Goal: Task Accomplishment & Management: Manage account settings

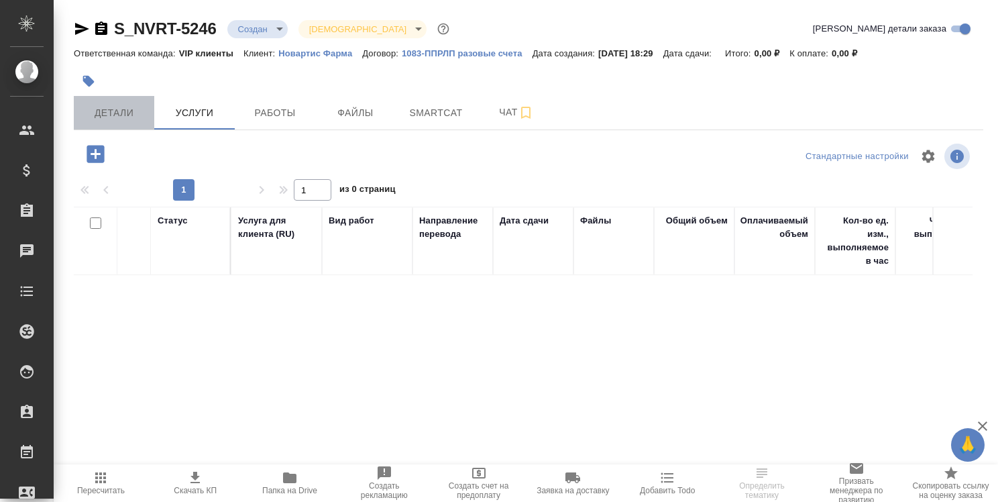
click at [123, 110] on span "Детали" at bounding box center [114, 113] width 64 height 17
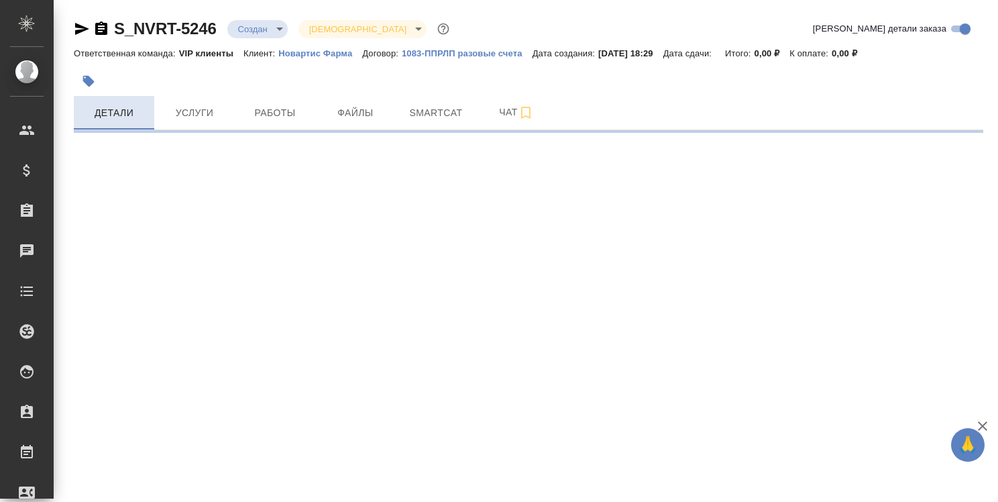
select select "RU"
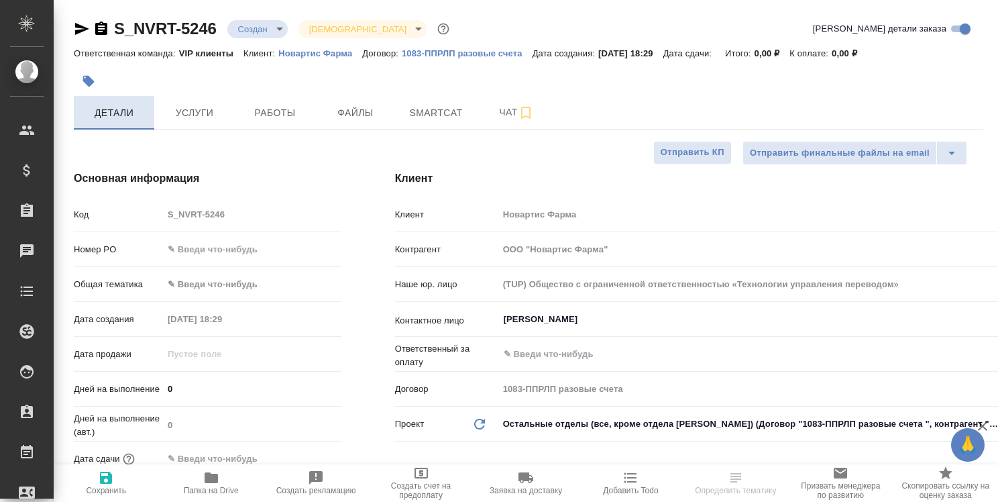
type textarea "x"
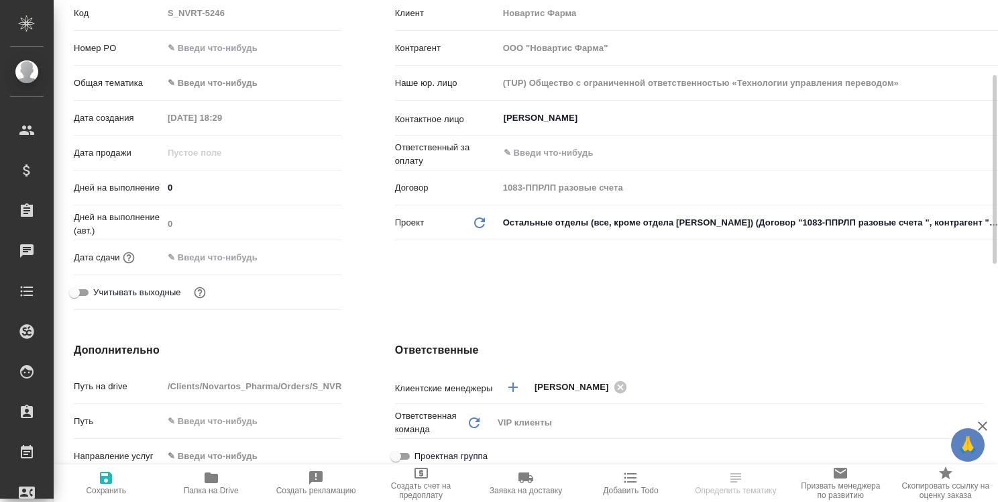
scroll to position [402, 0]
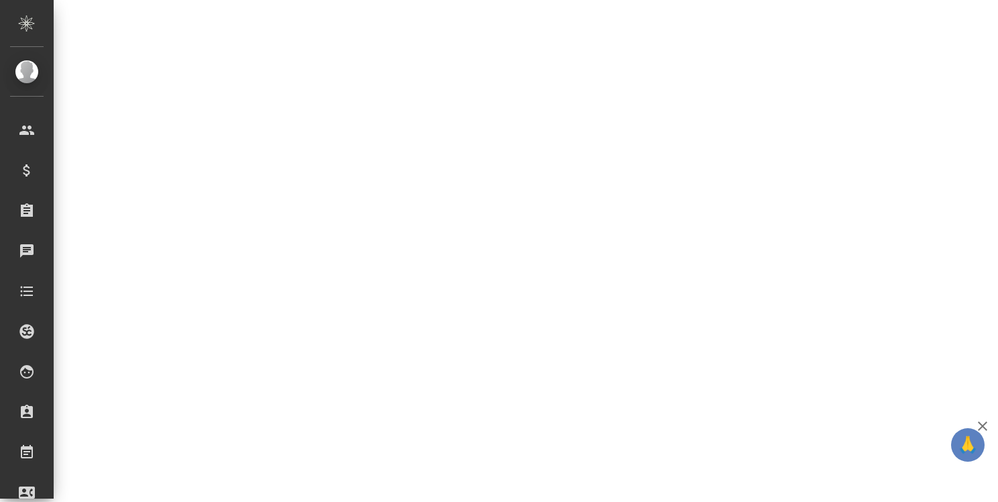
select select "RU"
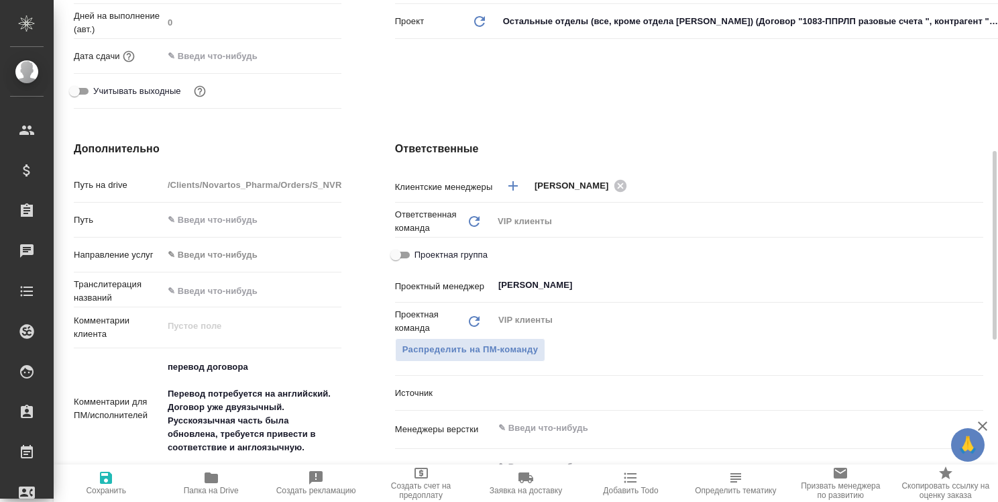
type textarea "x"
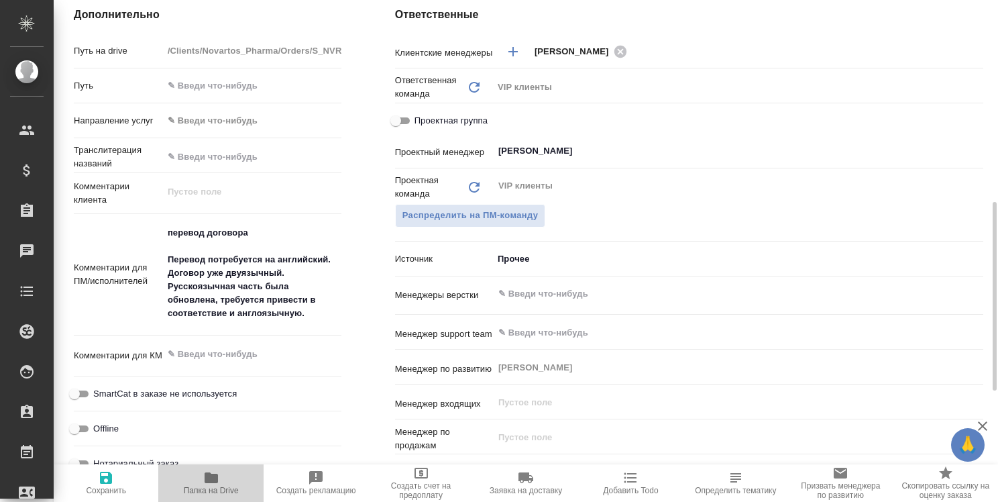
click at [215, 482] on icon "button" at bounding box center [211, 477] width 13 height 11
type textarea "x"
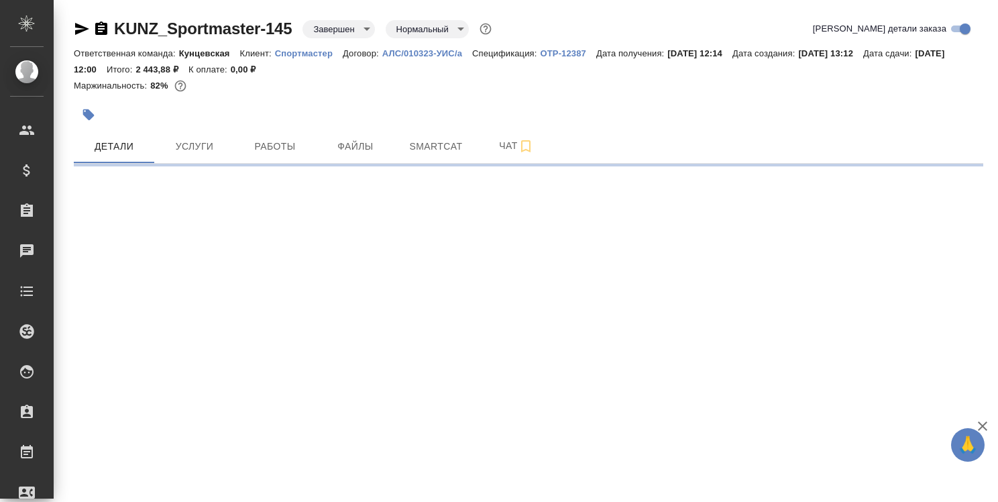
select select "RU"
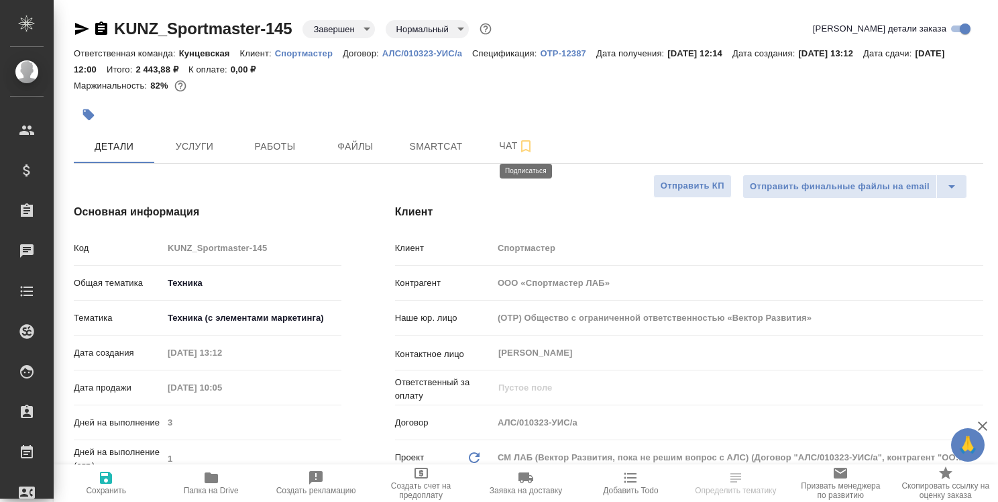
type textarea "x"
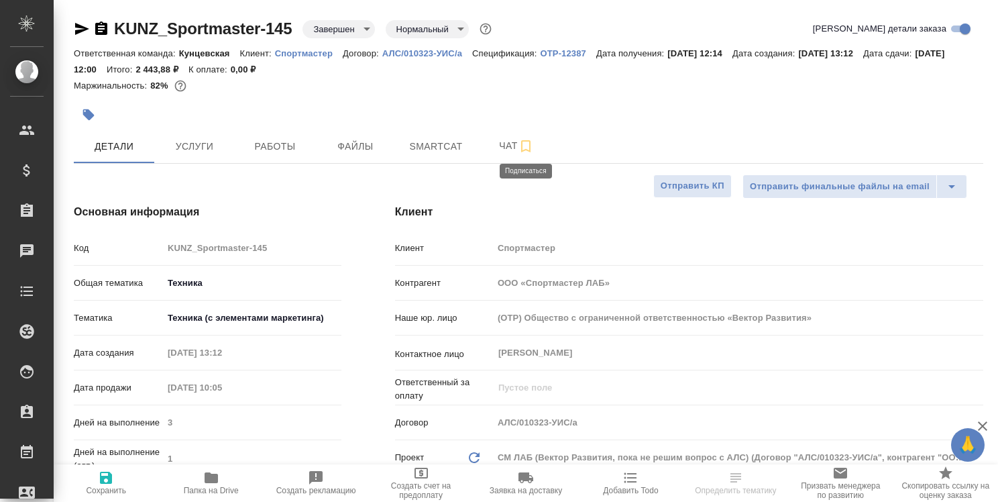
type textarea "x"
click at [276, 148] on span "Работы" at bounding box center [275, 146] width 64 height 17
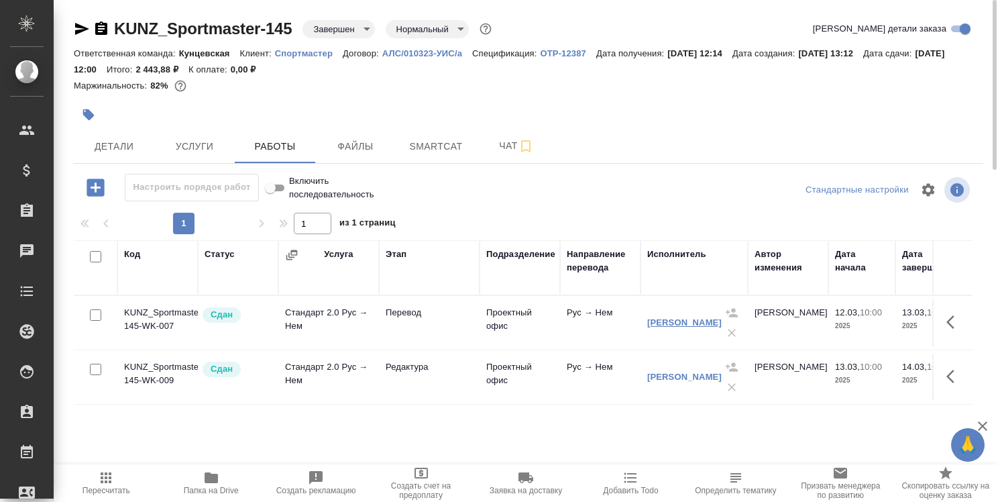
click at [691, 319] on link "Иванов Алексей Владиславович" at bounding box center [684, 322] width 74 height 10
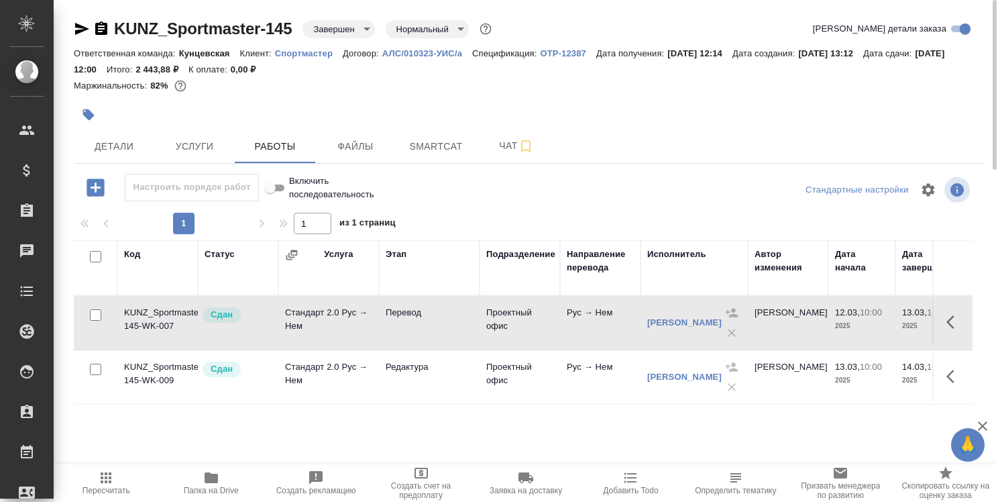
click at [80, 29] on icon "button" at bounding box center [82, 29] width 16 height 16
click at [97, 32] on icon "button" at bounding box center [101, 27] width 12 height 13
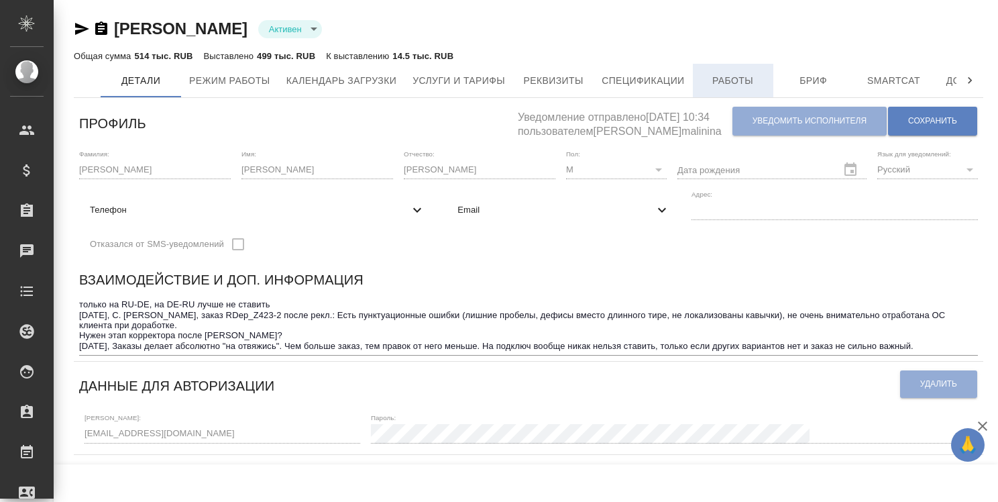
click at [724, 81] on span "Работы" at bounding box center [733, 80] width 64 height 17
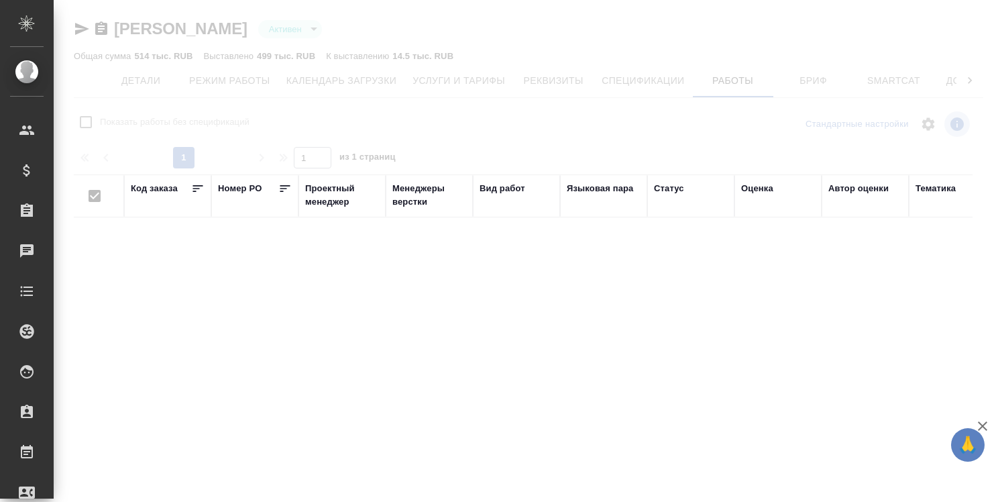
checkbox input "false"
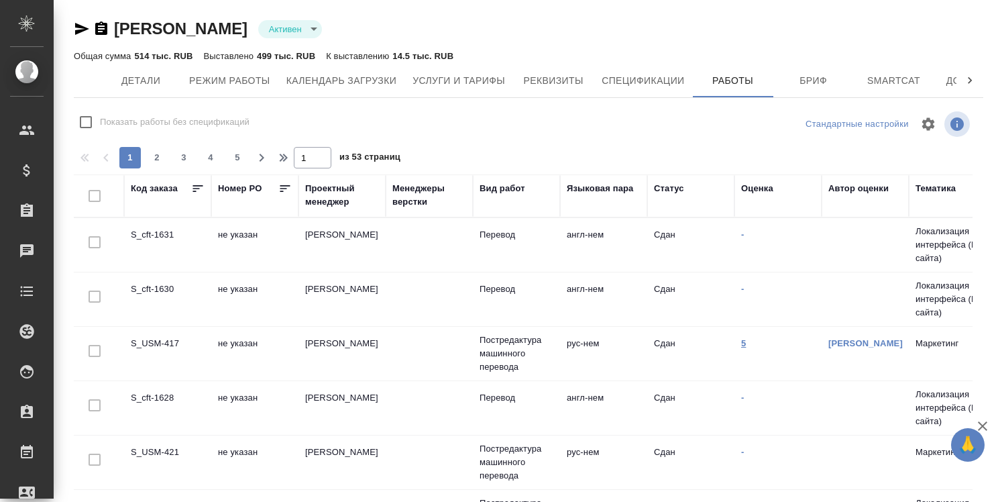
click at [744, 343] on link "5" at bounding box center [743, 343] width 5 height 10
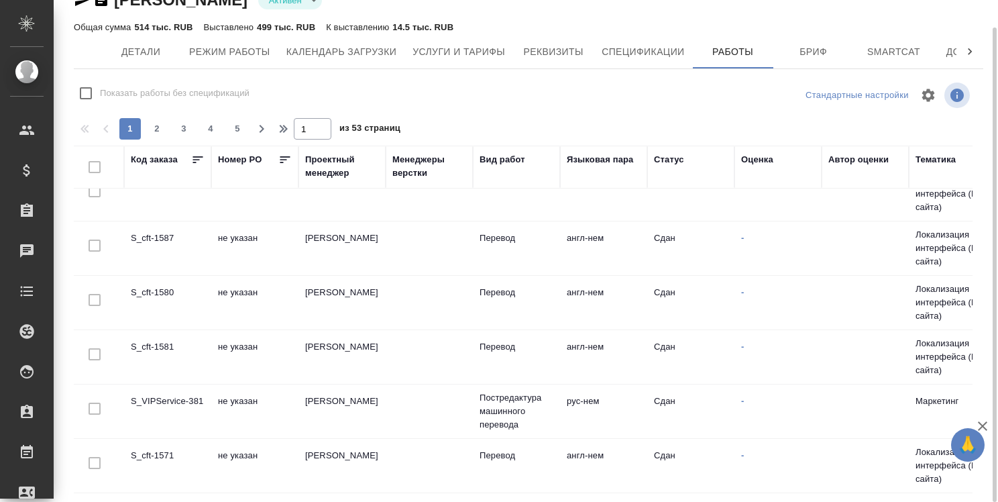
scroll to position [1052, 0]
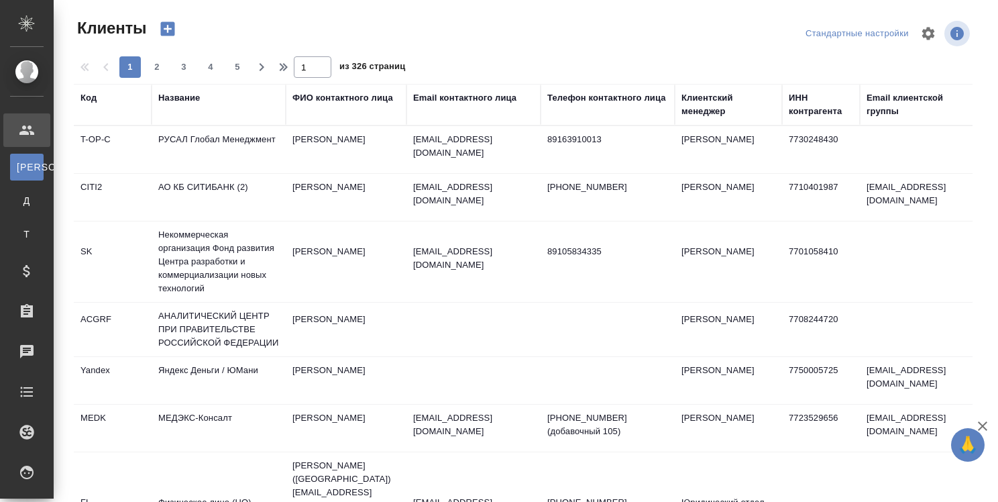
select select "RU"
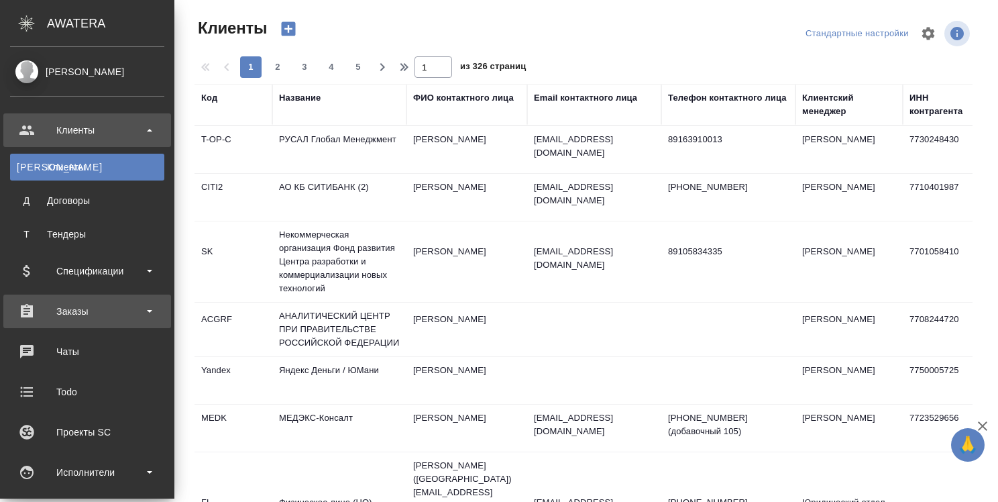
scroll to position [134, 0]
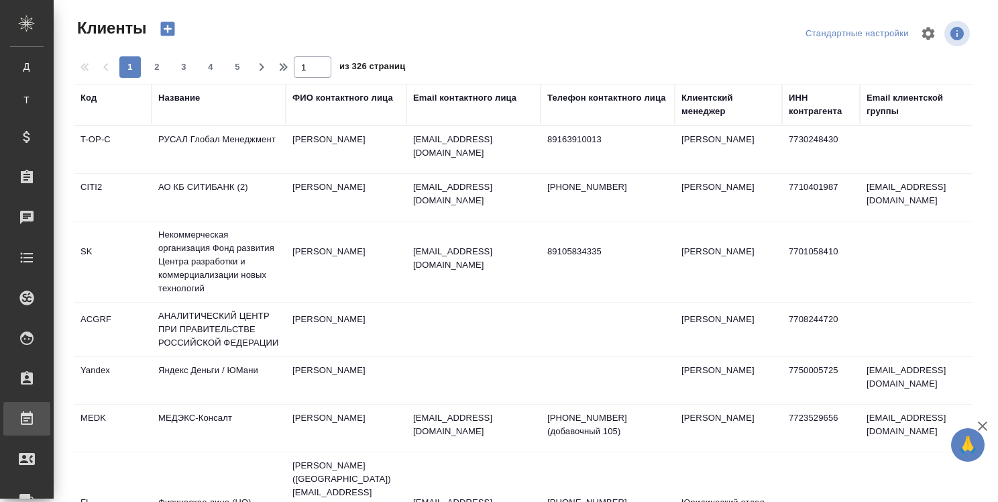
click at [27, 414] on div "Работы" at bounding box center [10, 418] width 34 height 20
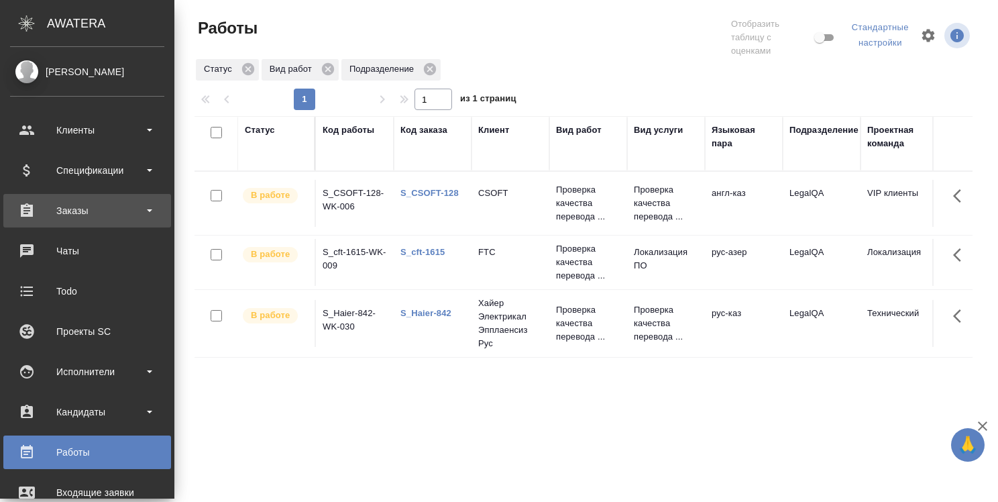
click at [80, 209] on div "Заказы" at bounding box center [87, 211] width 154 height 20
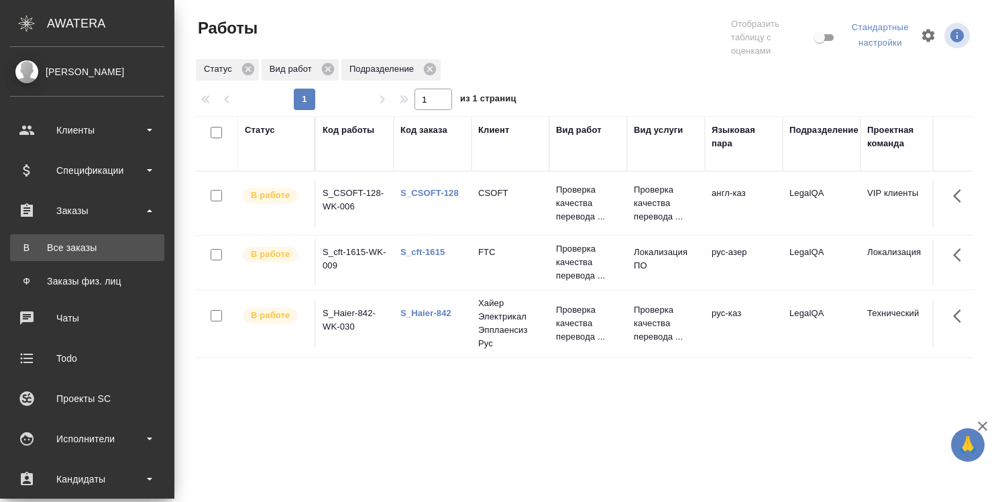
click at [82, 244] on div "Все заказы" at bounding box center [87, 247] width 141 height 13
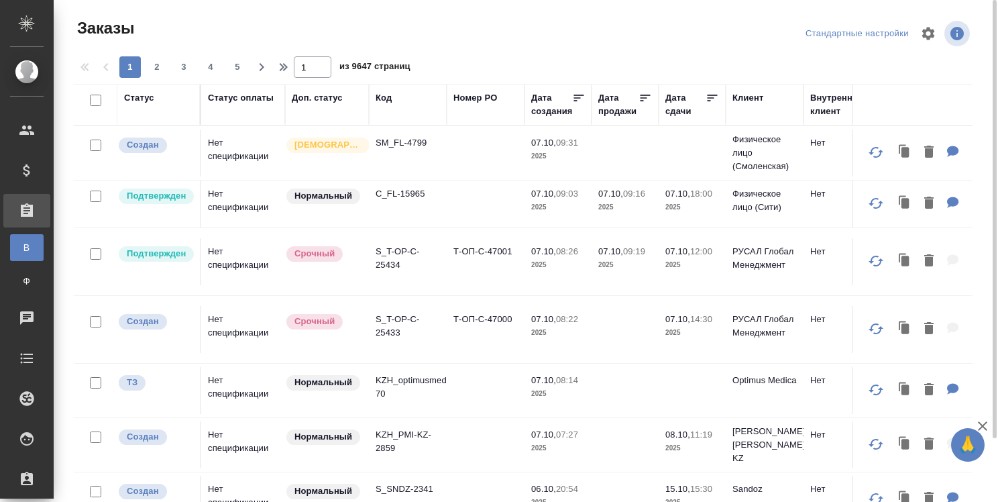
click at [386, 97] on div "Код" at bounding box center [384, 97] width 16 height 13
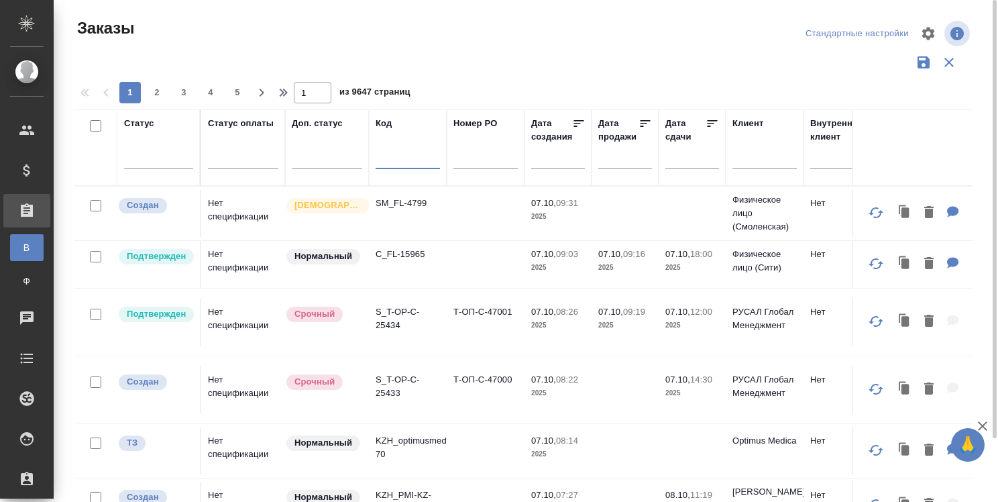
click at [389, 156] on input "text" at bounding box center [408, 160] width 64 height 17
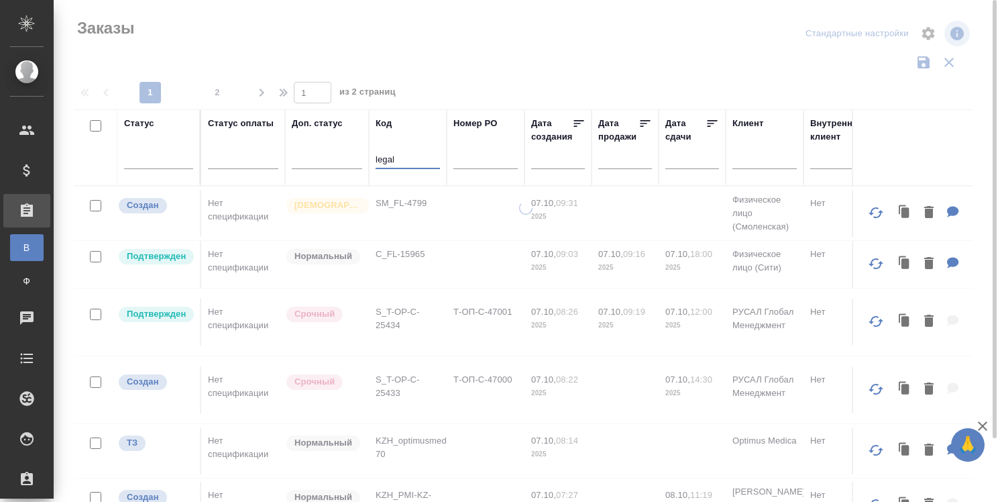
type input "legal"
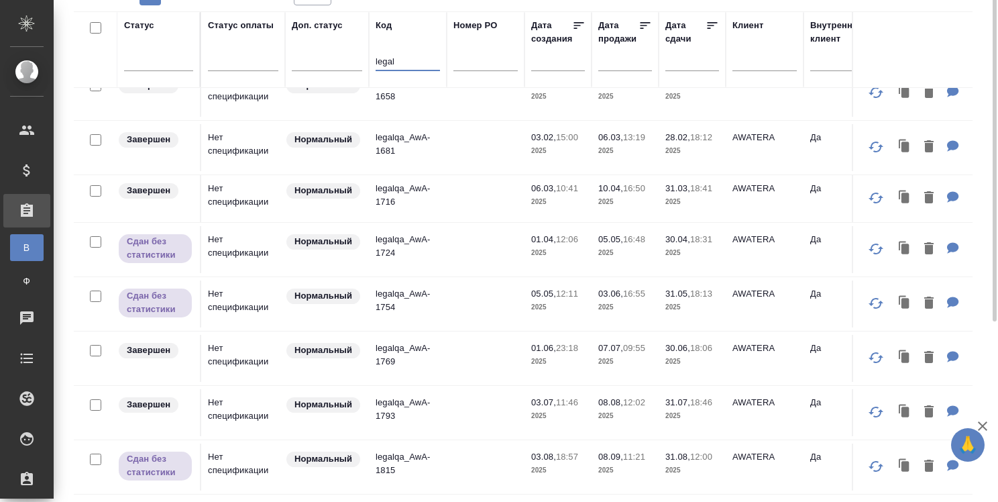
scroll to position [543, 0]
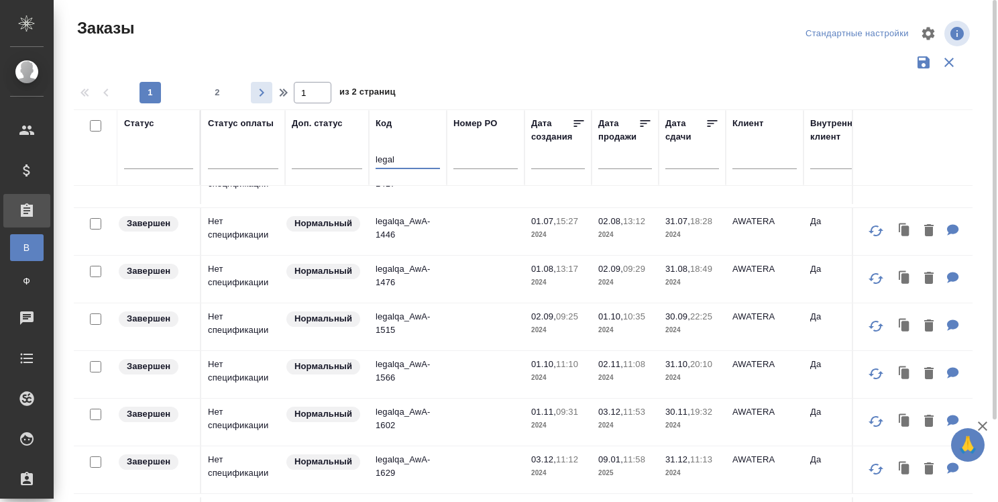
click at [261, 91] on icon "button" at bounding box center [262, 93] width 5 height 8
type input "2"
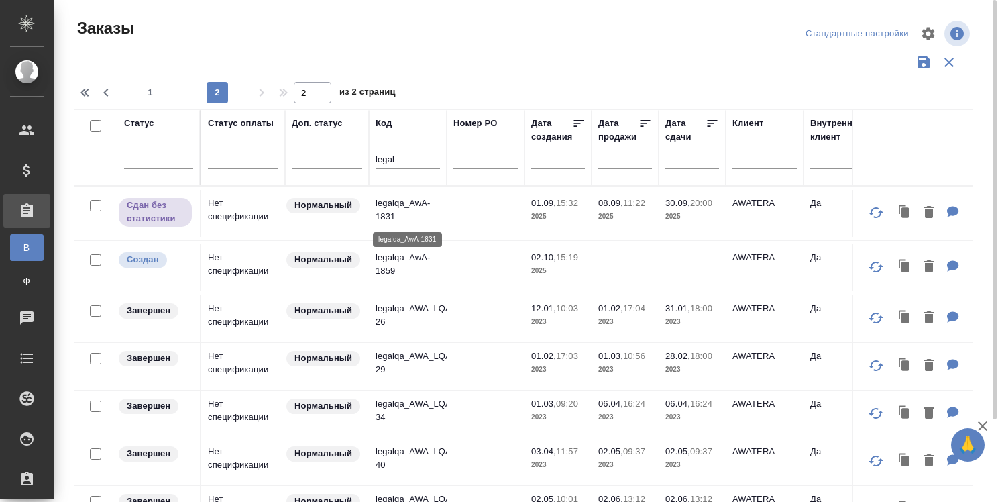
click at [411, 204] on p "legalqa_AwA-1831" at bounding box center [408, 209] width 64 height 27
click at [405, 256] on p "legalqa_AwA-1859" at bounding box center [408, 264] width 64 height 27
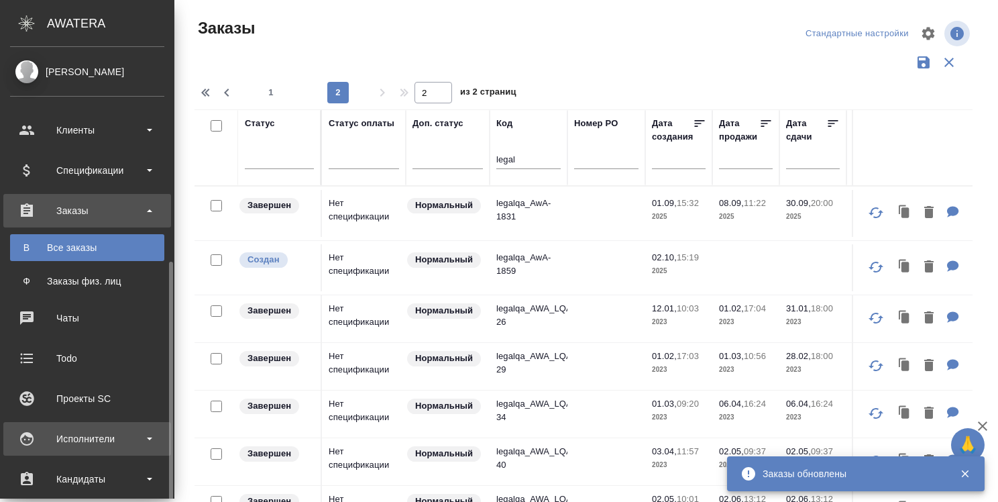
scroll to position [134, 0]
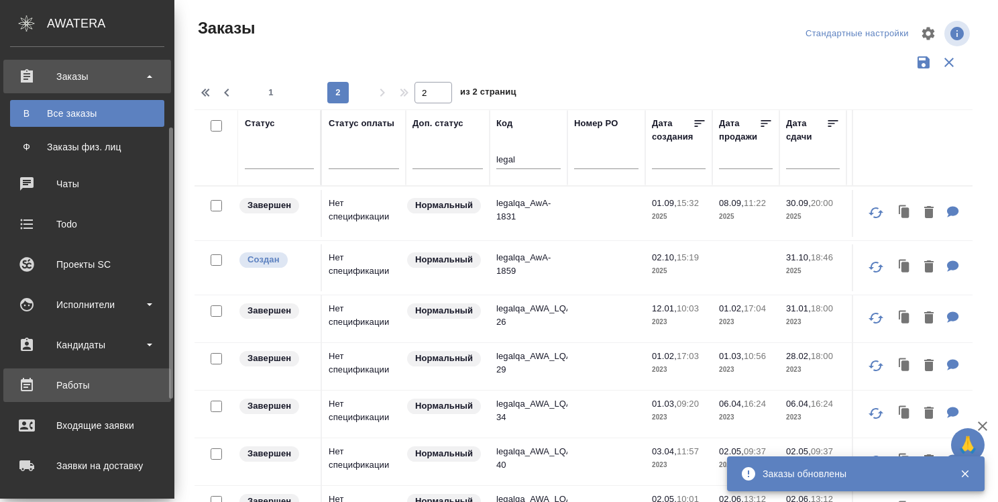
click at [64, 384] on div "Работы" at bounding box center [87, 385] width 154 height 20
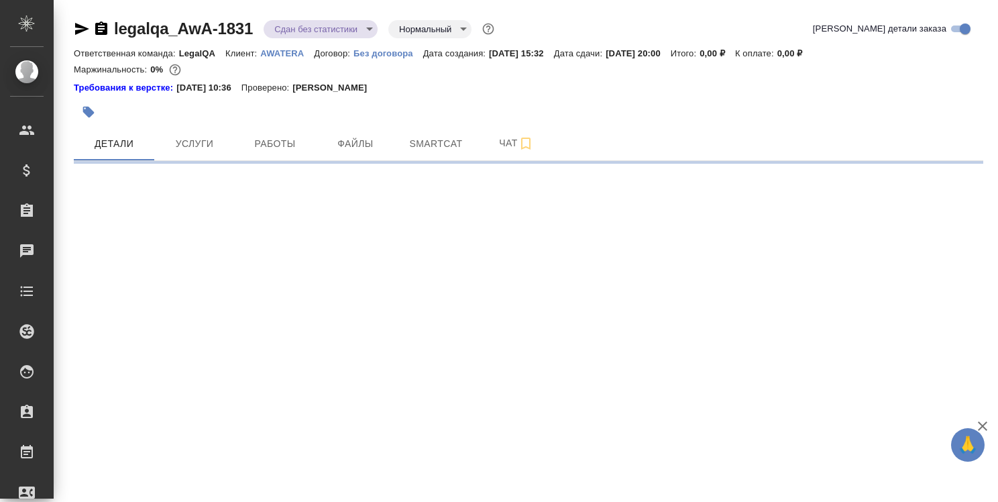
click at [365, 25] on body "🙏 .cls-1 fill:#fff; AWATERA Strelnikova Olga Клиенты Спецификации Заказы Чаты T…" at bounding box center [499, 251] width 998 height 502
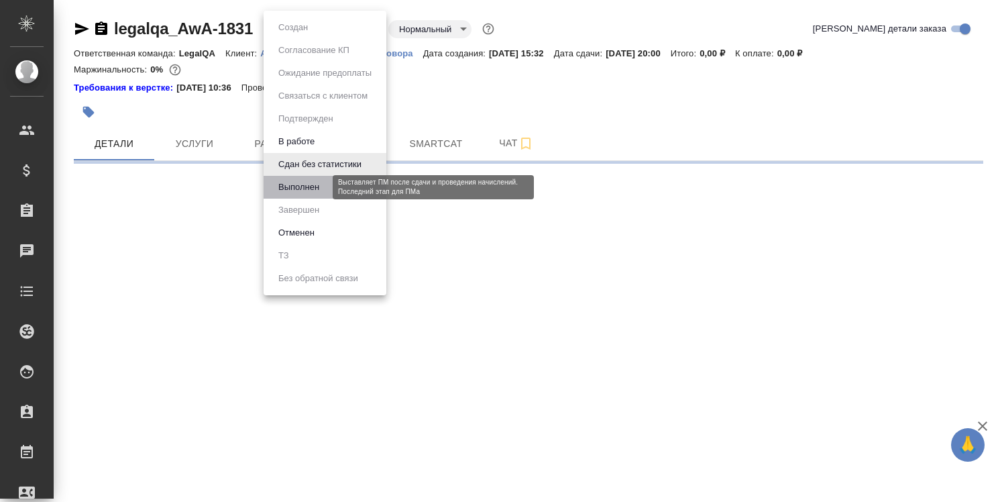
click at [323, 184] on button "Выполнен" at bounding box center [298, 187] width 49 height 15
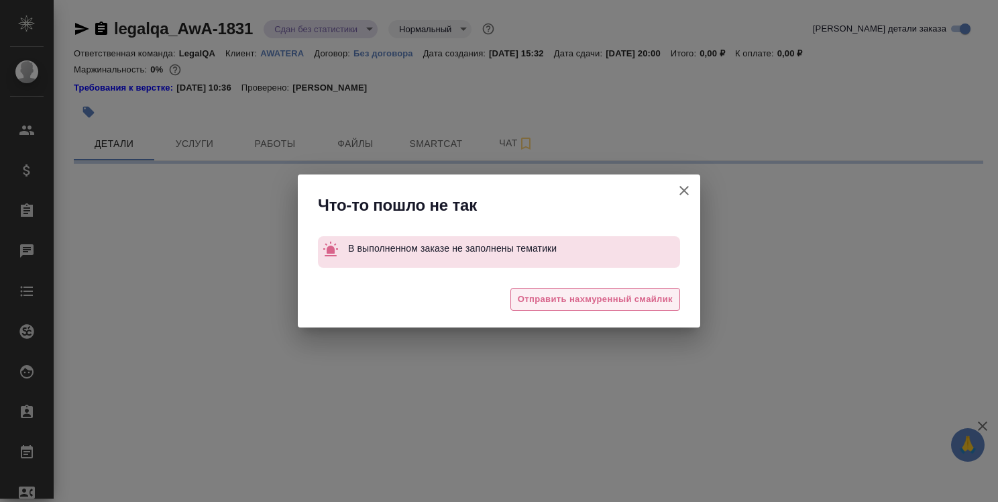
click at [606, 294] on span "Отправить нахмуренный смайлик" at bounding box center [595, 299] width 155 height 15
select select "RU"
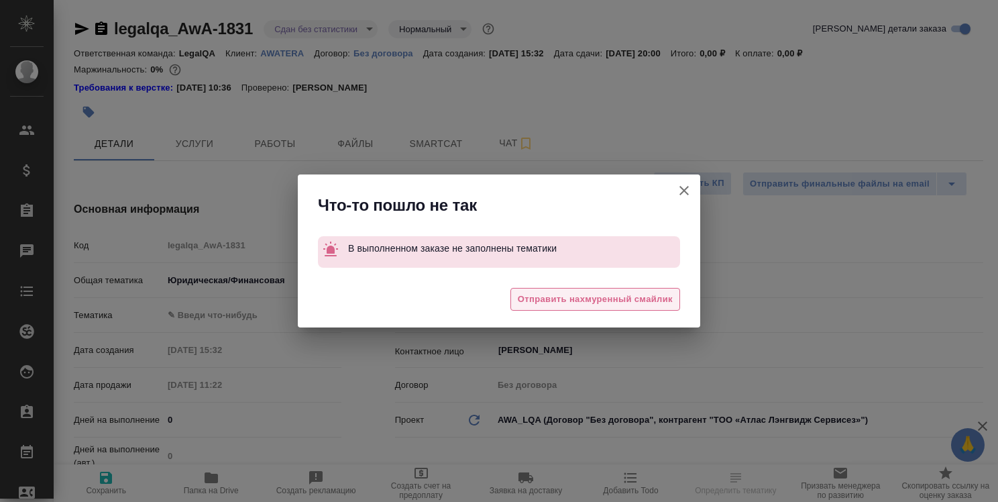
type textarea "x"
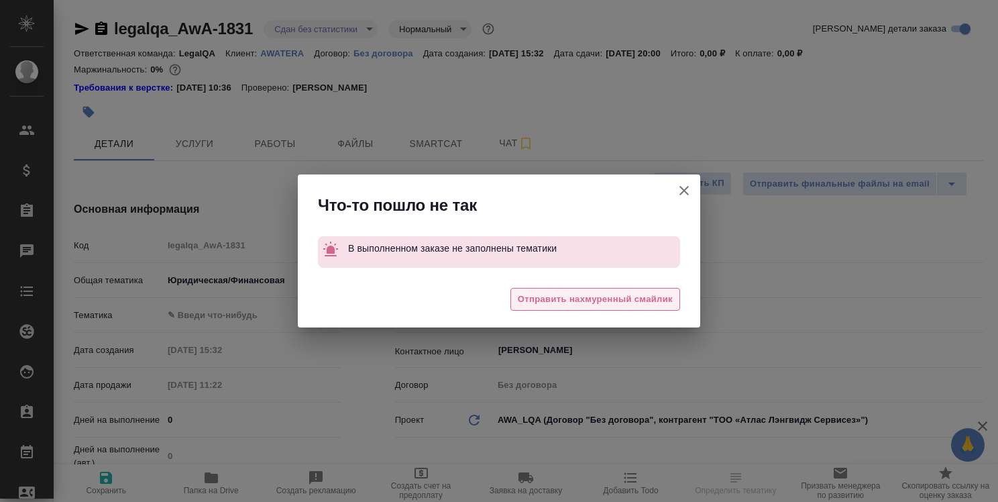
type textarea "x"
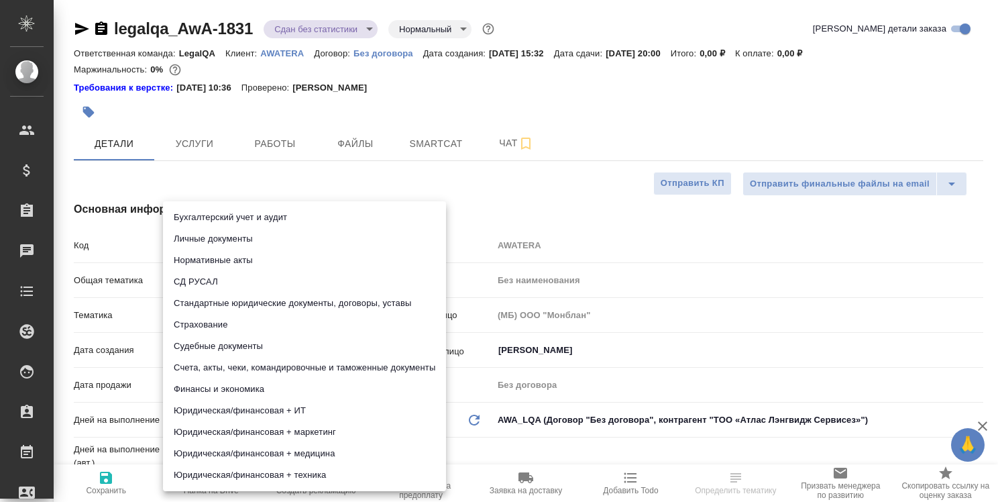
click at [233, 316] on body "🙏 .cls-1 fill:#fff; AWATERA Strelnikova Olga Клиенты Спецификации Заказы 0 Чаты…" at bounding box center [499, 251] width 998 height 502
click at [251, 306] on li "Стандартные юридические документы, договоры, уставы" at bounding box center [304, 302] width 283 height 21
type input "5f647205b73bc97568ca66bf"
type textarea "x"
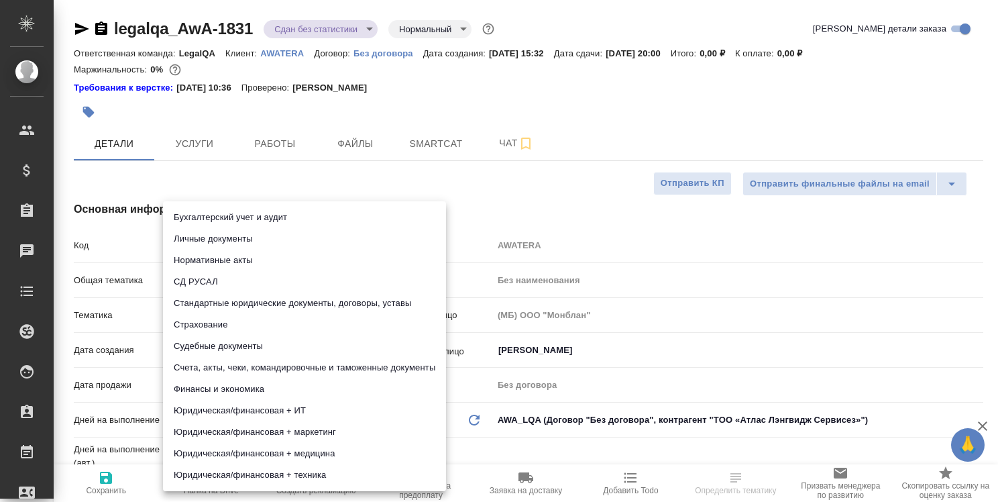
type textarea "x"
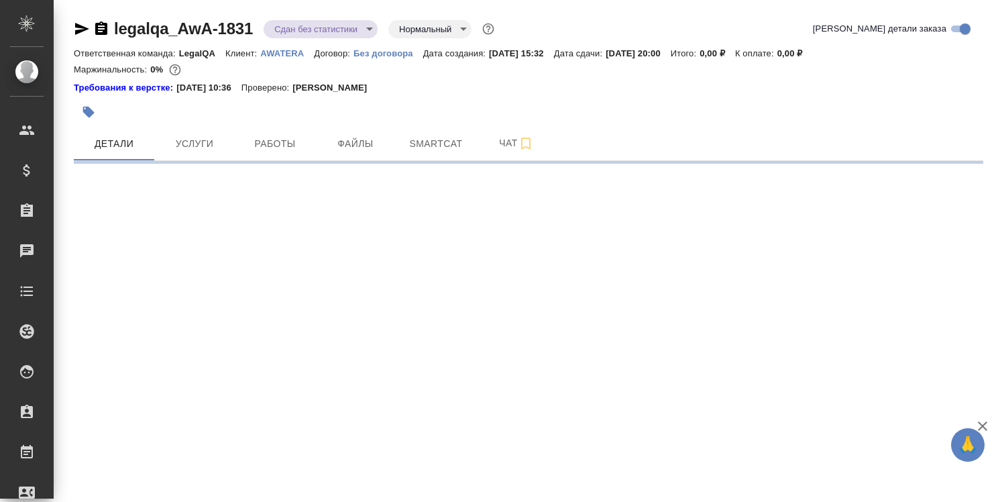
select select "RU"
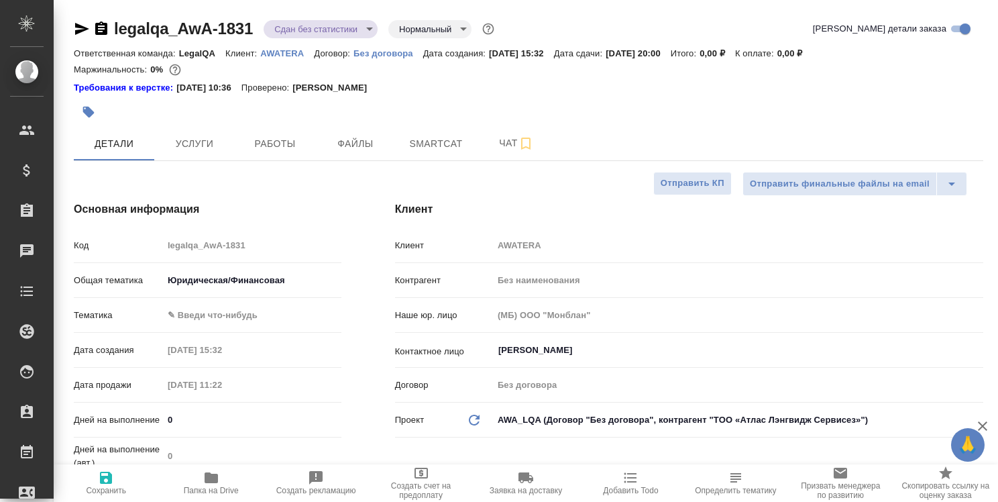
type textarea "x"
click at [256, 314] on body "🙏 .cls-1 fill:#fff; AWATERA Strelnikova Olga Клиенты Спецификации Заказы 0 Чаты…" at bounding box center [499, 251] width 998 height 502
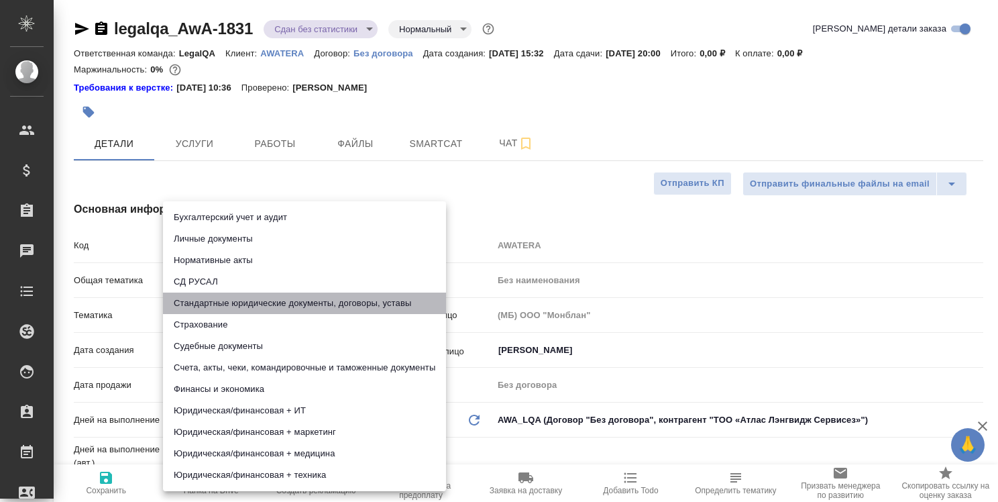
click at [244, 303] on li "Стандартные юридические документы, договоры, уставы" at bounding box center [304, 302] width 283 height 21
type input "5f647205b73bc97568ca66bf"
type textarea "x"
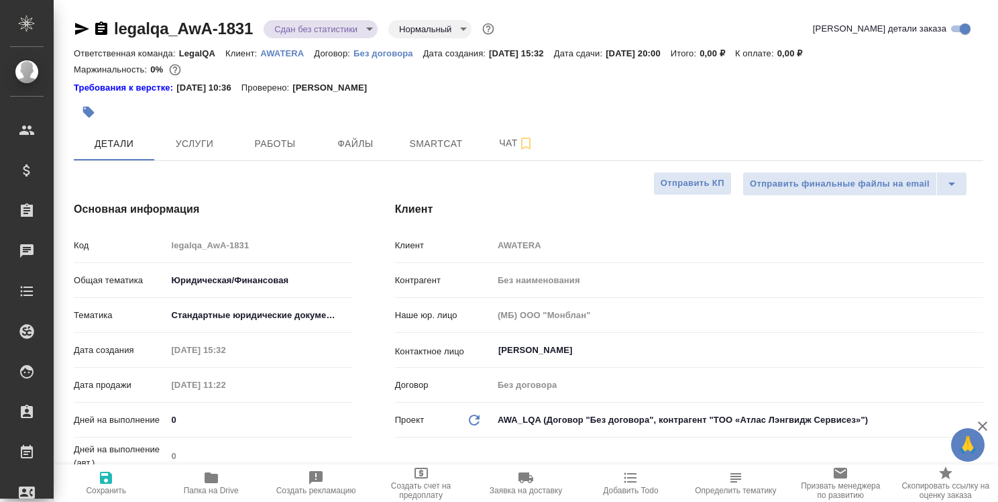
click at [111, 476] on icon "button" at bounding box center [106, 477] width 12 height 12
type textarea "x"
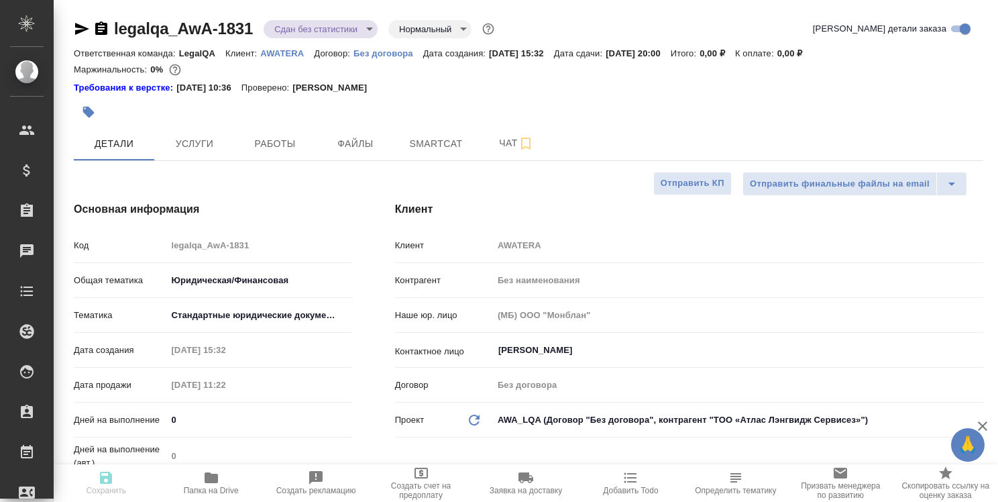
type textarea "x"
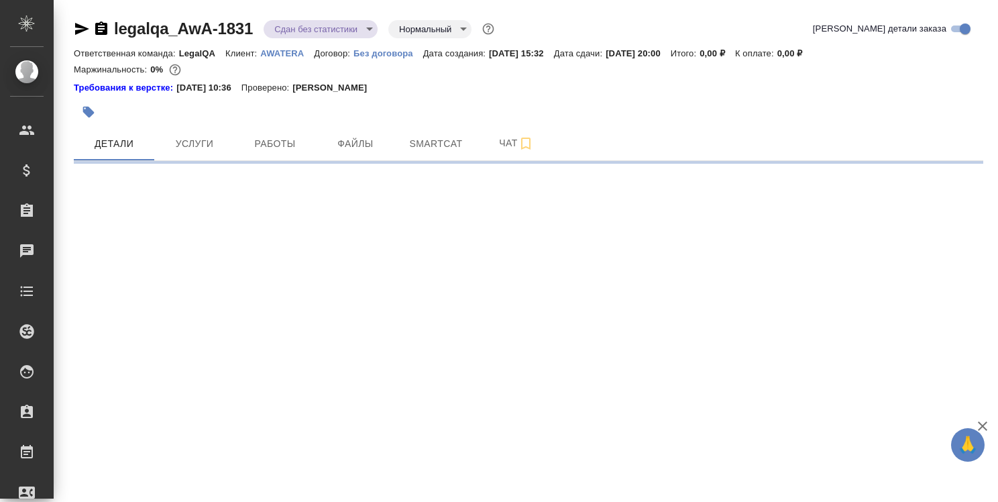
select select "RU"
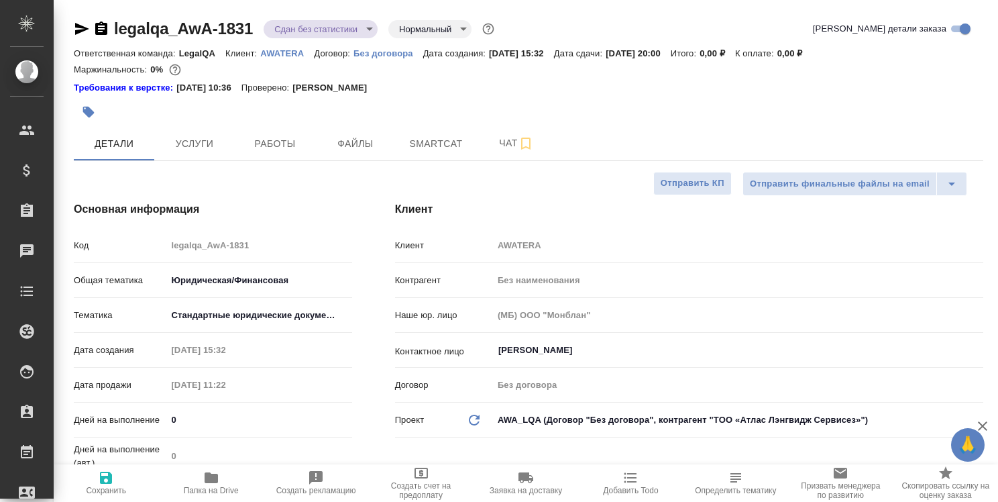
type textarea "x"
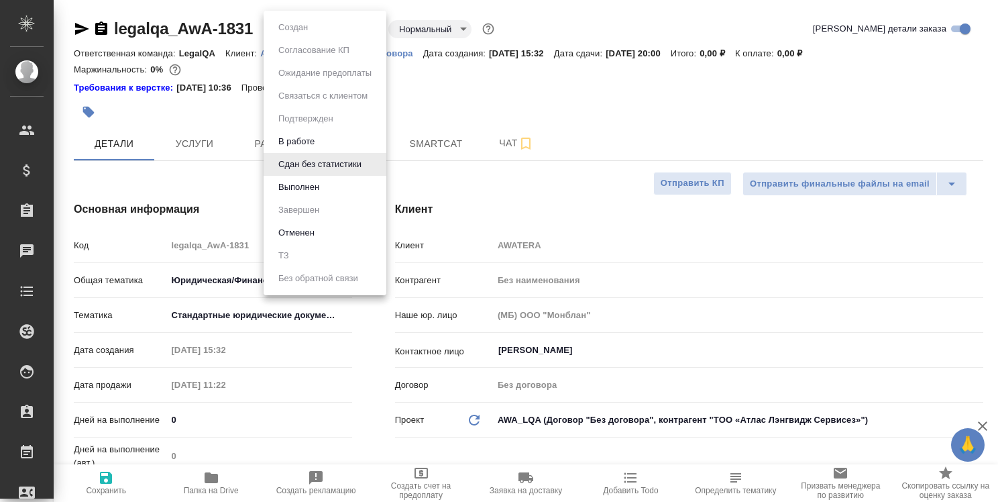
click at [370, 31] on body "🙏 .cls-1 fill:#fff; AWATERA Strelnikova Olga Клиенты Спецификации Заказы 0 Чаты…" at bounding box center [499, 251] width 998 height 502
click at [331, 189] on li "Выполнен" at bounding box center [325, 187] width 123 height 23
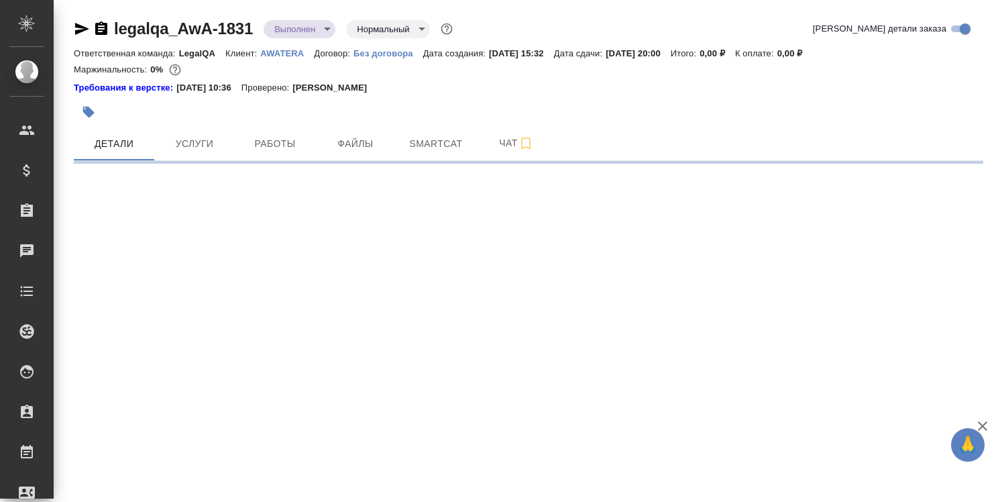
select select "RU"
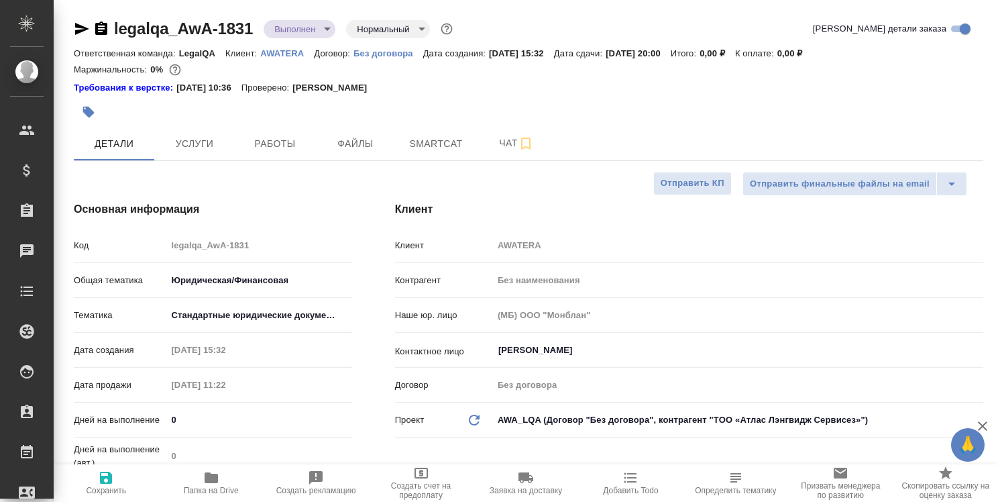
type textarea "x"
click at [327, 24] on body "🙏 .cls-1 fill:#fff; AWATERA Strelnikova Olga Клиенты Спецификации Заказы 0 Чаты…" at bounding box center [499, 251] width 998 height 502
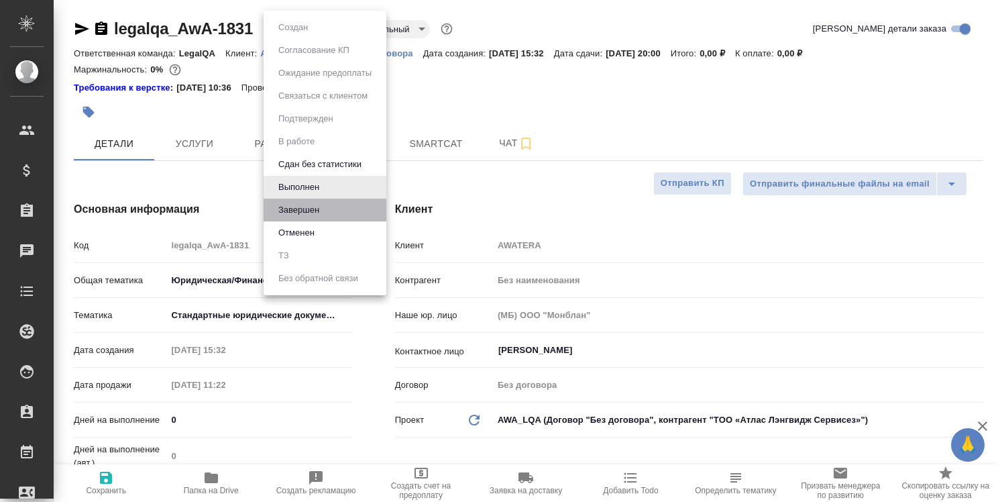
click at [330, 211] on li "Завершен" at bounding box center [325, 210] width 123 height 23
type textarea "x"
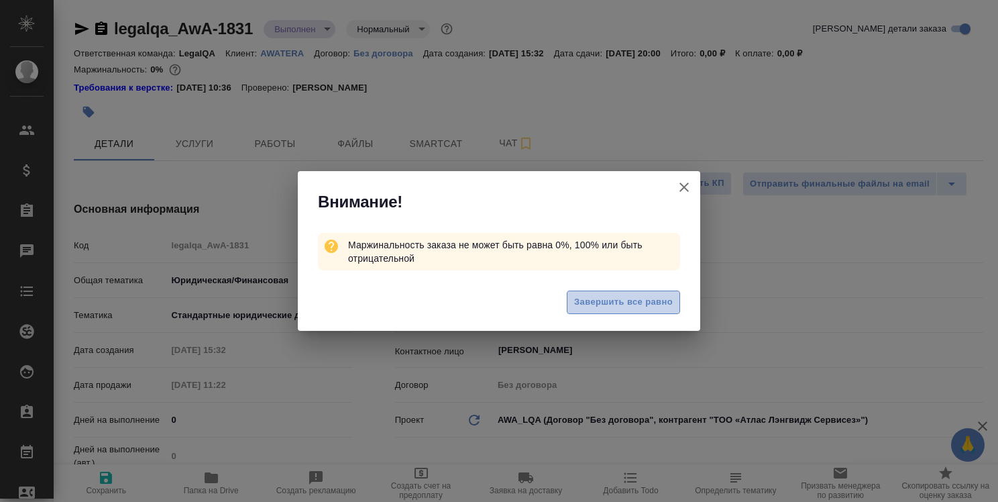
click at [638, 302] on span "Завершить все равно" at bounding box center [623, 301] width 99 height 15
type textarea "x"
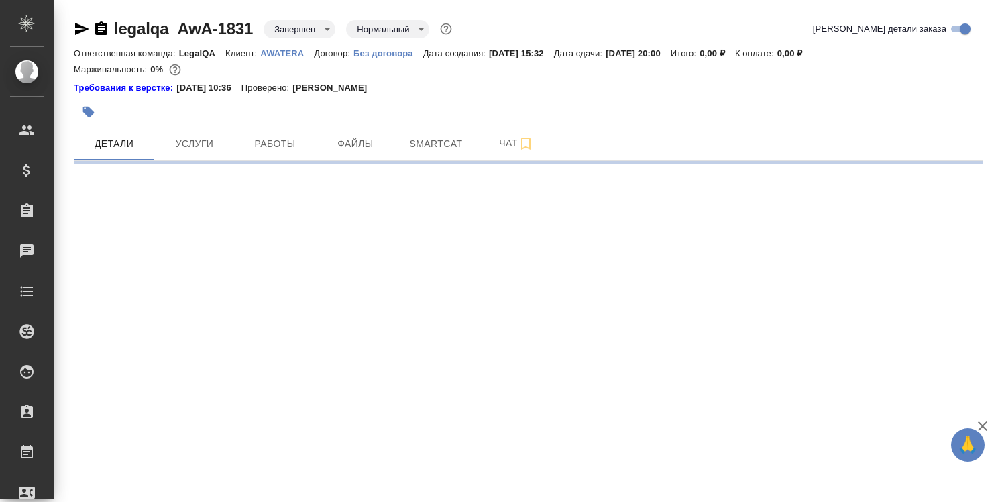
select select "RU"
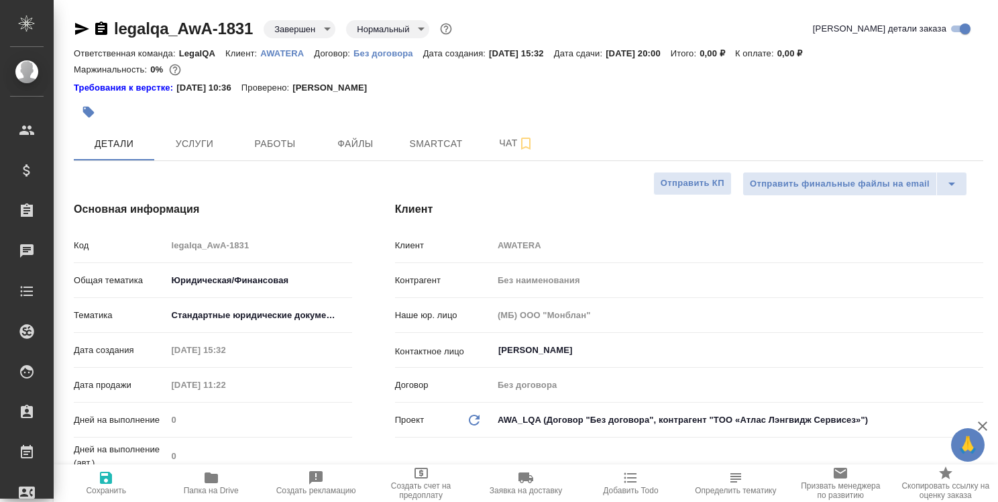
type textarea "x"
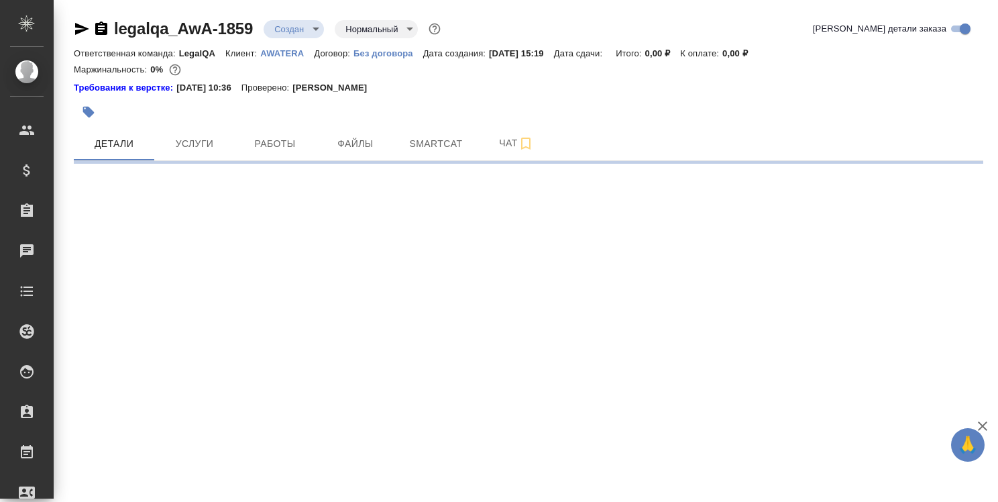
select select "RU"
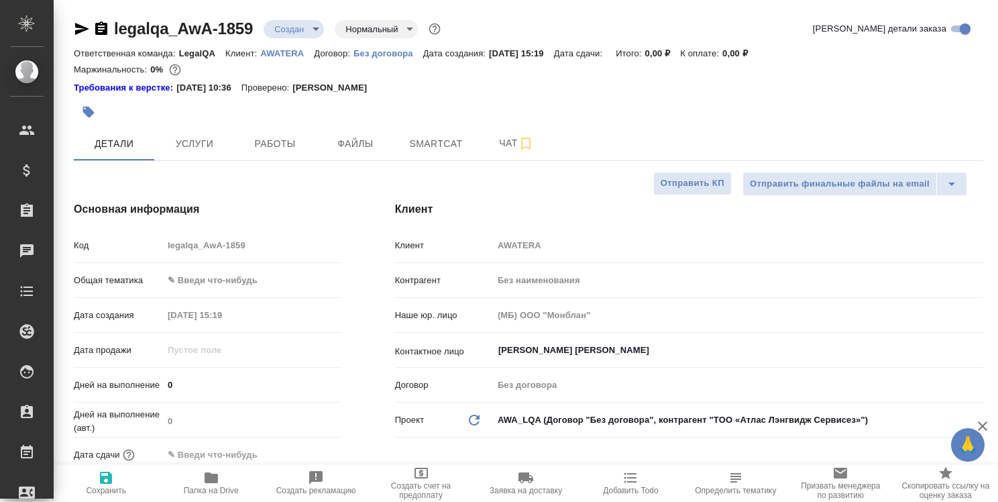
type textarea "x"
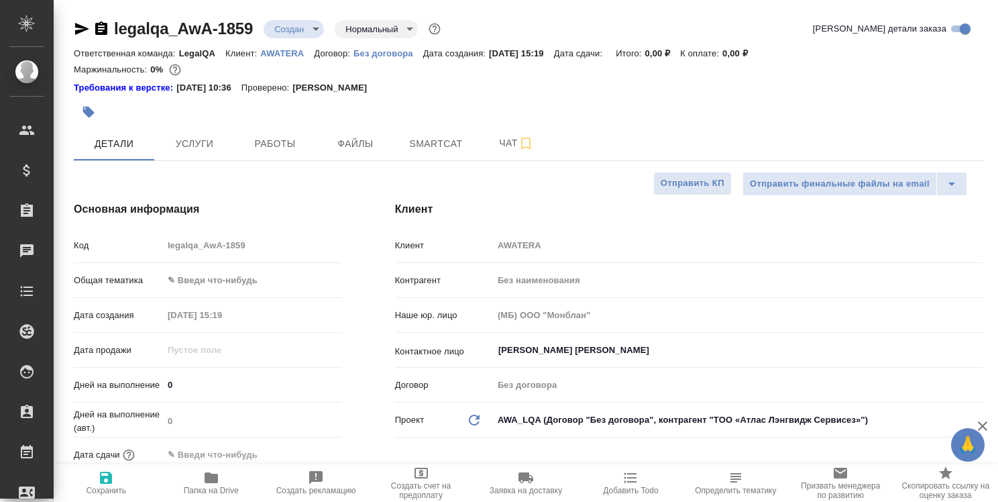
type textarea "x"
click at [274, 146] on span "Работы" at bounding box center [275, 143] width 64 height 17
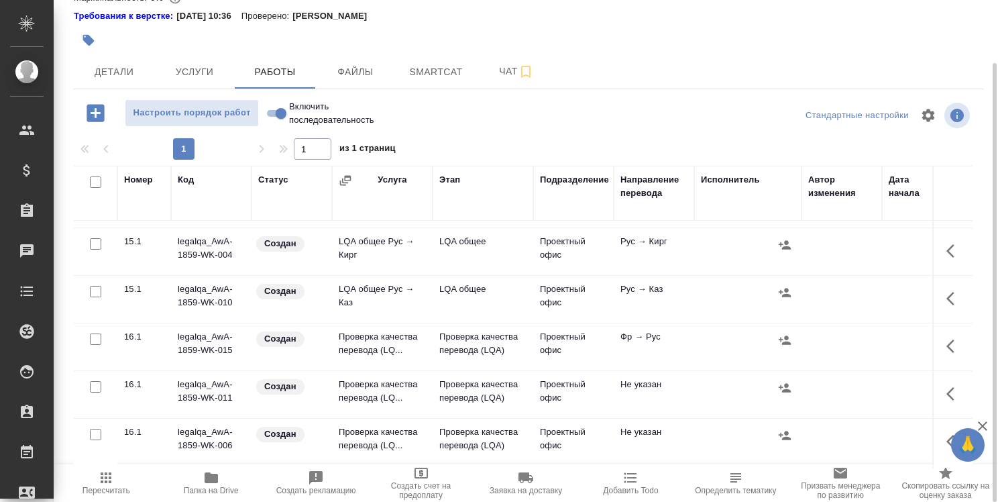
scroll to position [805, 0]
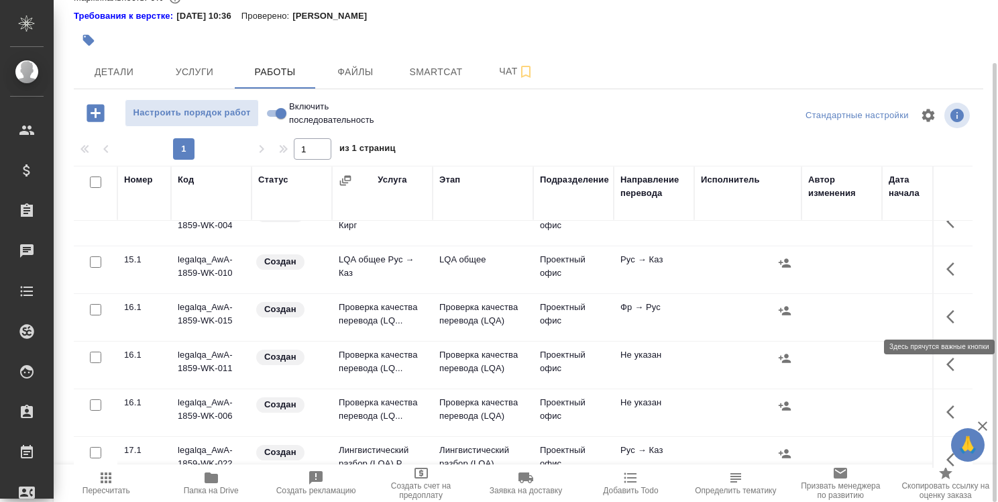
click at [938, 317] on button "button" at bounding box center [954, 316] width 32 height 32
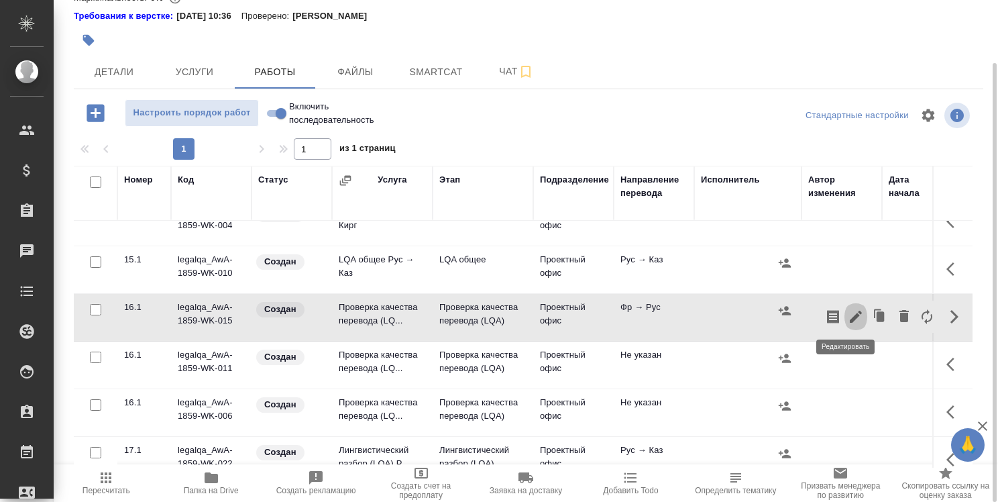
click at [850, 314] on icon "button" at bounding box center [856, 316] width 16 height 16
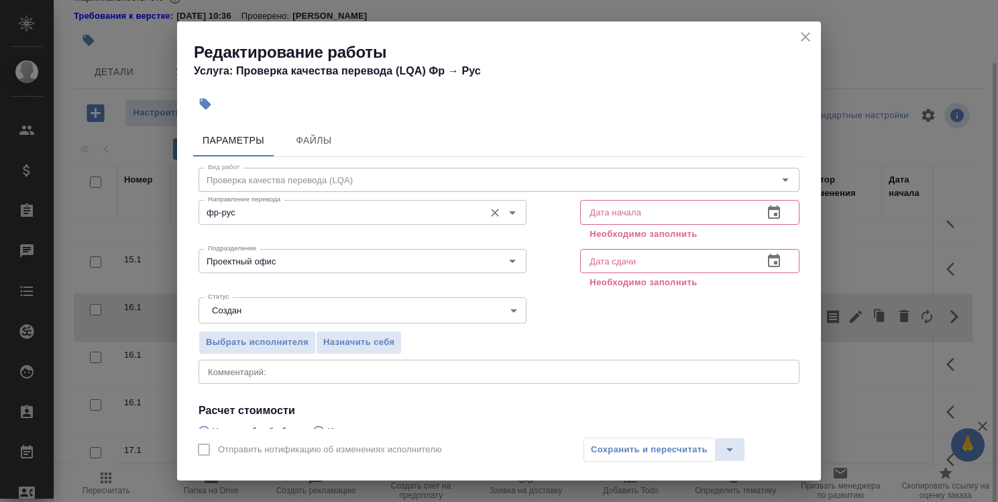
click at [365, 216] on input "фр-рус" at bounding box center [340, 212] width 275 height 16
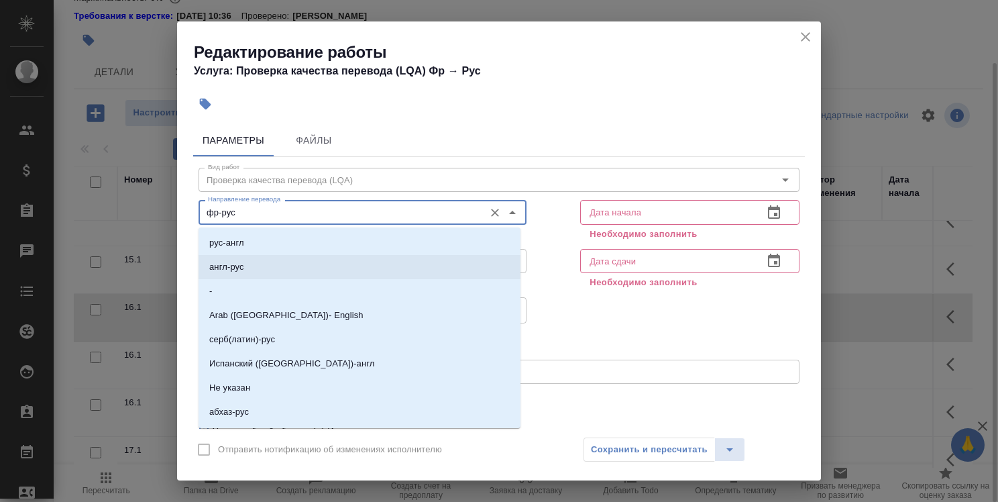
click at [362, 256] on li "англ-рус" at bounding box center [360, 267] width 322 height 24
type input "англ-рус"
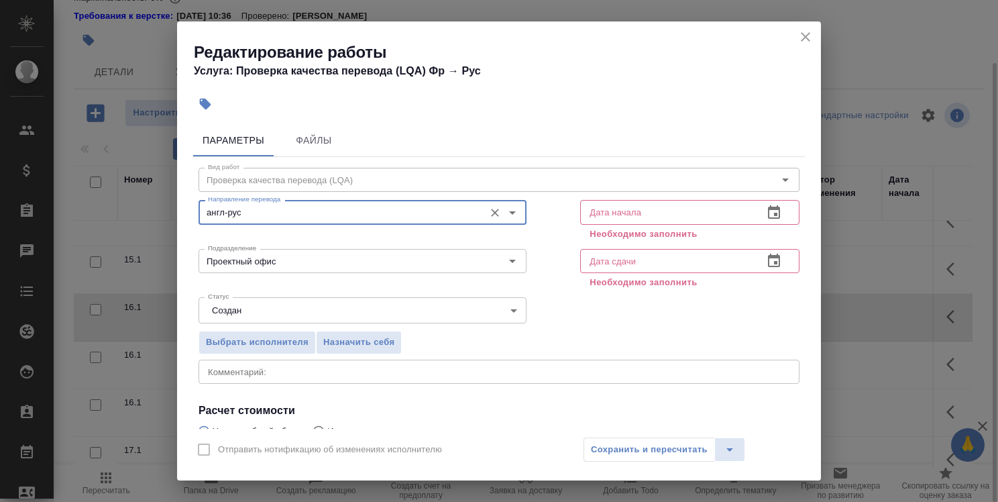
click at [804, 35] on icon "close" at bounding box center [805, 36] width 9 height 9
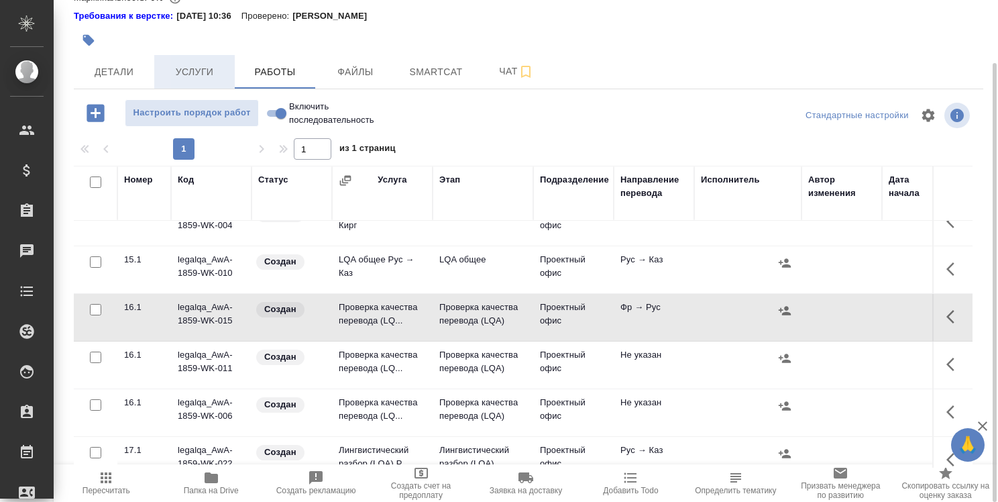
click at [195, 71] on span "Услуги" at bounding box center [194, 72] width 64 height 17
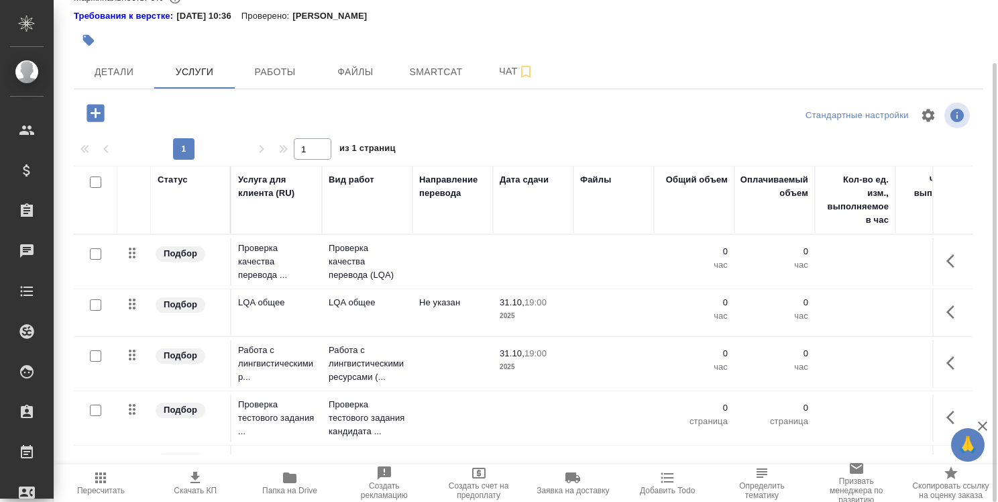
click at [532, 260] on td at bounding box center [533, 261] width 80 height 47
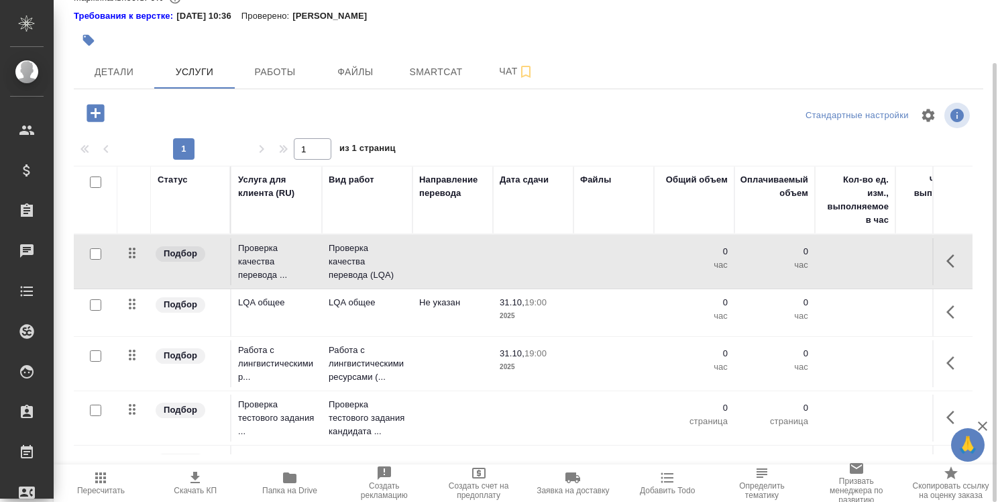
click at [532, 260] on td at bounding box center [533, 261] width 80 height 47
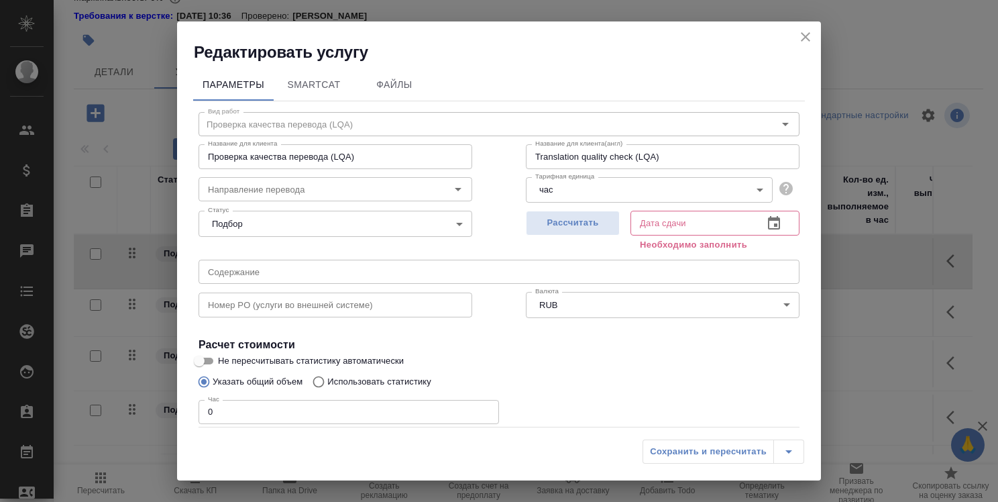
click at [766, 225] on icon "button" at bounding box center [774, 223] width 16 height 16
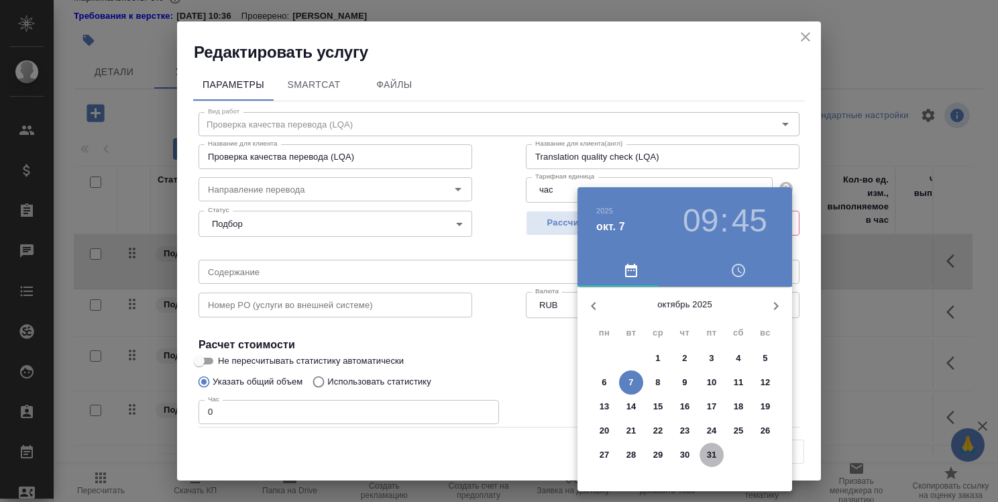
click at [707, 456] on p "31" at bounding box center [712, 454] width 10 height 13
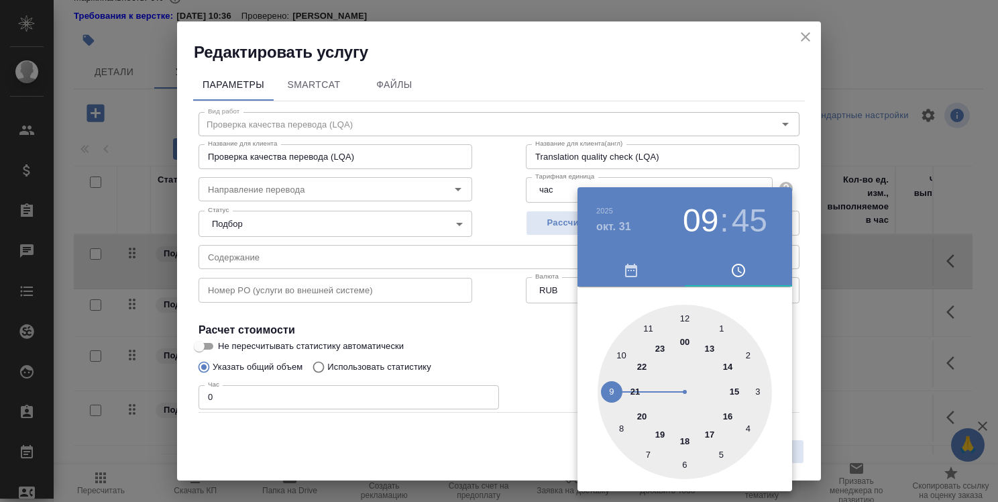
click at [687, 437] on div at bounding box center [685, 391] width 174 height 174
type input "31.10.2025 18:45"
click at [799, 328] on div at bounding box center [499, 251] width 998 height 502
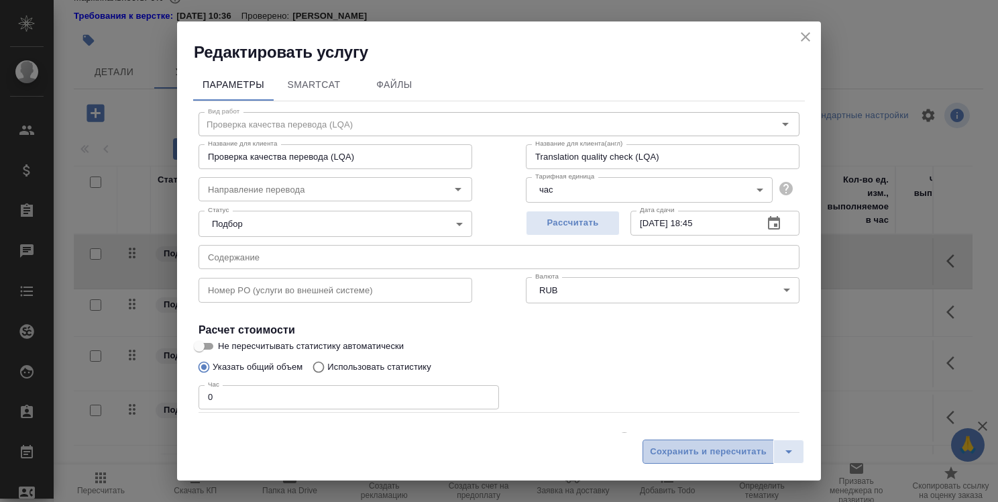
click at [689, 444] on span "Сохранить и пересчитать" at bounding box center [708, 451] width 117 height 15
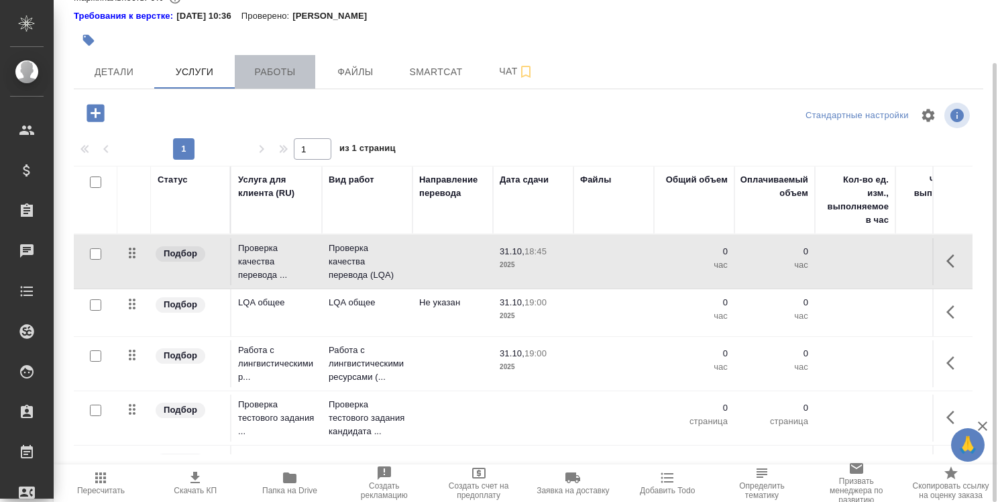
click at [280, 67] on span "Работы" at bounding box center [275, 72] width 64 height 17
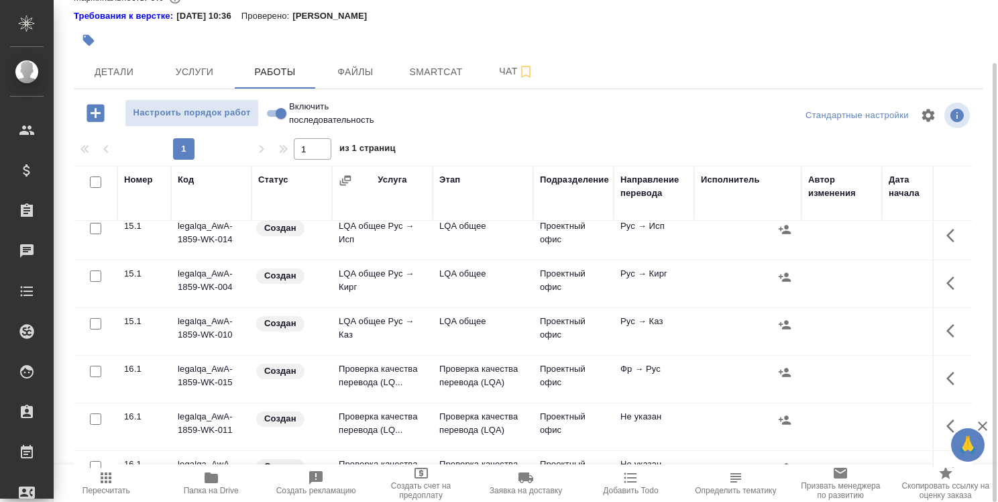
scroll to position [805, 0]
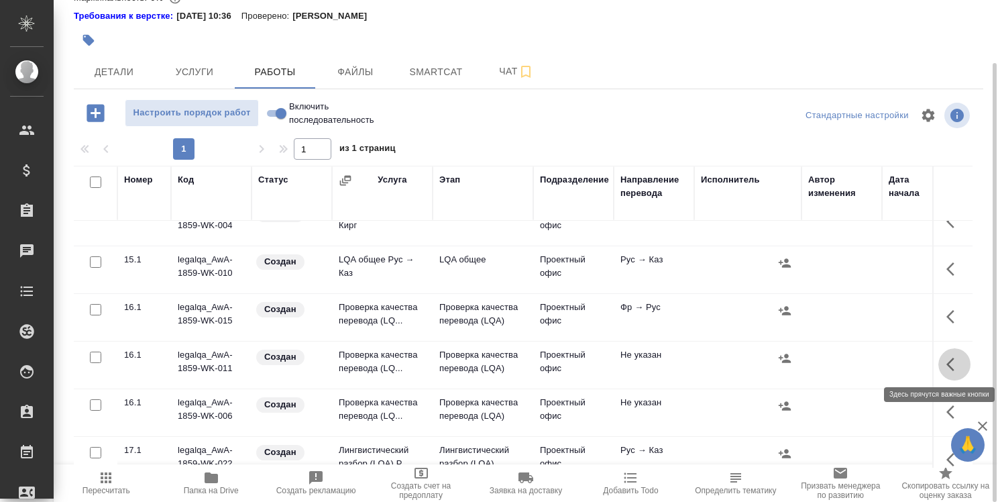
click at [946, 358] on icon "button" at bounding box center [954, 364] width 16 height 16
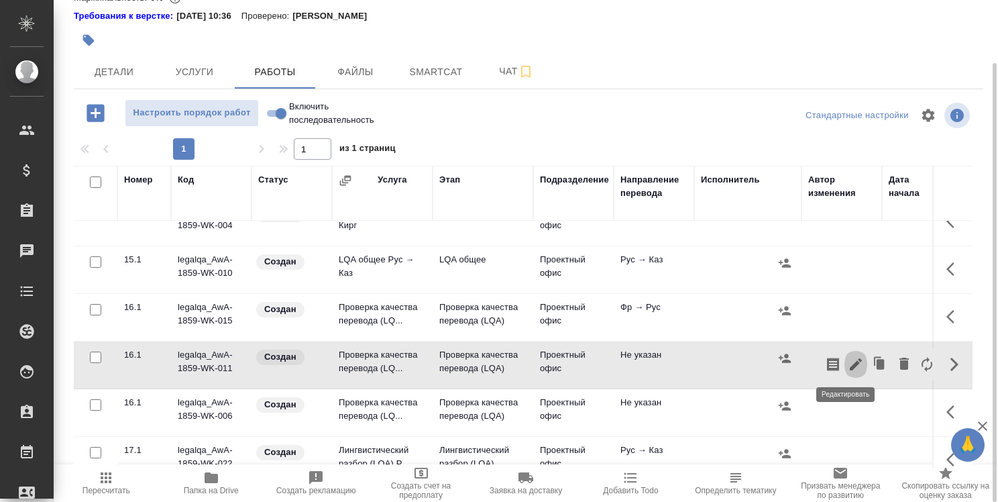
click at [849, 359] on icon "button" at bounding box center [856, 364] width 16 height 16
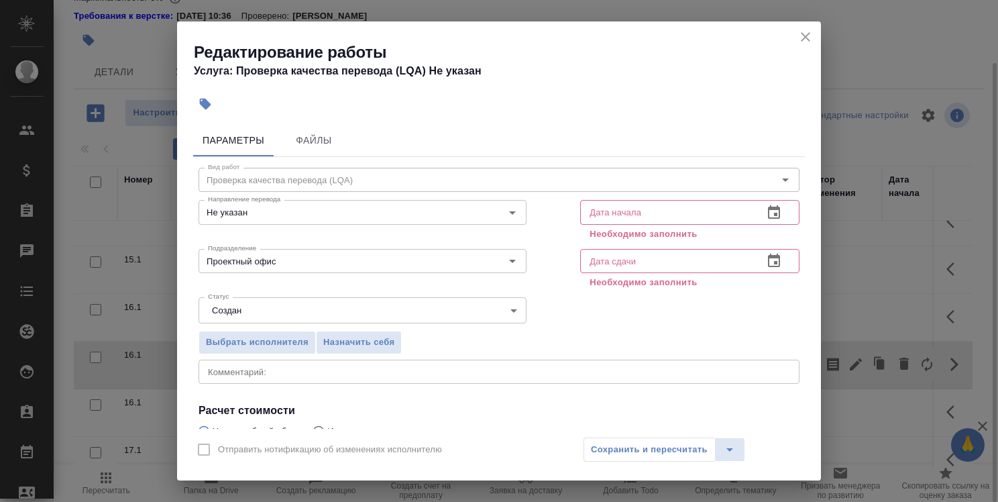
click at [769, 216] on icon "button" at bounding box center [774, 211] width 12 height 13
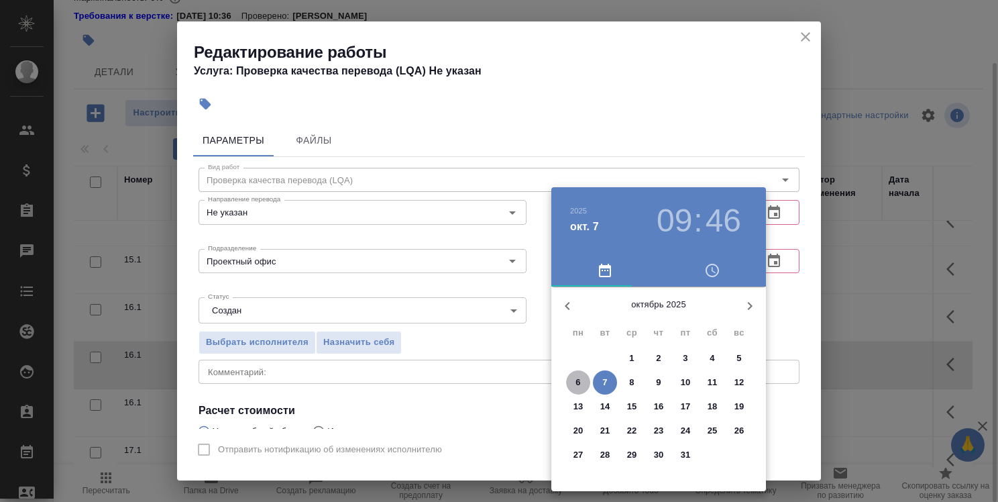
click at [583, 378] on span "6" at bounding box center [578, 382] width 24 height 13
type input "06.10.2025 09:46"
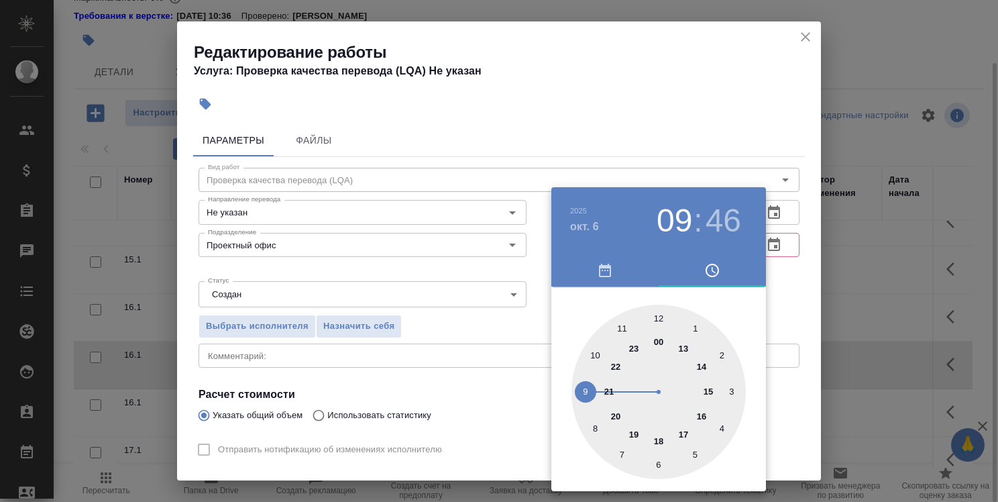
click at [788, 304] on div at bounding box center [499, 251] width 998 height 502
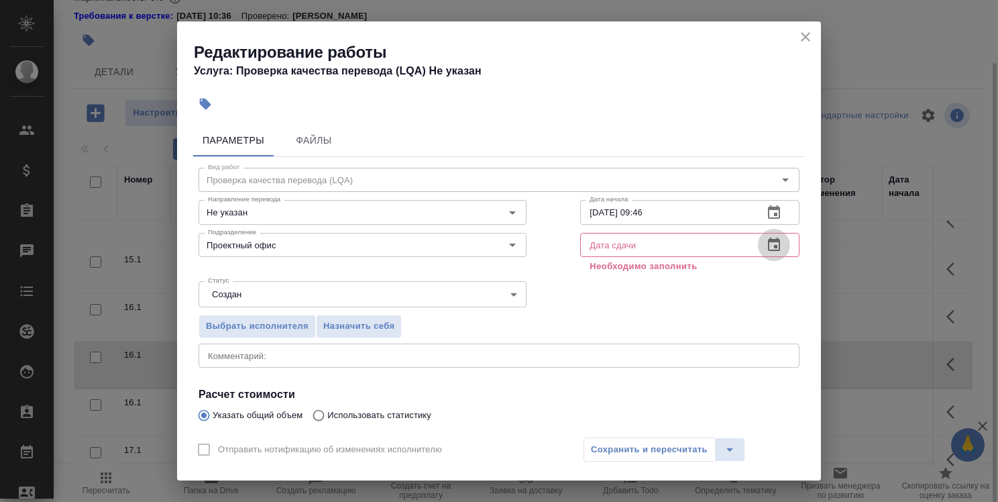
click at [766, 249] on icon "button" at bounding box center [774, 245] width 16 height 16
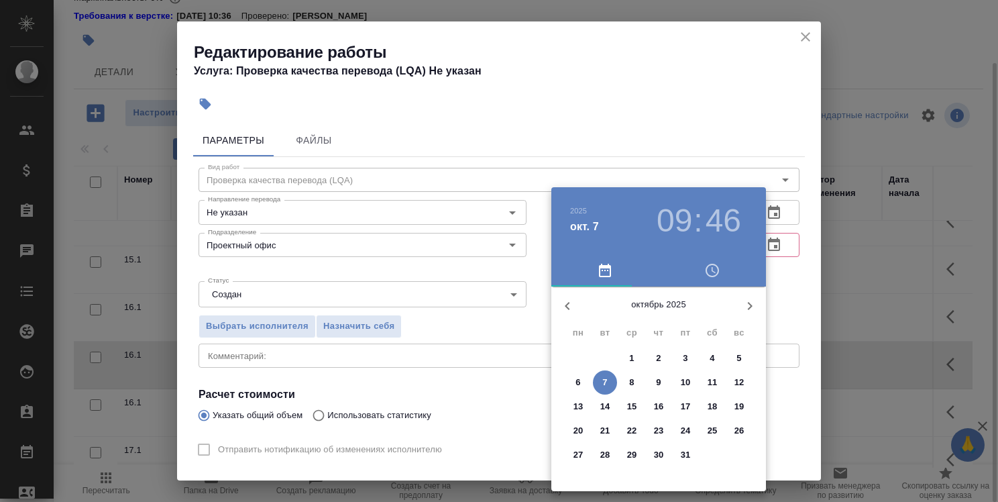
click at [603, 382] on p "7" at bounding box center [604, 382] width 5 height 13
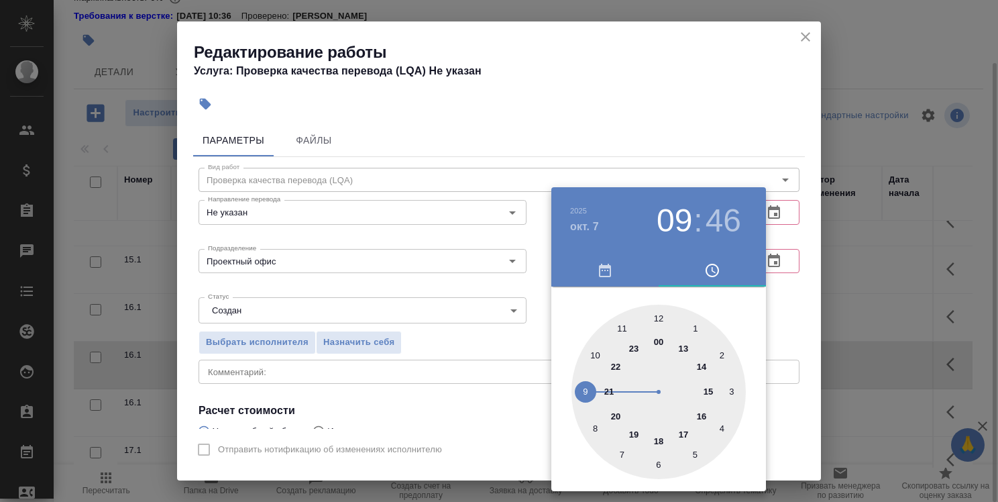
click at [599, 353] on div at bounding box center [658, 391] width 174 height 174
type input "07.10.2025 10:46"
click at [783, 303] on div at bounding box center [499, 251] width 998 height 502
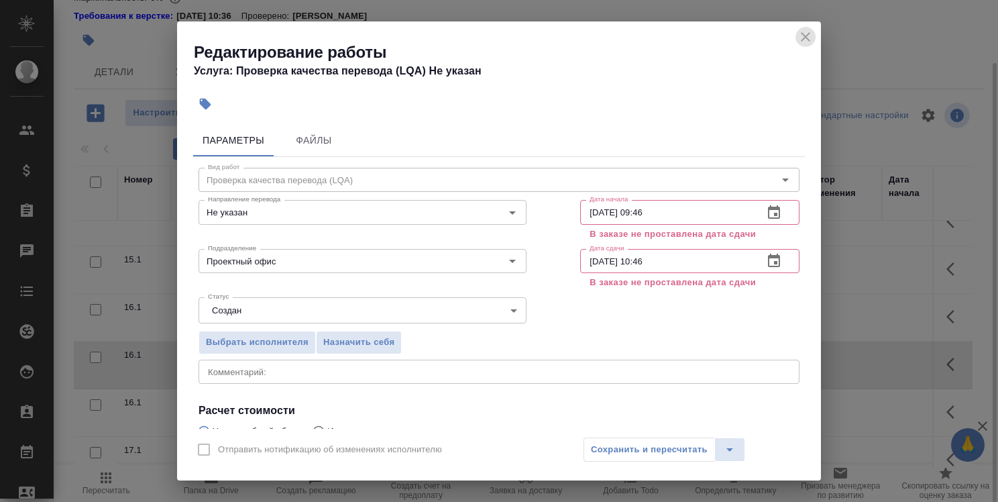
click at [804, 34] on icon "close" at bounding box center [805, 37] width 16 height 16
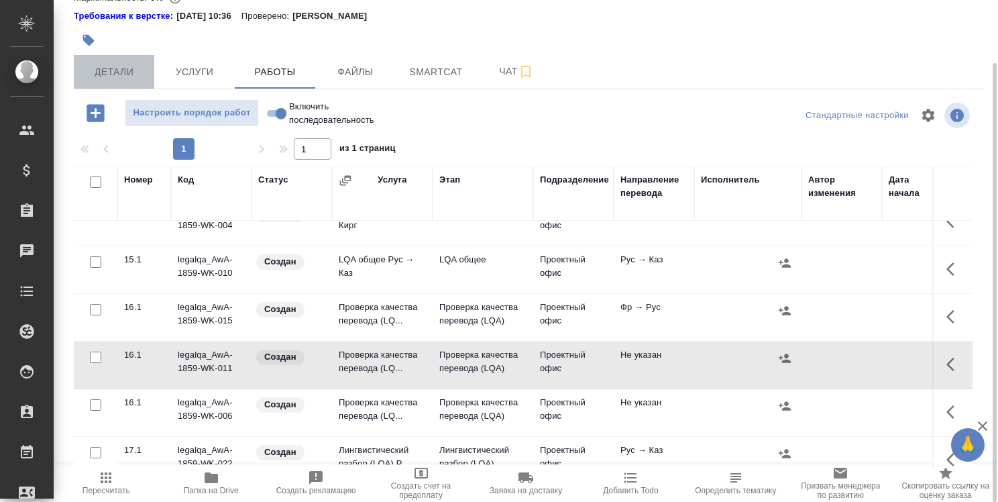
click at [117, 76] on span "Детали" at bounding box center [114, 72] width 64 height 17
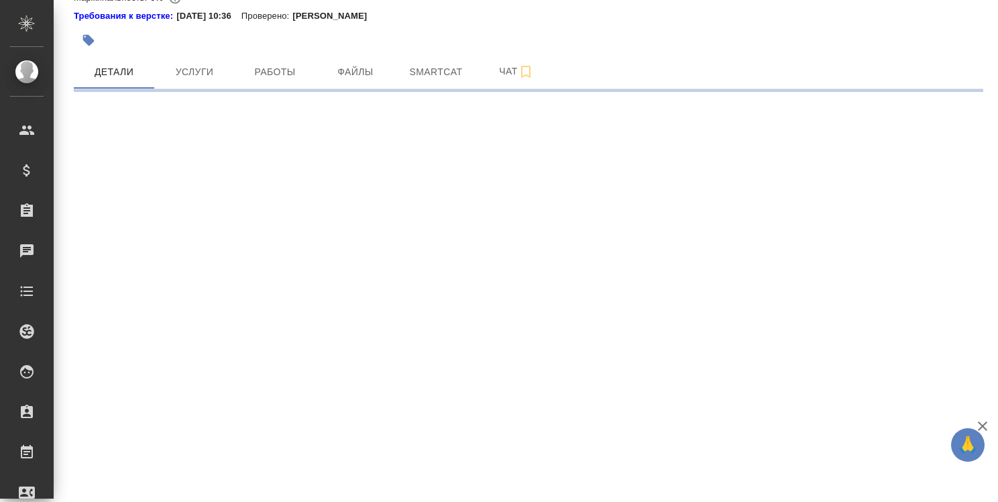
select select "RU"
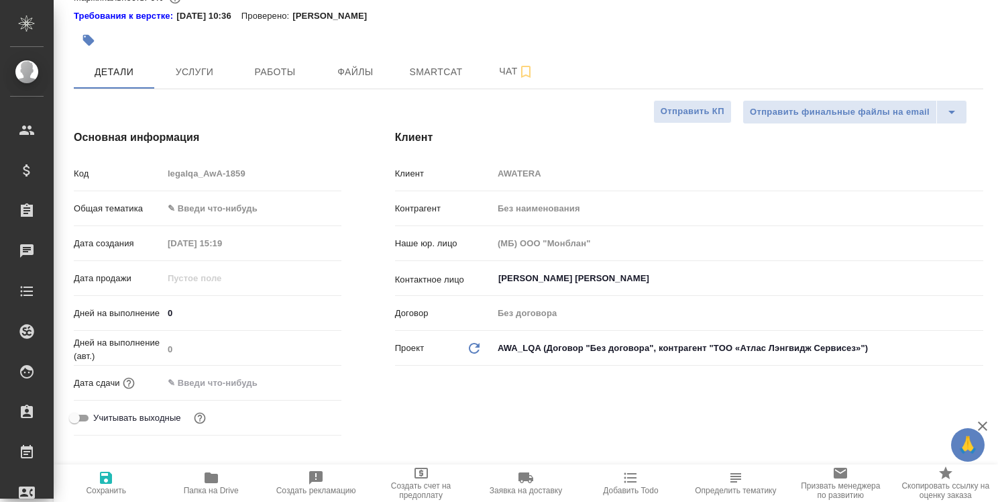
type textarea "x"
click at [224, 378] on input "text" at bounding box center [221, 382] width 117 height 19
click at [306, 382] on icon "button" at bounding box center [302, 382] width 16 height 16
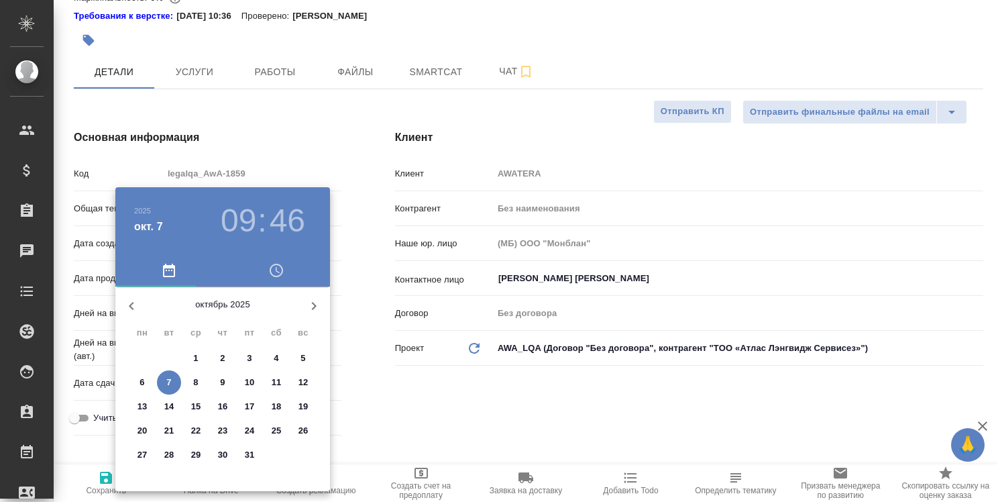
click at [258, 455] on span "31" at bounding box center [249, 454] width 24 height 13
type input "31.10.2025 09:46"
type textarea "x"
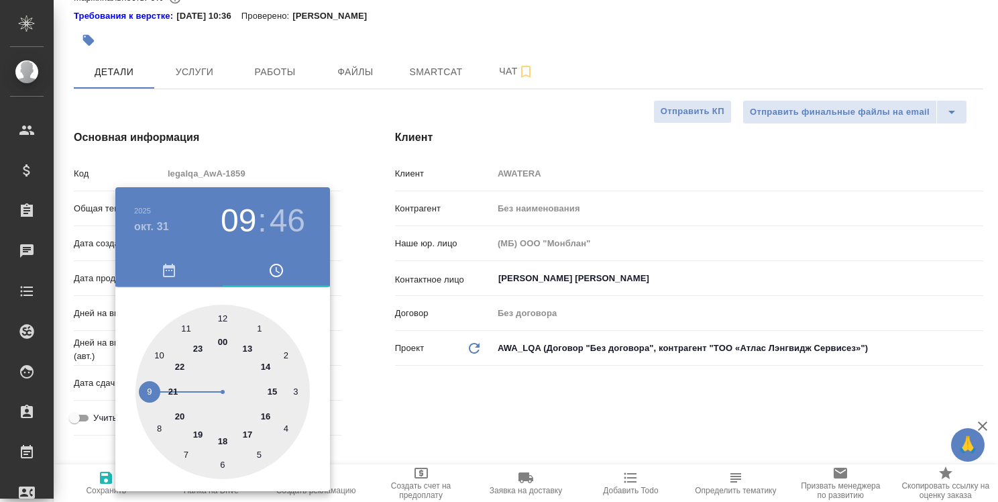
click at [221, 443] on div at bounding box center [222, 391] width 174 height 174
type input "31.10.2025 18:46"
type textarea "x"
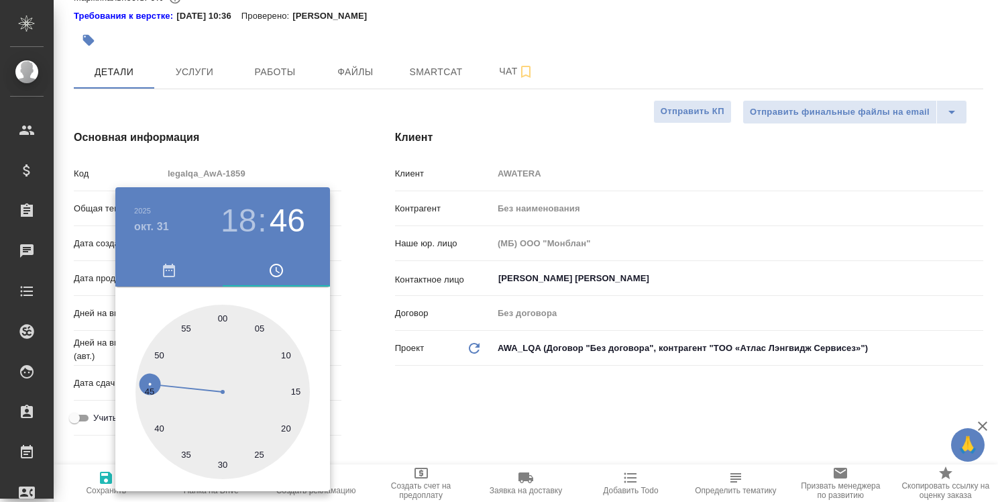
click at [346, 372] on div at bounding box center [499, 251] width 998 height 502
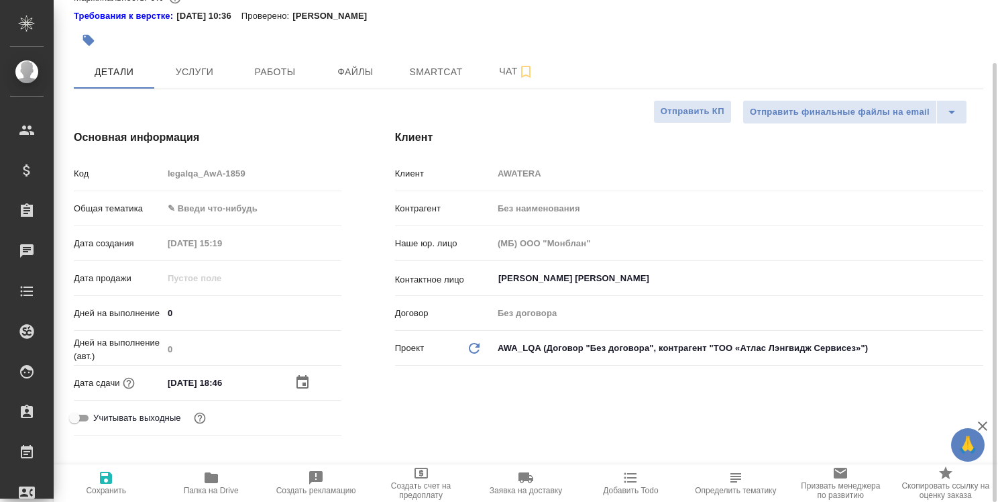
click at [106, 477] on icon "button" at bounding box center [106, 477] width 12 height 12
type textarea "x"
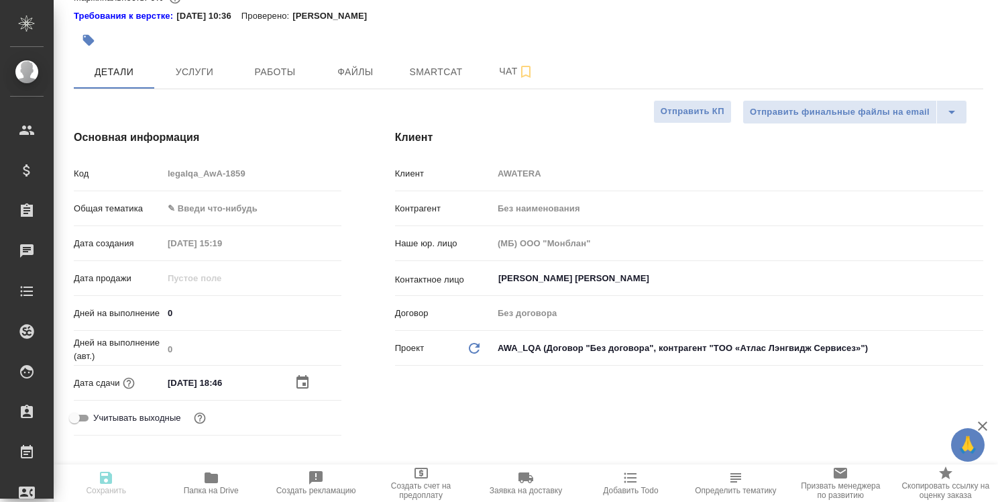
type textarea "x"
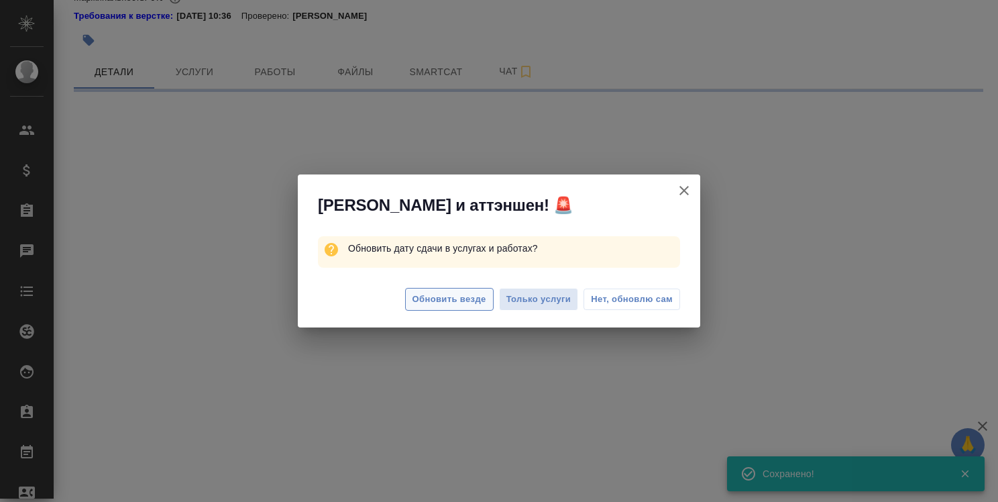
click at [448, 300] on span "Обновить везде" at bounding box center [449, 299] width 74 height 15
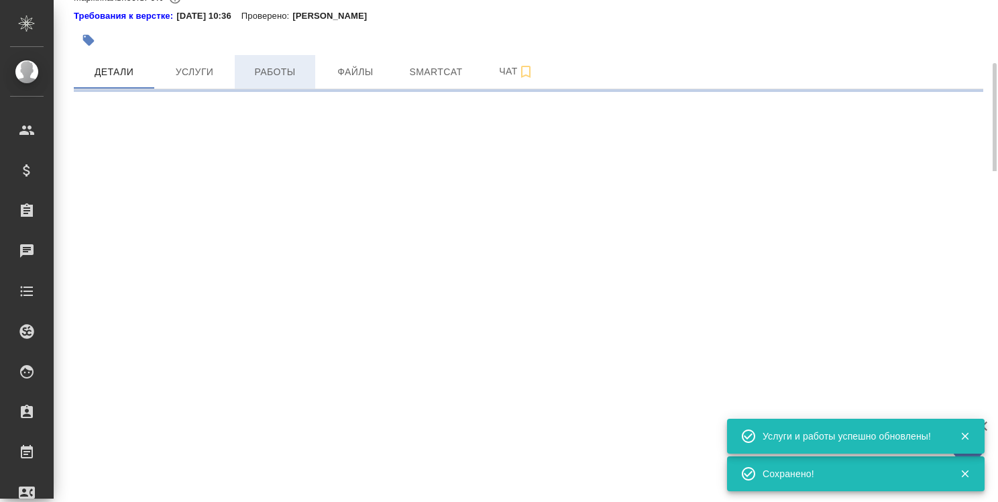
click at [286, 70] on span "Работы" at bounding box center [275, 72] width 64 height 17
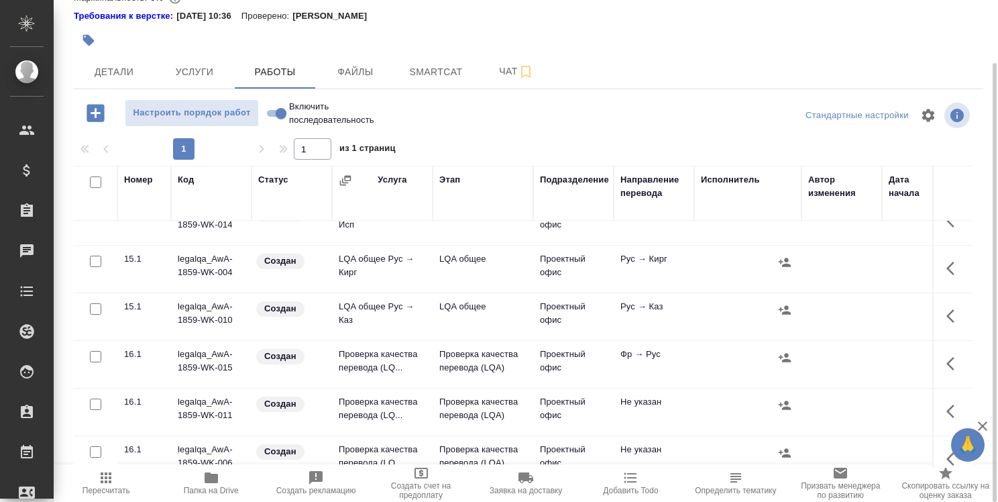
scroll to position [805, 0]
click at [946, 313] on icon "button" at bounding box center [950, 316] width 8 height 13
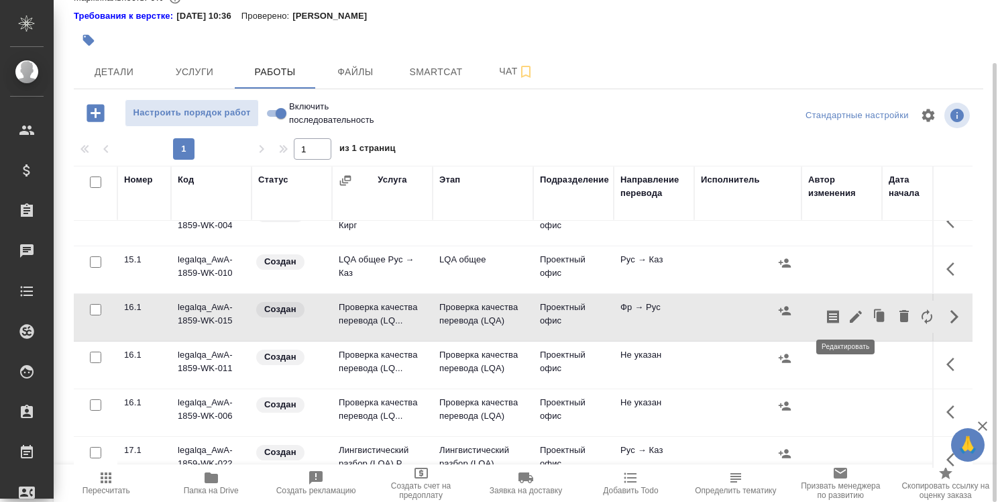
click at [850, 313] on icon "button" at bounding box center [856, 317] width 12 height 12
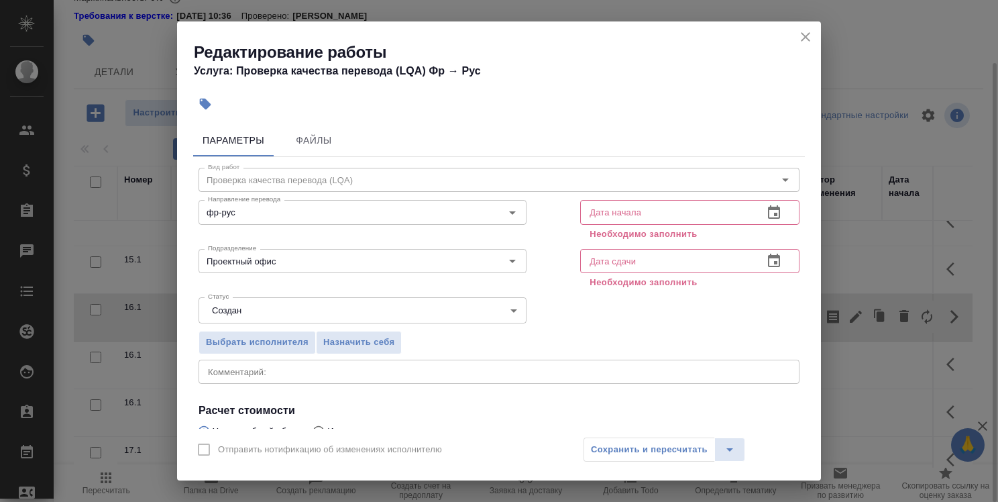
drag, startPoint x: 809, startPoint y: 63, endPoint x: 792, endPoint y: 54, distance: 19.5
click at [800, 38] on icon "close" at bounding box center [805, 37] width 16 height 16
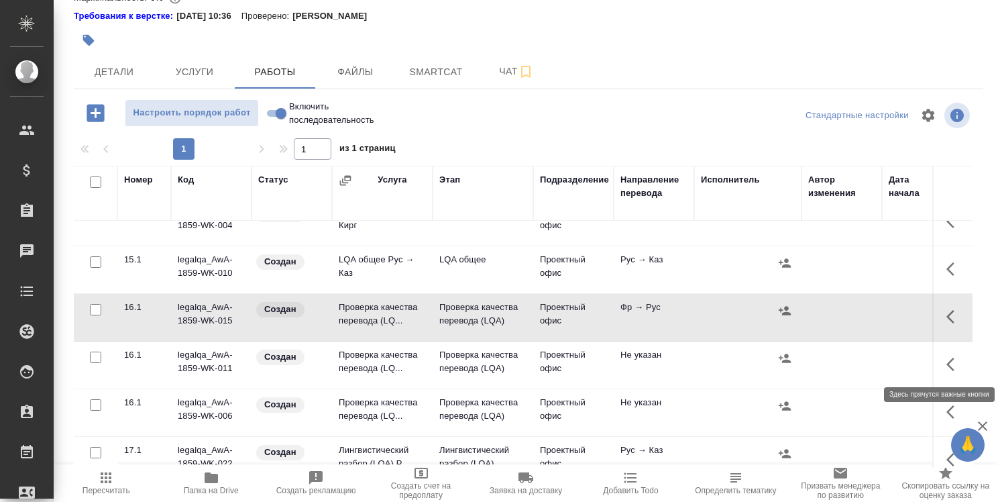
click at [946, 356] on icon "button" at bounding box center [954, 364] width 16 height 16
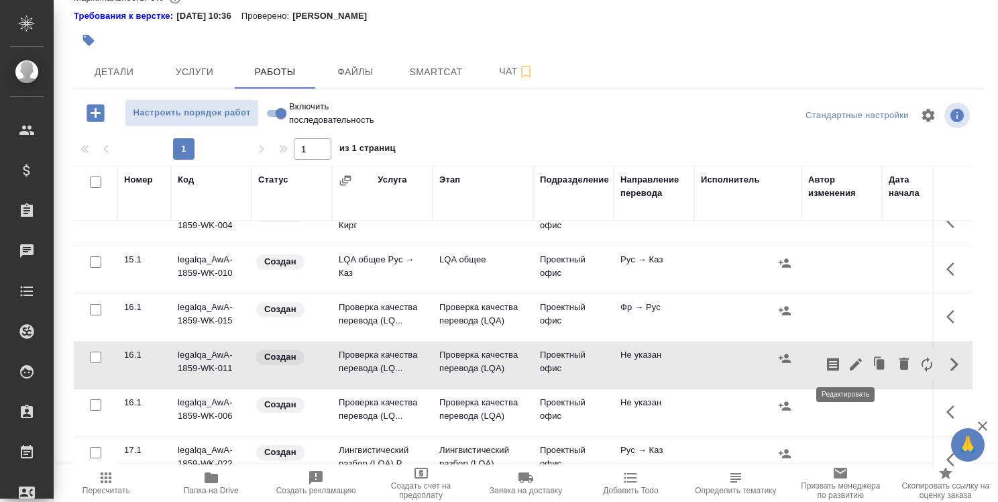
click at [850, 361] on icon "button" at bounding box center [856, 364] width 12 height 12
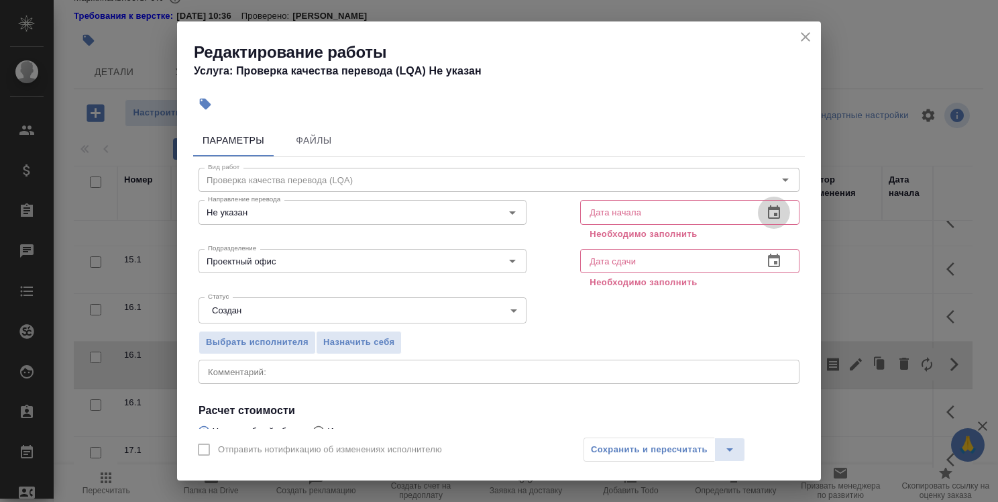
click at [768, 209] on icon "button" at bounding box center [774, 211] width 12 height 13
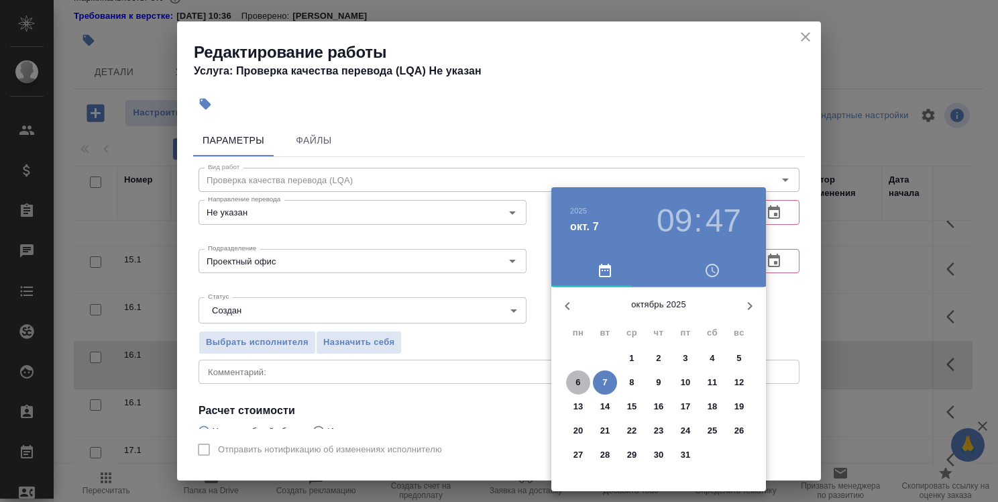
click at [579, 378] on p "6" at bounding box center [577, 382] width 5 height 13
type input "06.10.2025 09:47"
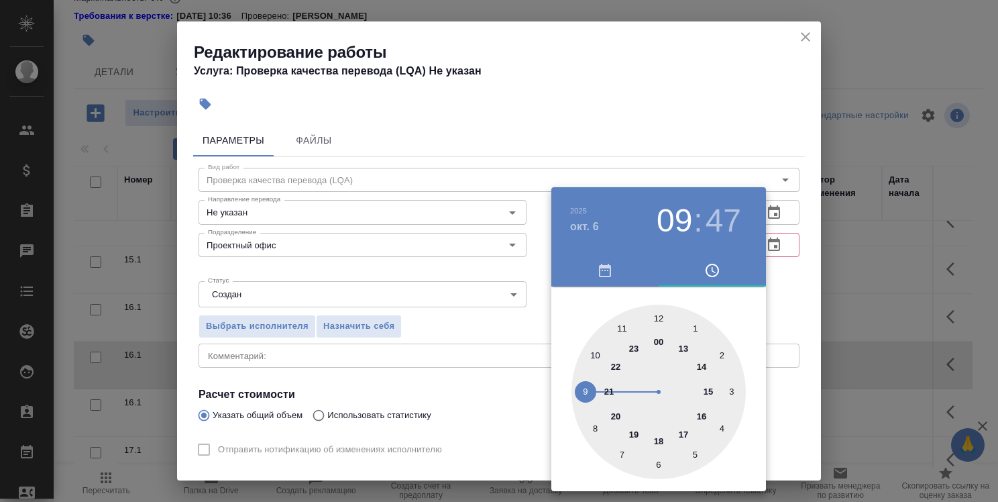
click at [787, 324] on div at bounding box center [499, 251] width 998 height 502
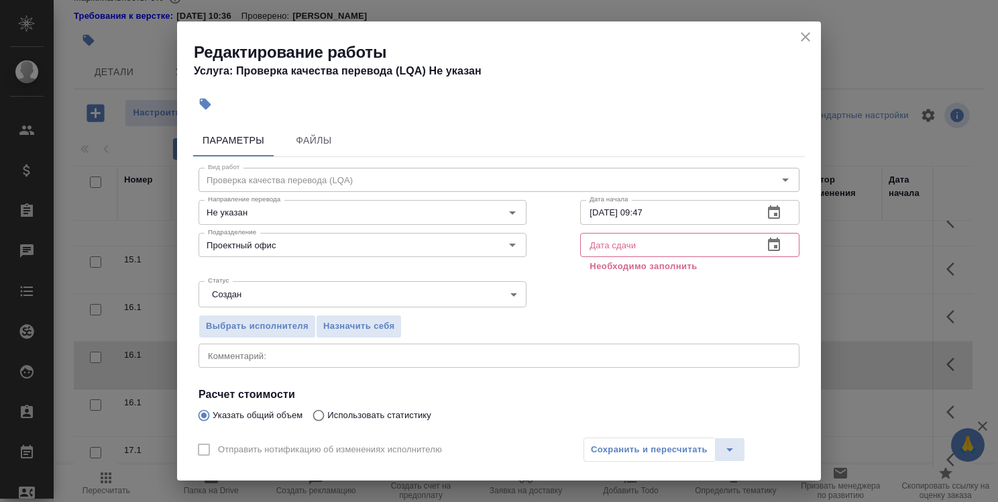
click at [767, 244] on icon "button" at bounding box center [774, 245] width 16 height 16
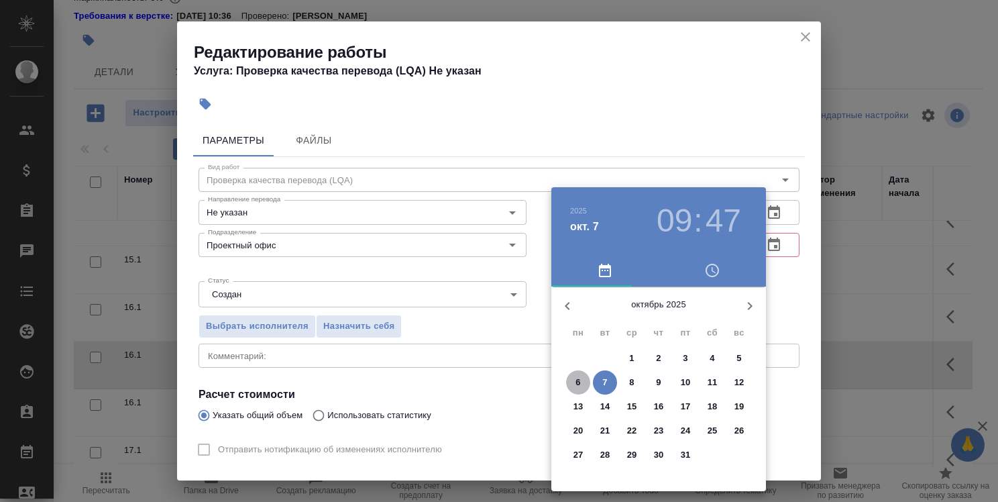
click at [581, 382] on span "6" at bounding box center [578, 382] width 24 height 13
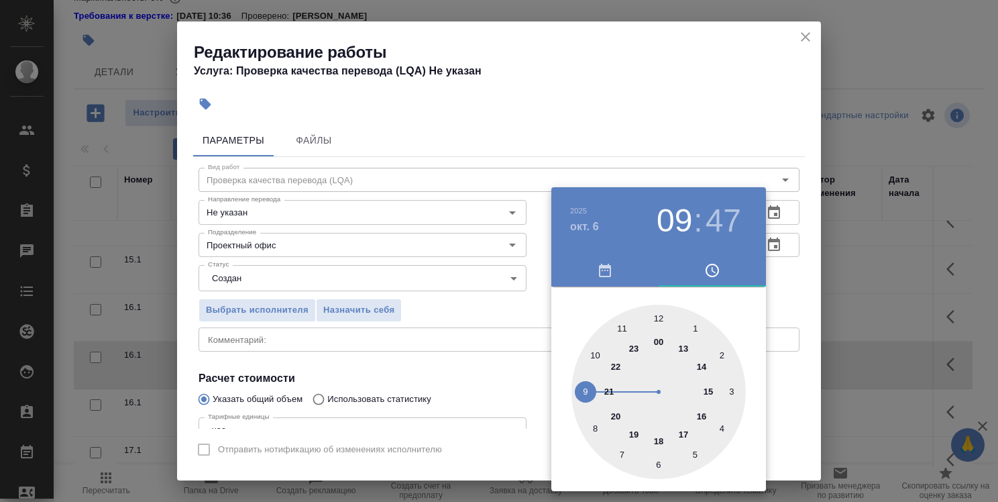
click at [704, 368] on div at bounding box center [658, 391] width 174 height 174
type input "06.10.2025 14:47"
click at [781, 292] on div at bounding box center [499, 251] width 998 height 502
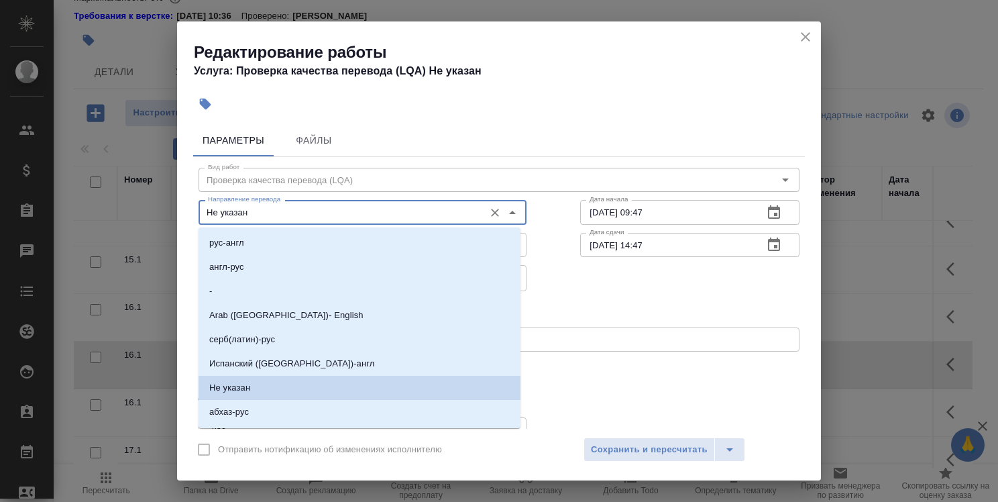
click at [416, 218] on input "Не указан" at bounding box center [340, 212] width 275 height 16
click at [397, 244] on li "рус-англ" at bounding box center [360, 243] width 322 height 24
type input "рус-англ"
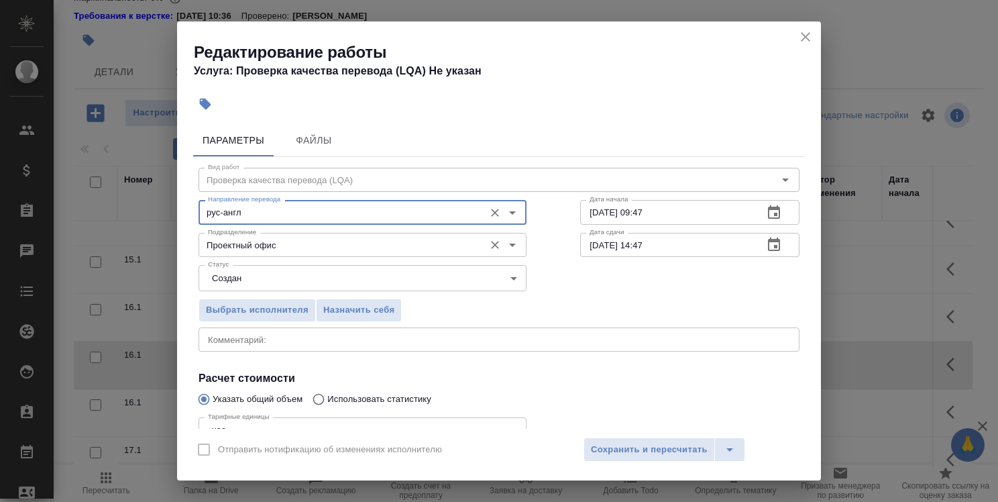
click at [397, 244] on input "Проектный офис" at bounding box center [340, 245] width 275 height 16
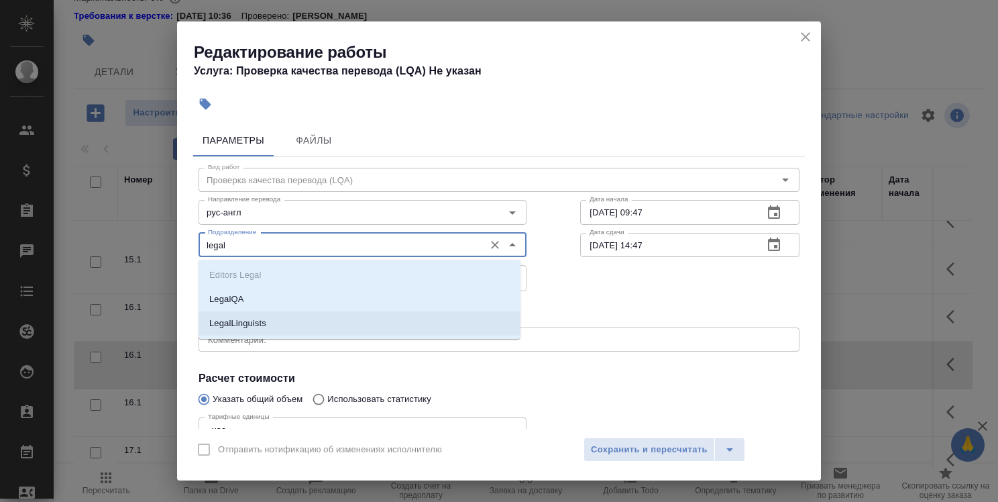
click at [370, 312] on li "LegalLinguists" at bounding box center [360, 323] width 322 height 24
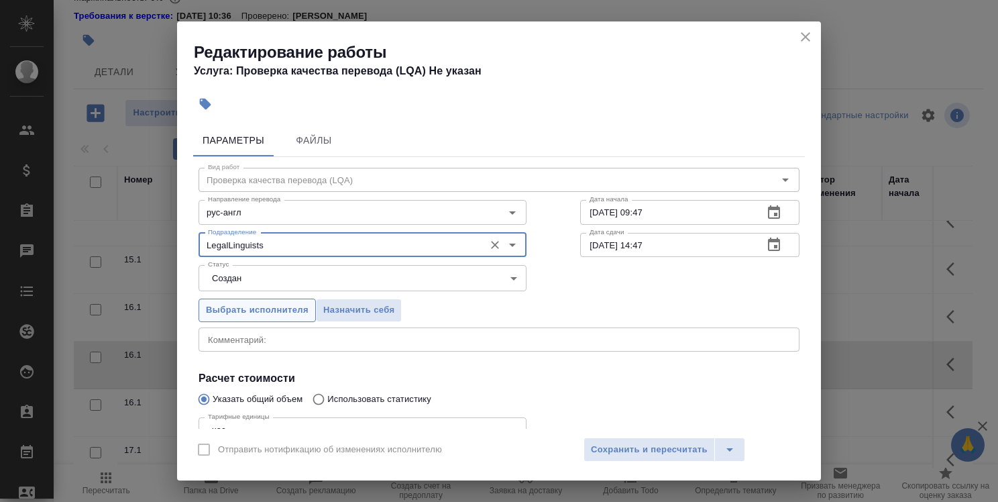
type input "LegalLinguists"
click at [266, 316] on span "Выбрать исполнителя" at bounding box center [257, 309] width 103 height 15
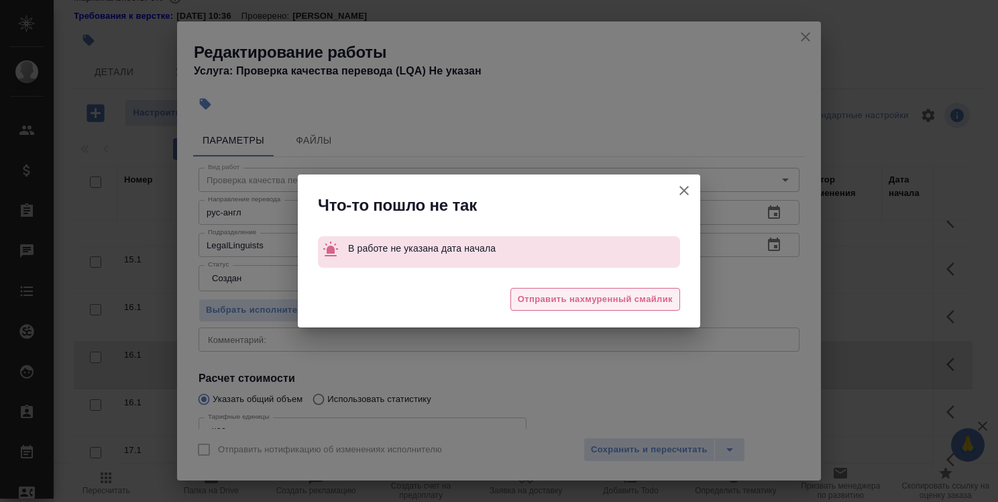
click at [579, 304] on span "Отправить нахмуренный смайлик" at bounding box center [595, 299] width 155 height 15
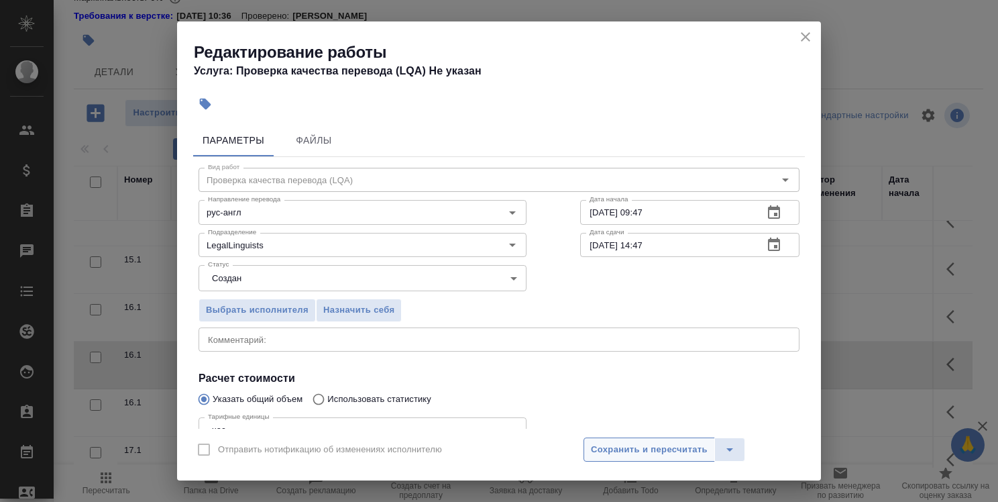
click at [650, 447] on span "Сохранить и пересчитать" at bounding box center [649, 449] width 117 height 15
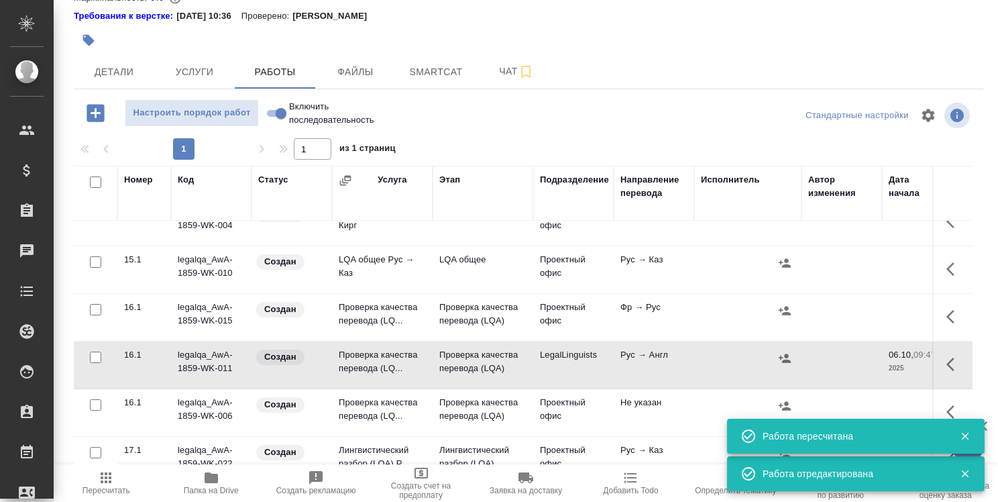
click at [946, 358] on icon "button" at bounding box center [950, 363] width 8 height 13
click at [850, 359] on icon "button" at bounding box center [856, 364] width 12 height 12
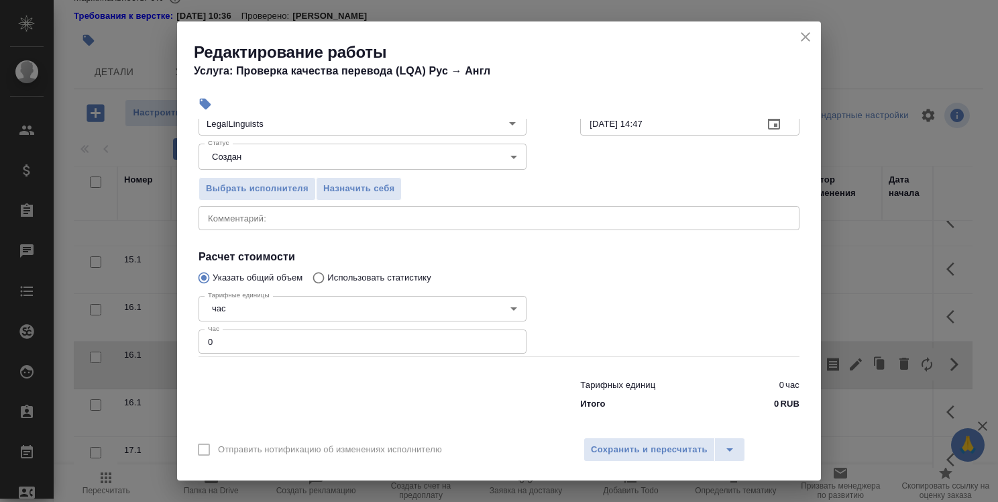
scroll to position [129, 0]
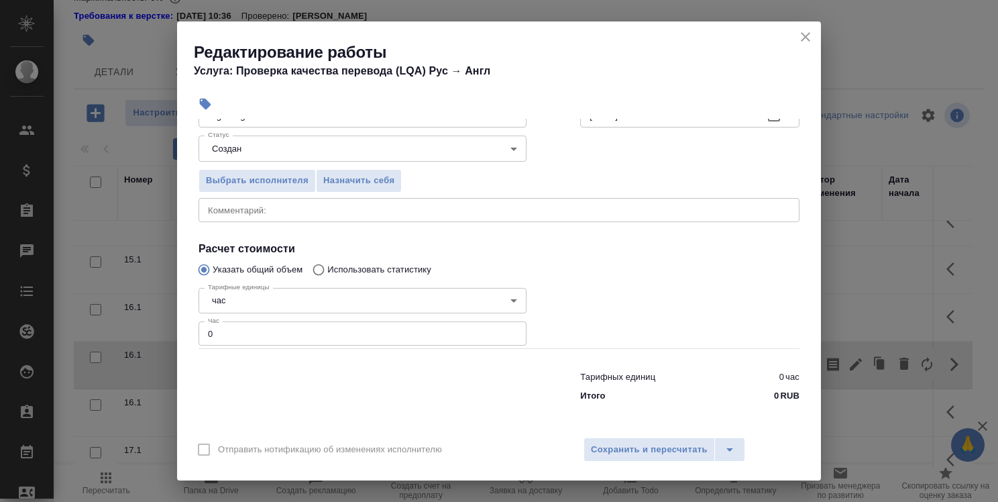
click at [357, 337] on input "0" at bounding box center [363, 333] width 328 height 24
type input "0"
type input "2"
type input "2.5"
click at [632, 452] on span "Сохранить и пересчитать" at bounding box center [649, 449] width 117 height 15
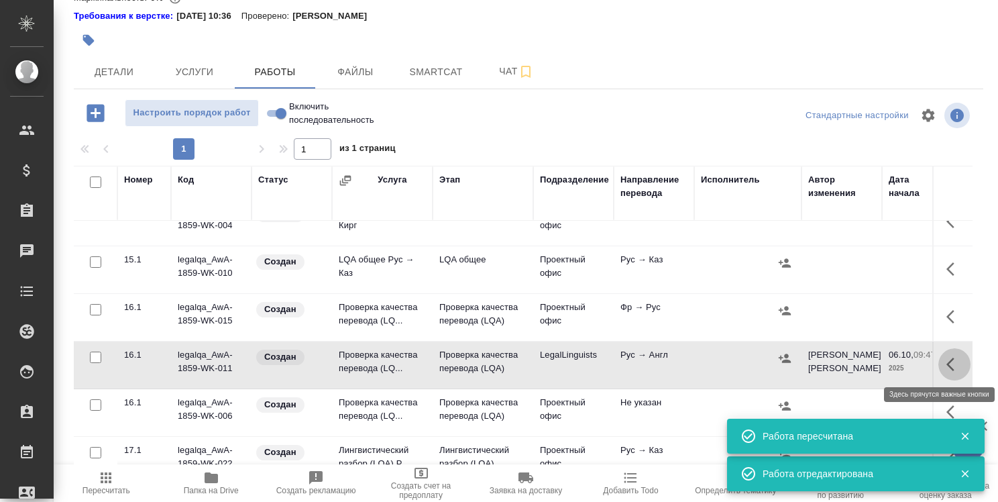
click at [944, 351] on button "button" at bounding box center [954, 364] width 32 height 32
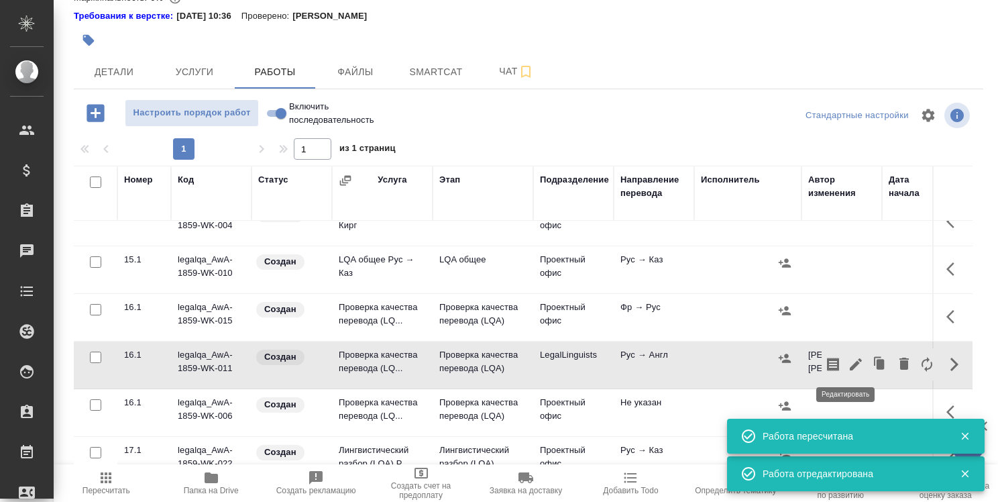
click at [848, 356] on icon "button" at bounding box center [856, 364] width 16 height 16
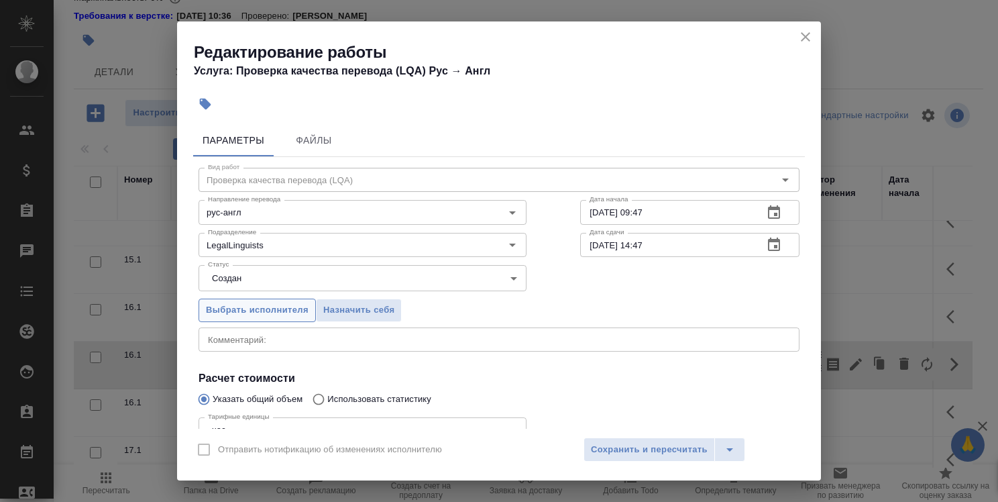
click at [262, 308] on span "Выбрать исполнителя" at bounding box center [257, 309] width 103 height 15
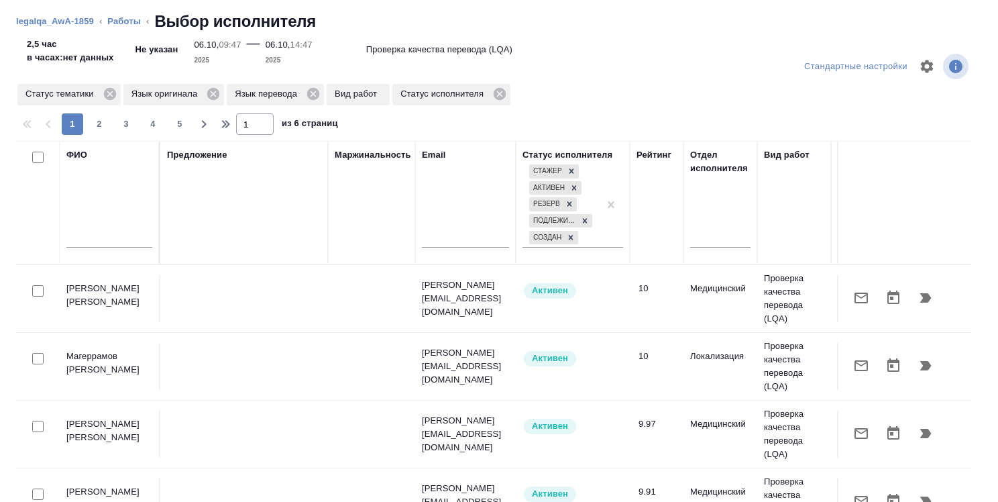
click at [143, 245] on input "text" at bounding box center [109, 239] width 86 height 17
type input "c"
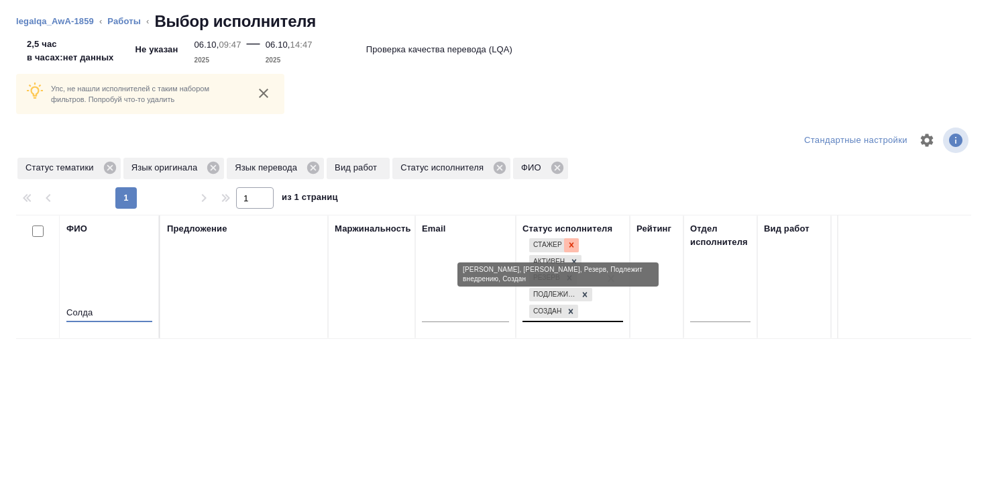
click at [571, 245] on icon at bounding box center [571, 245] width 5 height 5
type input "Солда"
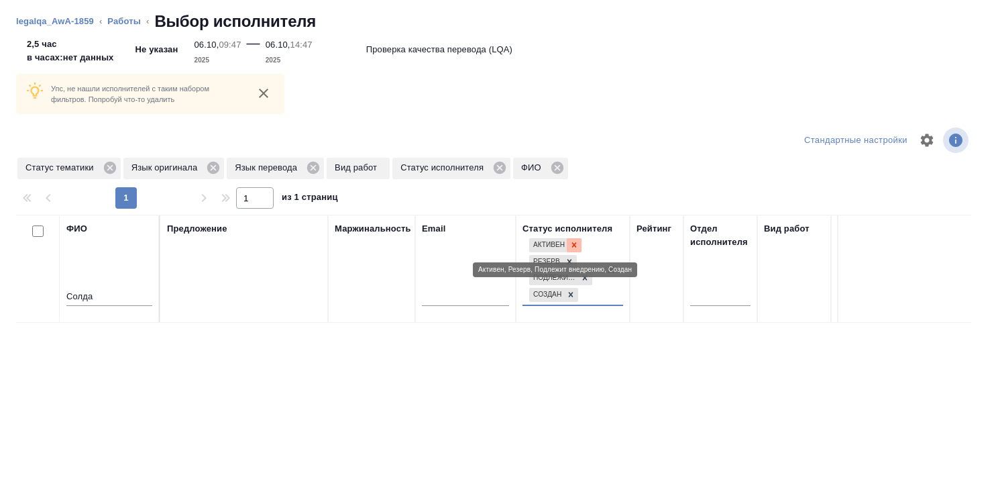
click at [573, 244] on icon at bounding box center [574, 245] width 5 height 5
click at [573, 244] on icon at bounding box center [569, 244] width 9 height 9
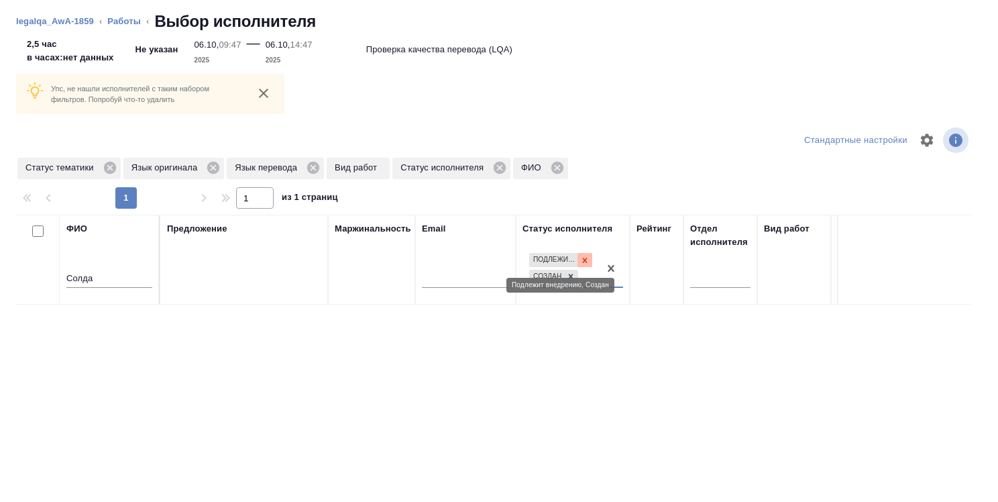
click at [581, 258] on icon at bounding box center [584, 260] width 9 height 9
click at [570, 271] on icon at bounding box center [570, 274] width 9 height 9
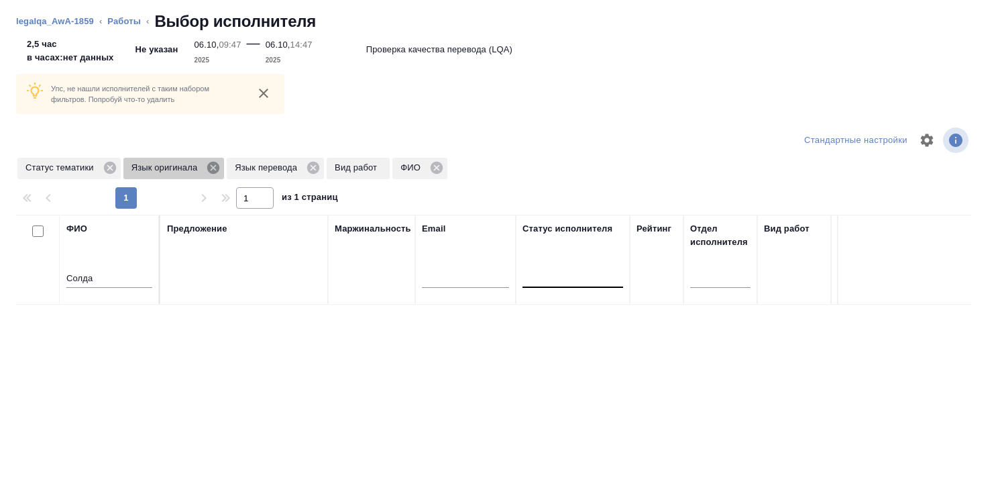
click at [213, 172] on icon at bounding box center [213, 168] width 12 height 12
click at [212, 171] on icon at bounding box center [209, 168] width 12 height 12
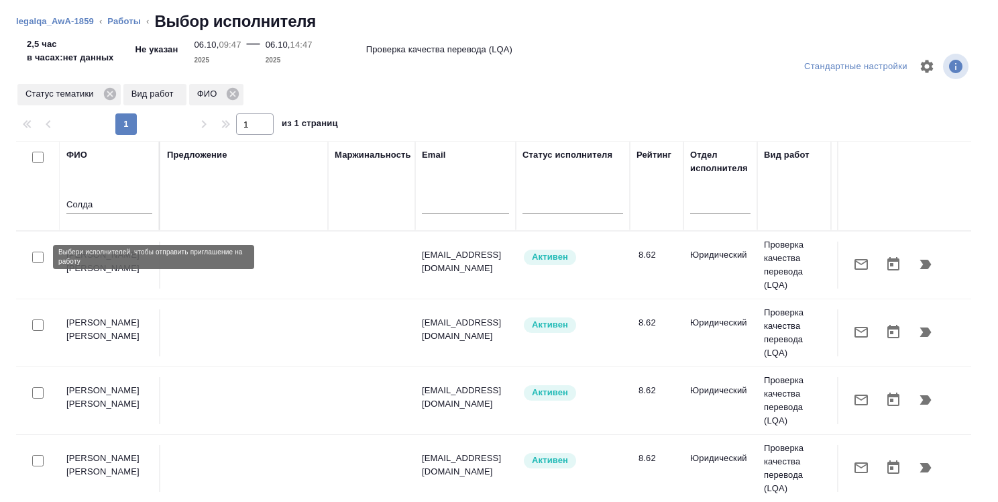
click at [39, 258] on input "checkbox" at bounding box center [37, 256] width 11 height 11
checkbox input "true"
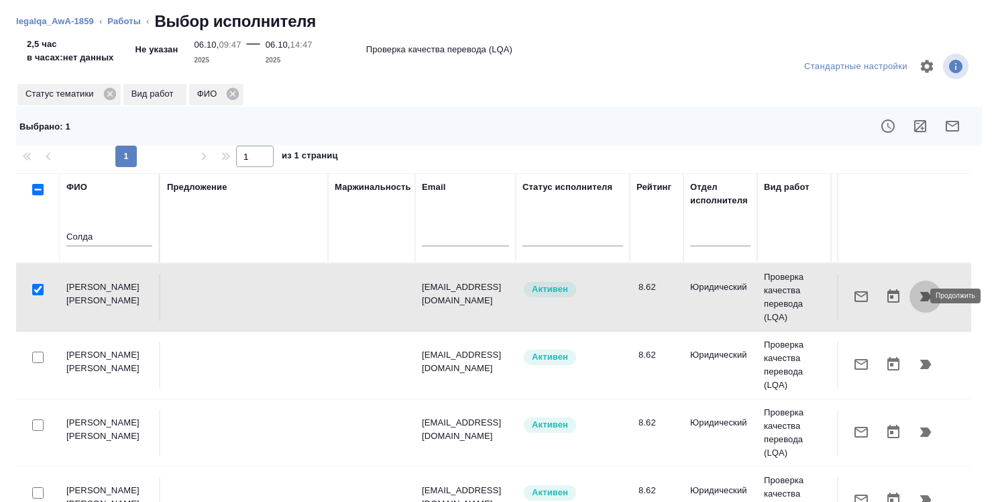
click at [917, 292] on icon "button" at bounding box center [925, 296] width 16 height 16
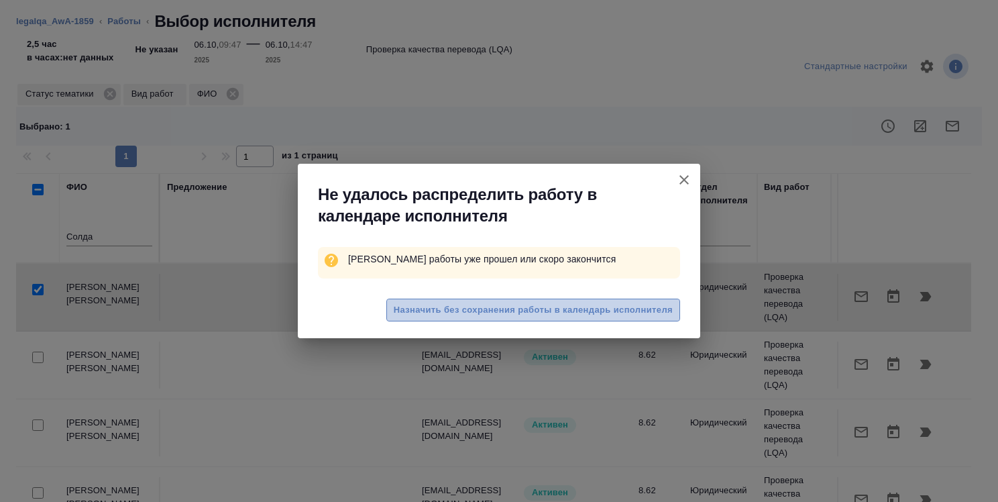
click at [595, 308] on span "Назначить без сохранения работы в календарь исполнителя" at bounding box center [533, 309] width 279 height 15
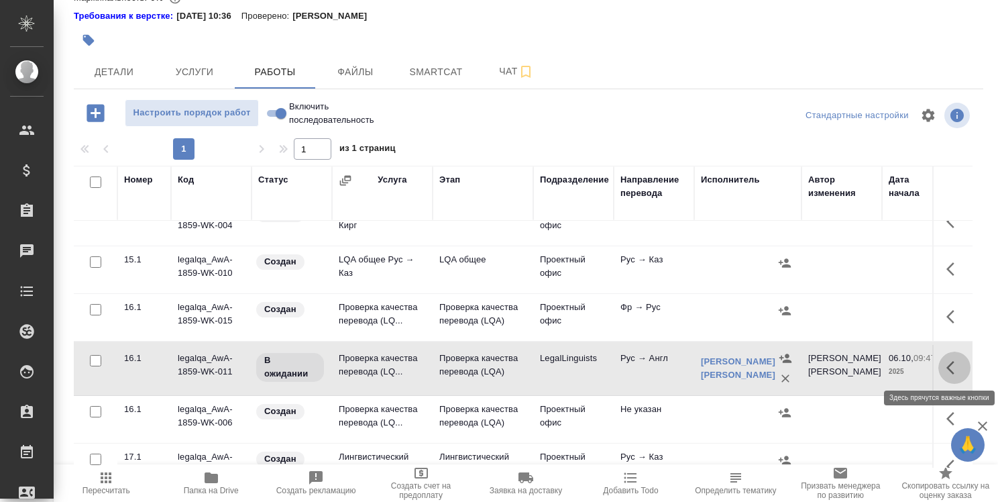
click at [946, 359] on icon "button" at bounding box center [954, 367] width 16 height 16
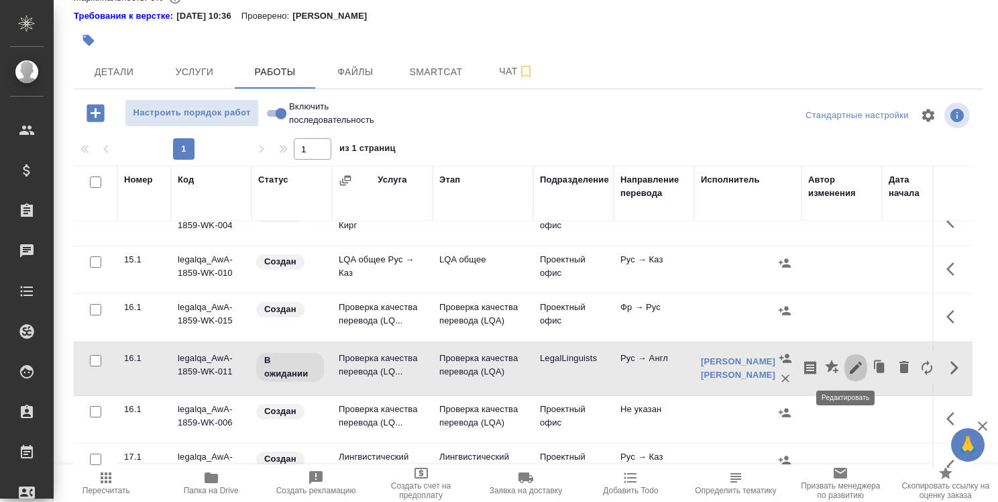
click at [848, 362] on icon "button" at bounding box center [856, 367] width 16 height 16
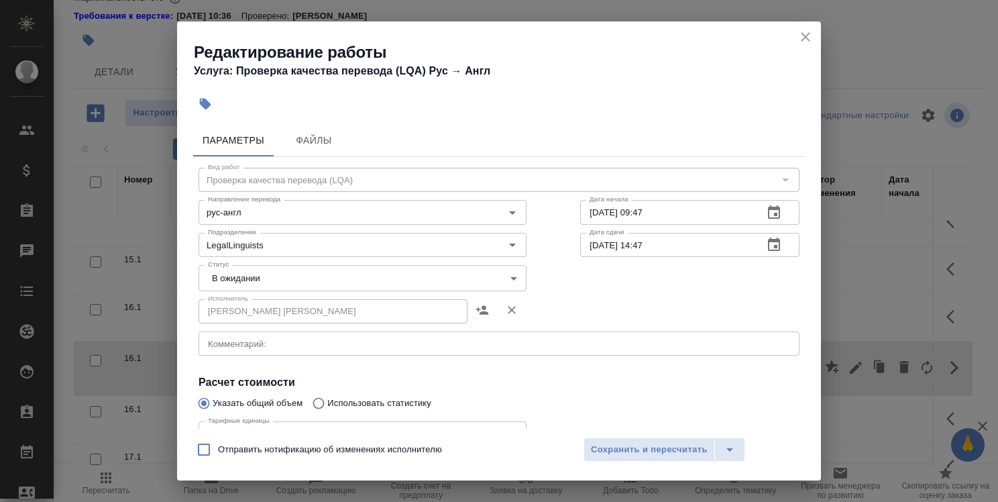
click at [355, 335] on div "x Комментарий:" at bounding box center [499, 343] width 601 height 24
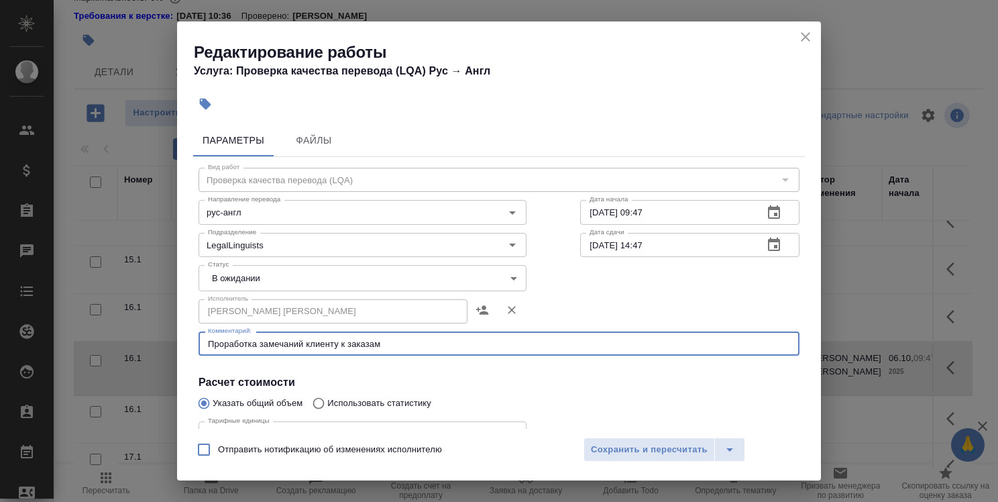
paste textarea "**[KUNZ_Sportmaster-145](https://tera.awatera.com/Order/67d00ca7599e29509afd45d…"
drag, startPoint x: 383, startPoint y: 344, endPoint x: 773, endPoint y: 334, distance: 389.8
click at [773, 334] on div "Проработка замечаний клиенту к заказам **[KUNZ_Sportmaster-145](https://tera.aw…" at bounding box center [499, 343] width 601 height 24
paste textarea "KUNZ_Sportmaster-145"
click at [475, 343] on textarea "Проработка замечаний клиенту к заказам KUNZ_Sportmaster-145" at bounding box center [499, 344] width 582 height 10
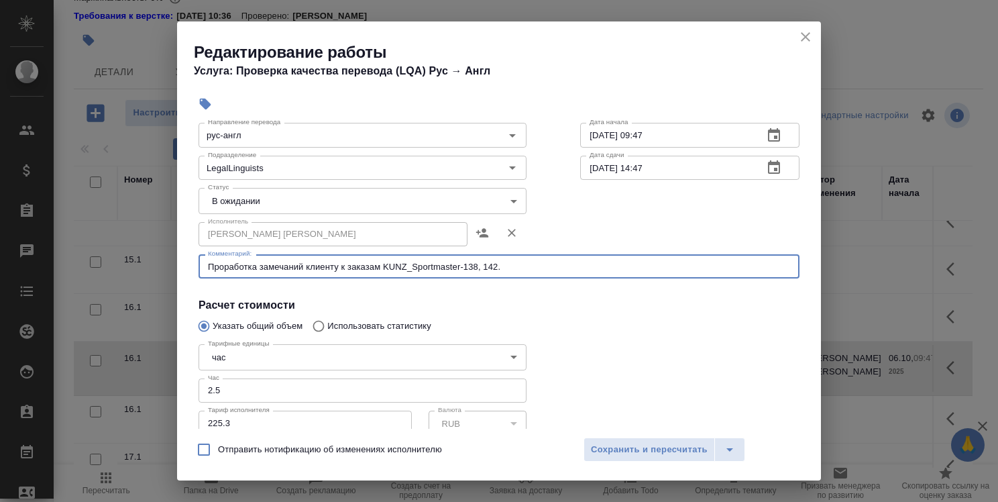
scroll to position [134, 0]
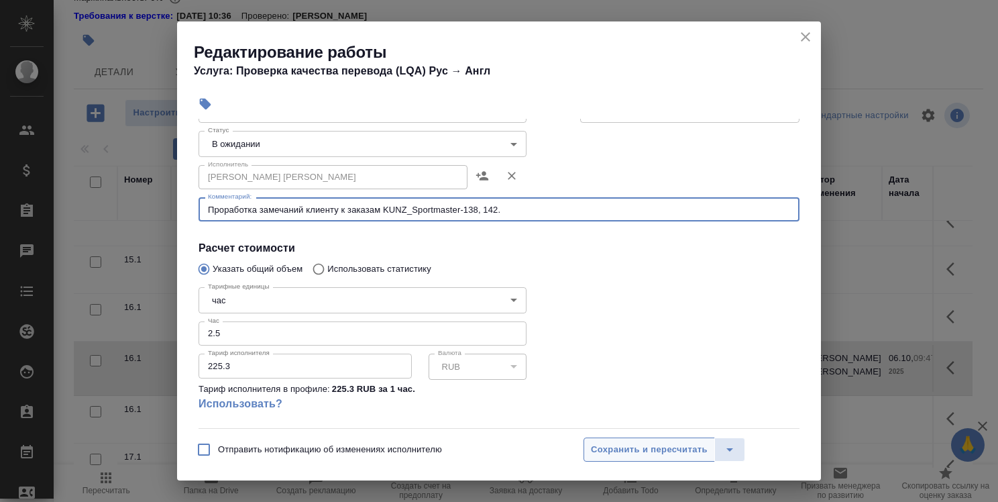
type textarea "Проработка замечаний клиенту к заказам KUNZ_Sportmaster-138, 142."
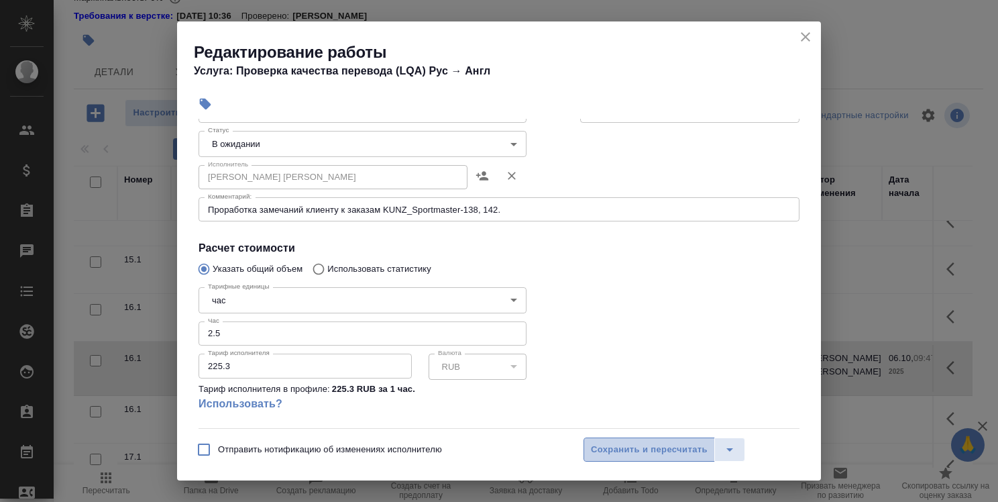
click at [675, 451] on span "Сохранить и пересчитать" at bounding box center [649, 449] width 117 height 15
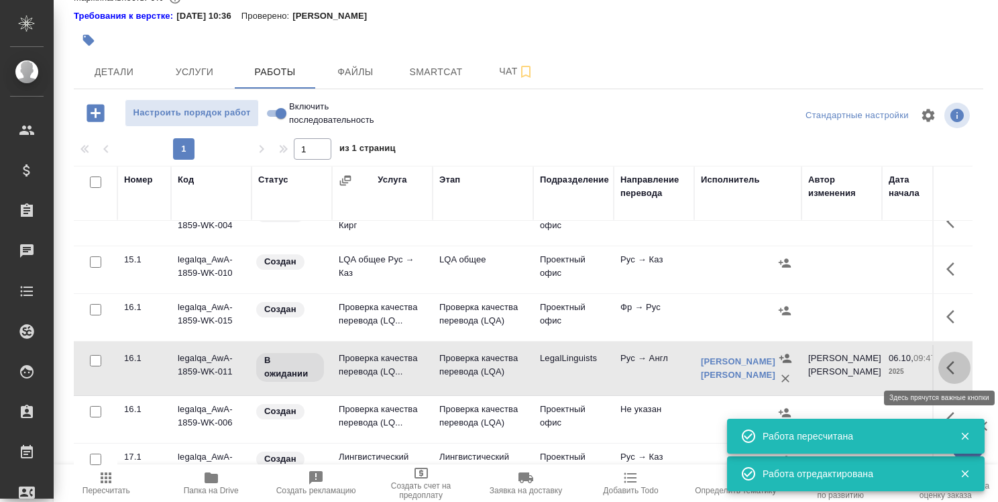
click at [946, 367] on icon "button" at bounding box center [950, 367] width 8 height 13
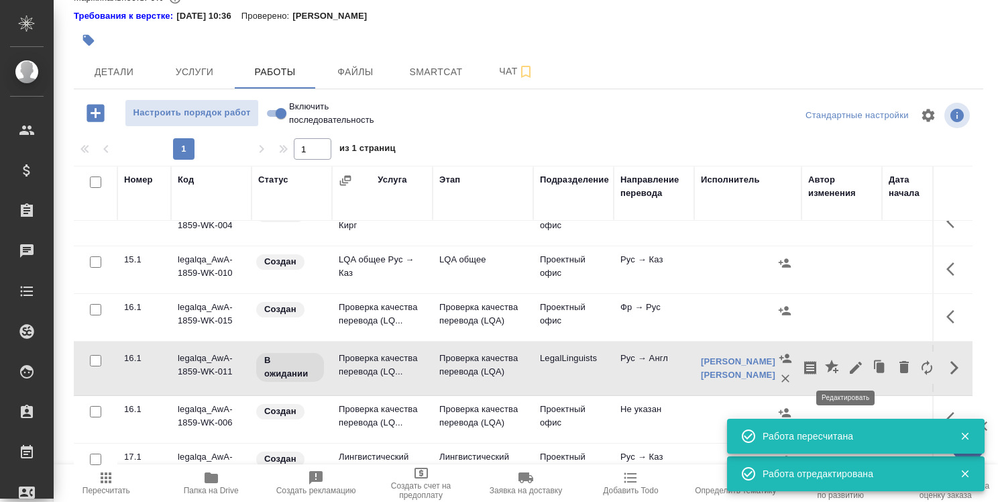
click at [850, 368] on icon "button" at bounding box center [856, 367] width 12 height 12
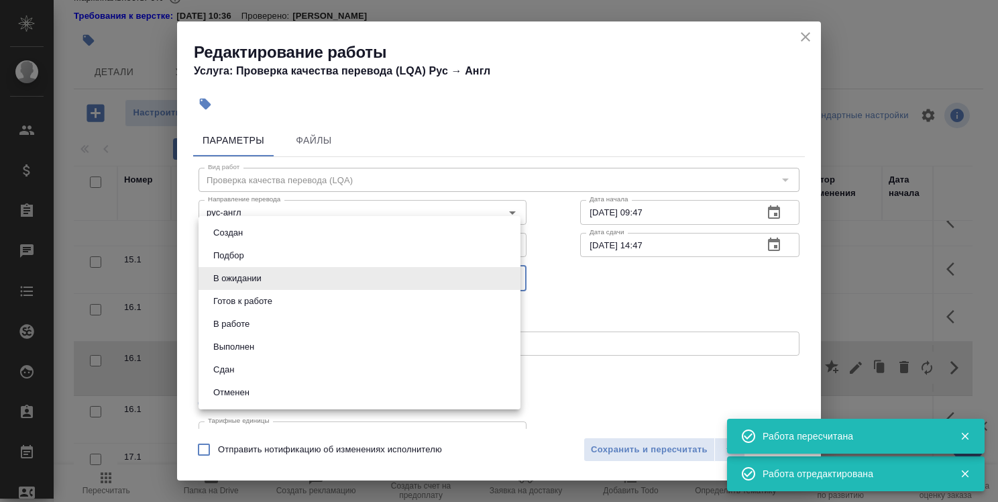
click at [440, 282] on body "🙏 .cls-1 fill:#fff; AWATERA Strelnikova Olga Клиенты Спецификации Заказы 0 Чаты…" at bounding box center [499, 251] width 998 height 502
click at [413, 359] on li "Сдан" at bounding box center [360, 369] width 322 height 23
type input "closed"
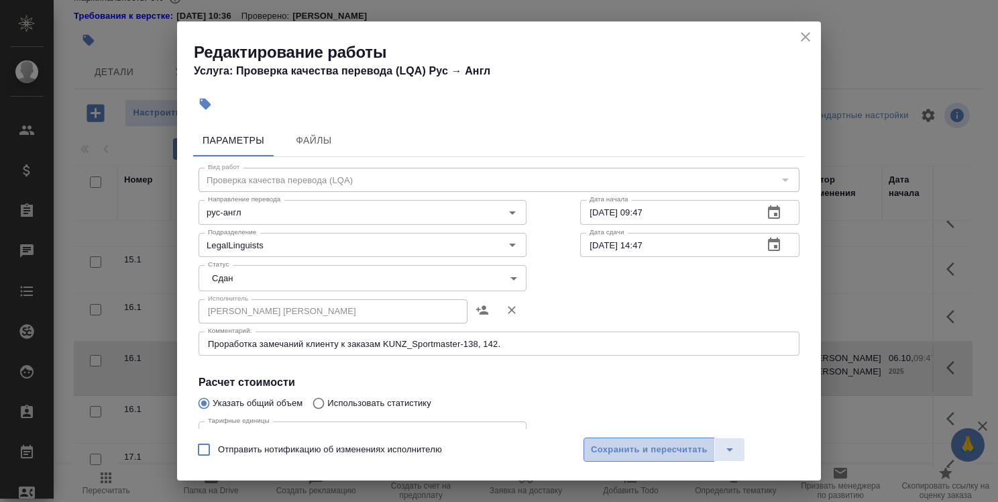
click at [642, 445] on span "Сохранить и пересчитать" at bounding box center [649, 449] width 117 height 15
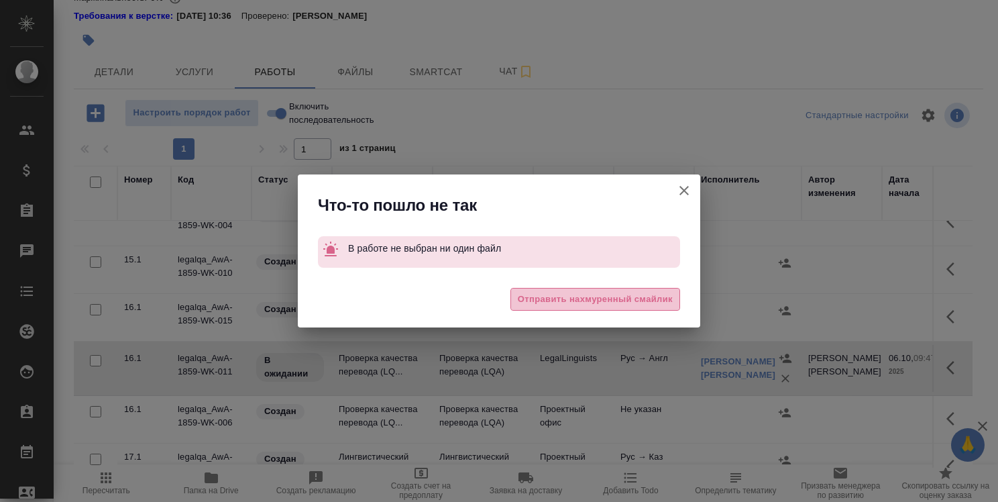
click at [665, 304] on span "Отправить нахмуренный смайлик" at bounding box center [595, 299] width 155 height 15
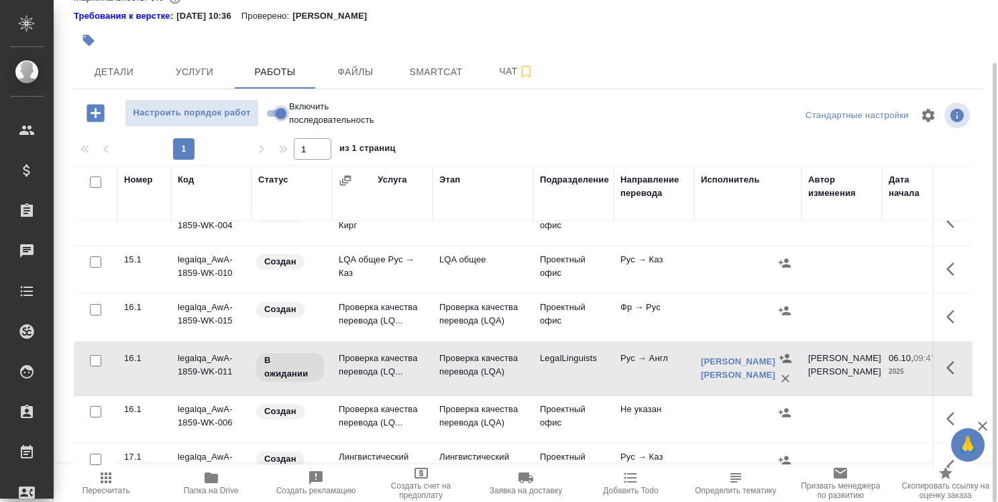
click at [267, 113] on input "Включить последовательность" at bounding box center [281, 113] width 48 height 16
checkbox input "true"
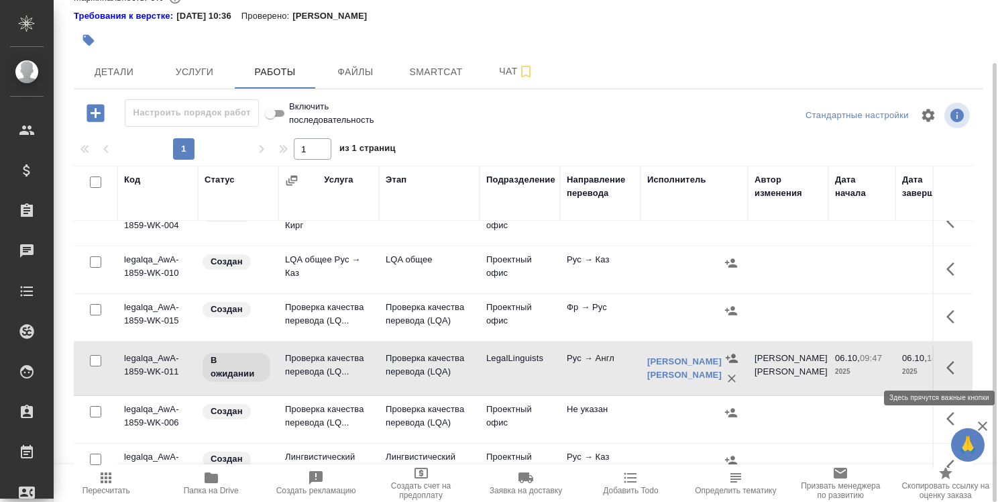
click at [946, 360] on icon "button" at bounding box center [954, 367] width 16 height 16
click at [850, 364] on icon "button" at bounding box center [856, 367] width 12 height 12
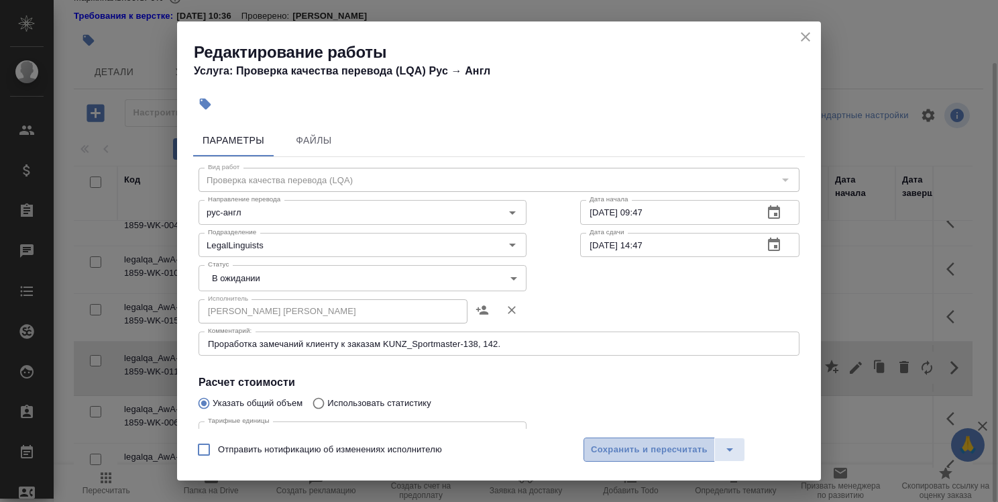
click at [666, 448] on span "Сохранить и пересчитать" at bounding box center [649, 449] width 117 height 15
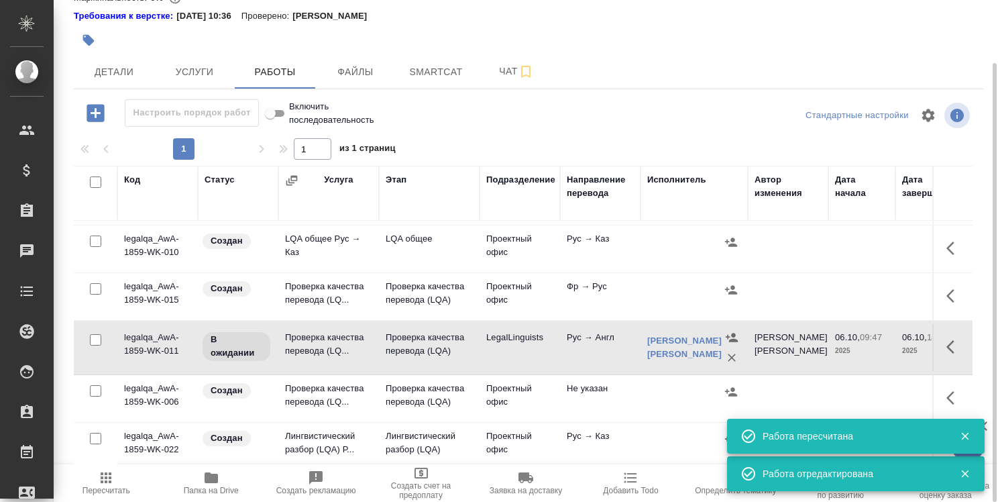
scroll to position [834, 0]
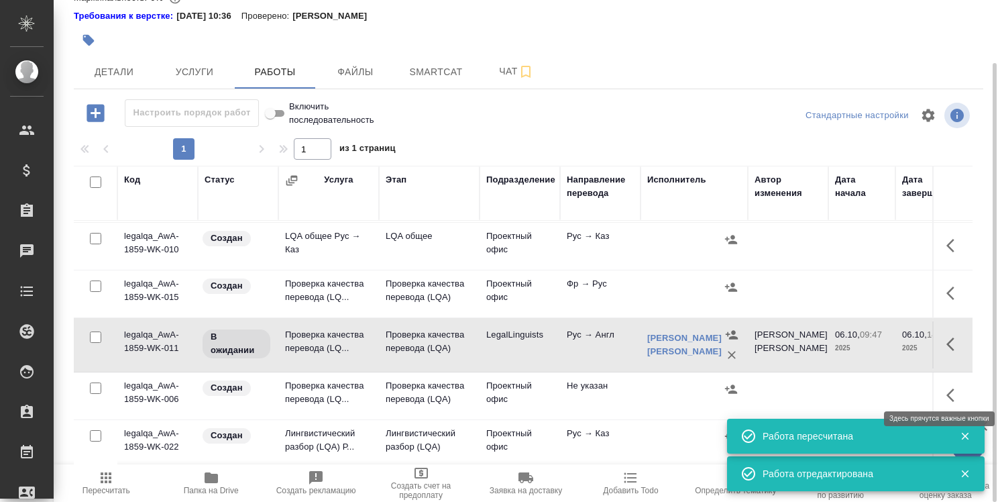
click at [946, 388] on icon "button" at bounding box center [950, 394] width 8 height 13
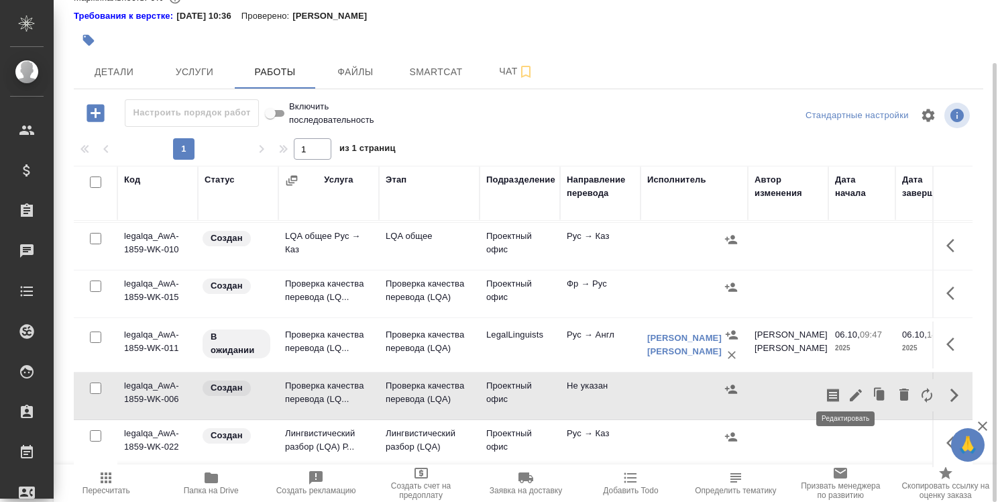
click at [850, 389] on icon "button" at bounding box center [856, 395] width 12 height 12
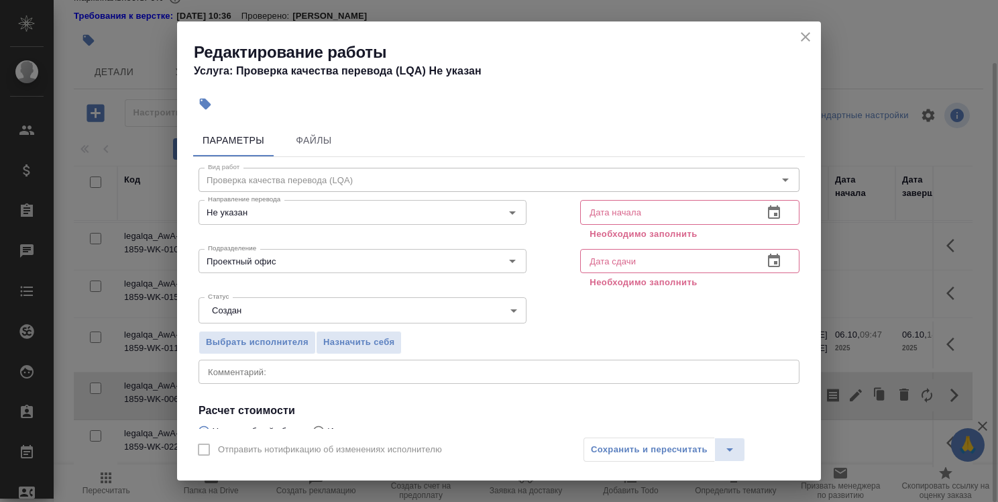
click at [766, 211] on icon "button" at bounding box center [774, 213] width 16 height 16
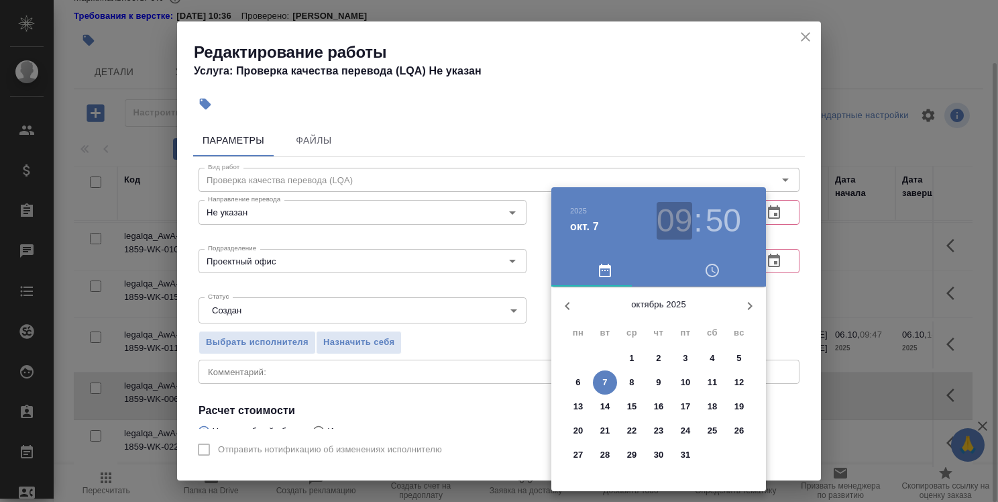
click at [687, 231] on h3 "09" at bounding box center [675, 221] width 36 height 38
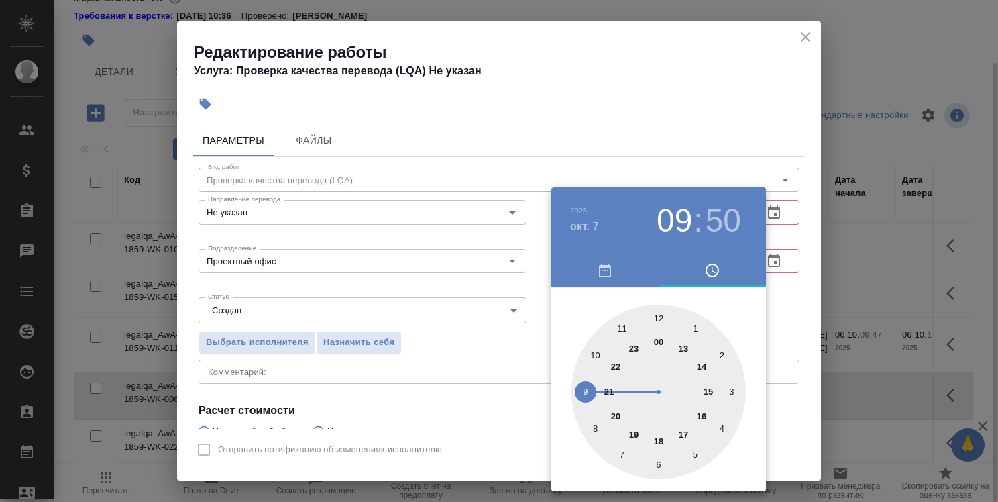
click at [785, 306] on div at bounding box center [499, 251] width 998 height 502
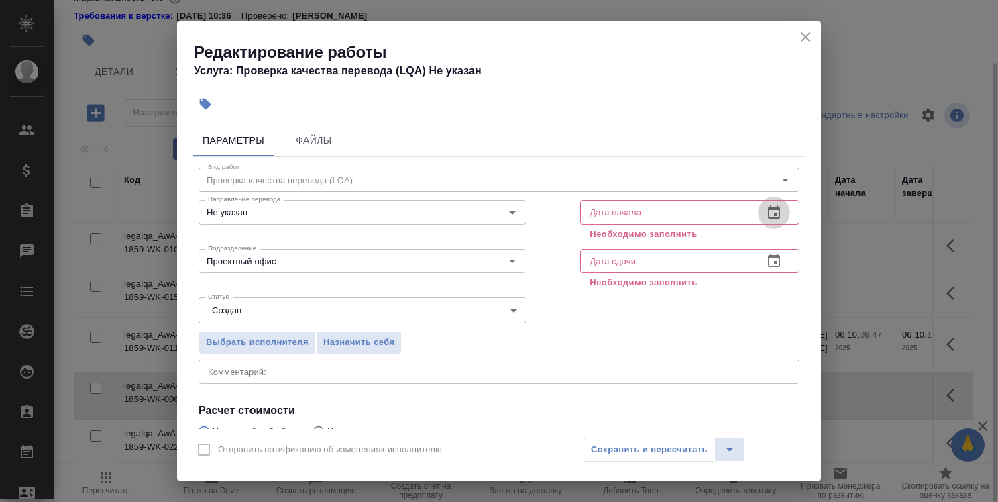
click at [766, 215] on icon "button" at bounding box center [774, 213] width 16 height 16
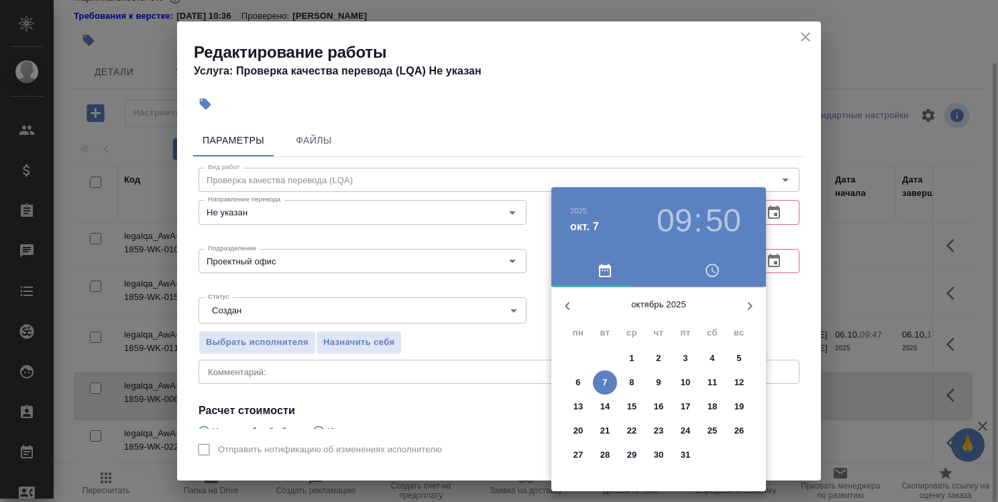
click at [691, 217] on h3 "09" at bounding box center [675, 221] width 36 height 38
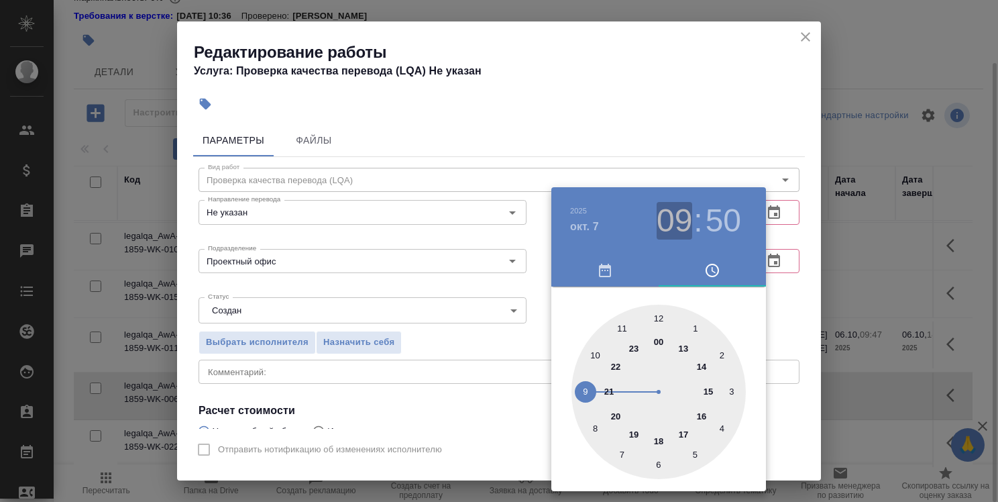
click at [684, 219] on h3 "09" at bounding box center [675, 221] width 36 height 38
click at [797, 290] on div at bounding box center [499, 251] width 998 height 502
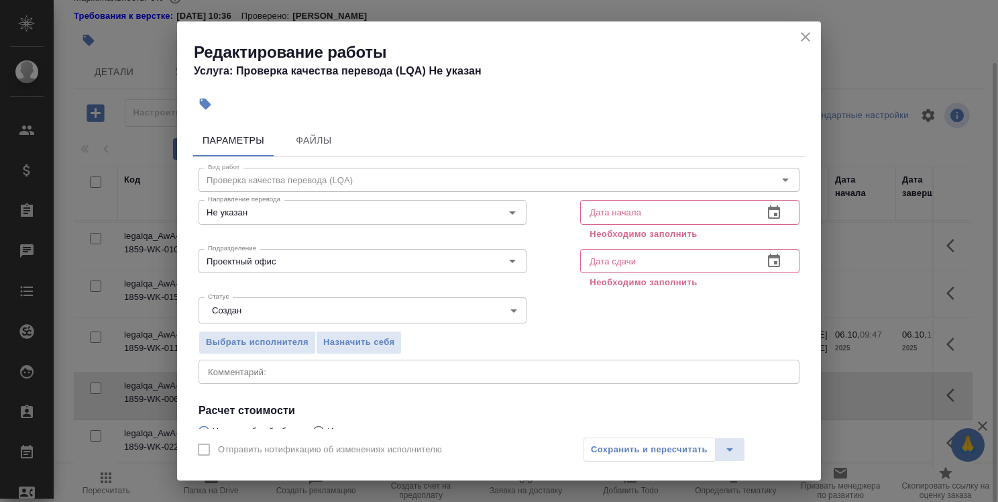
click at [766, 216] on icon "button" at bounding box center [774, 213] width 16 height 16
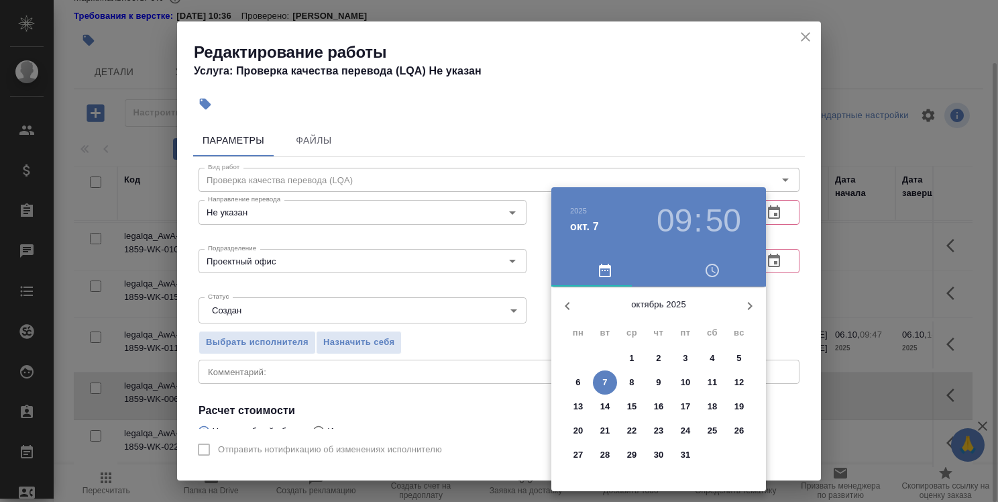
click at [605, 384] on p "7" at bounding box center [604, 382] width 5 height 13
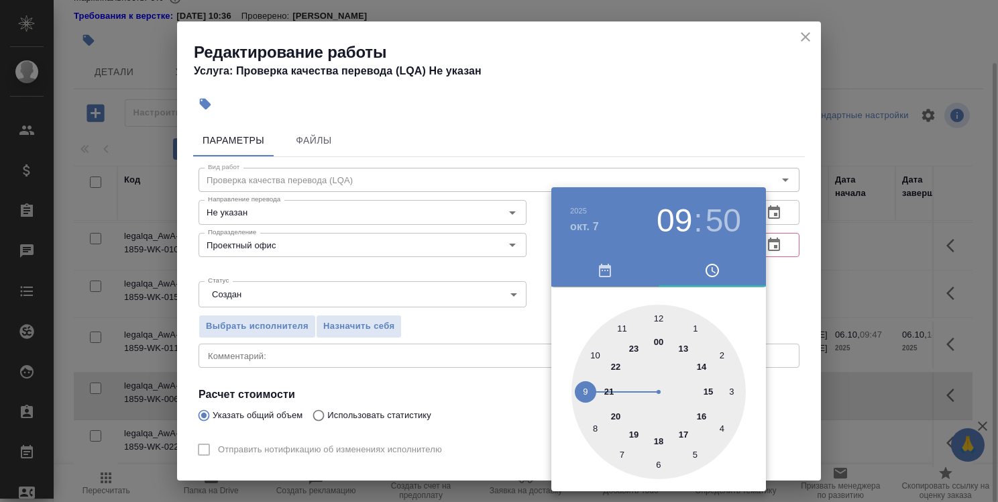
click at [801, 285] on div at bounding box center [499, 251] width 998 height 502
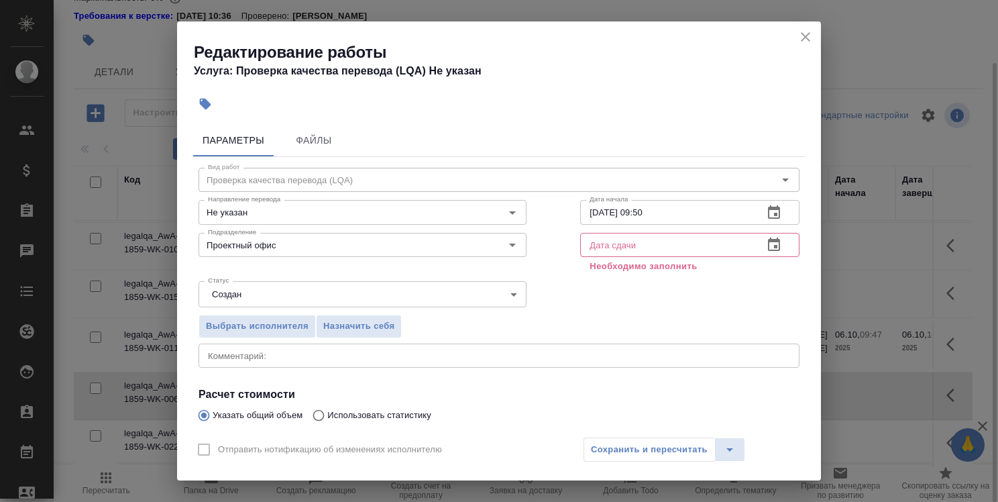
click at [770, 214] on icon "button" at bounding box center [774, 213] width 16 height 16
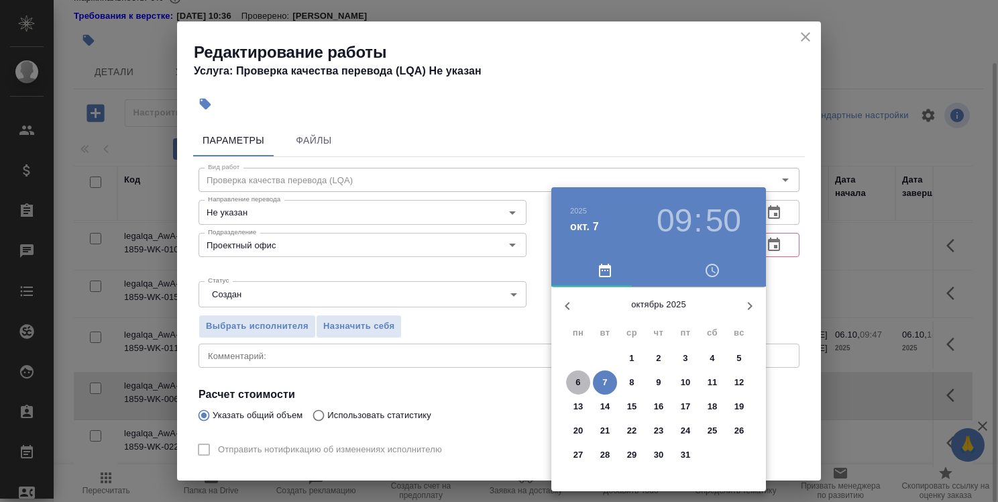
click at [574, 379] on span "6" at bounding box center [578, 382] width 24 height 13
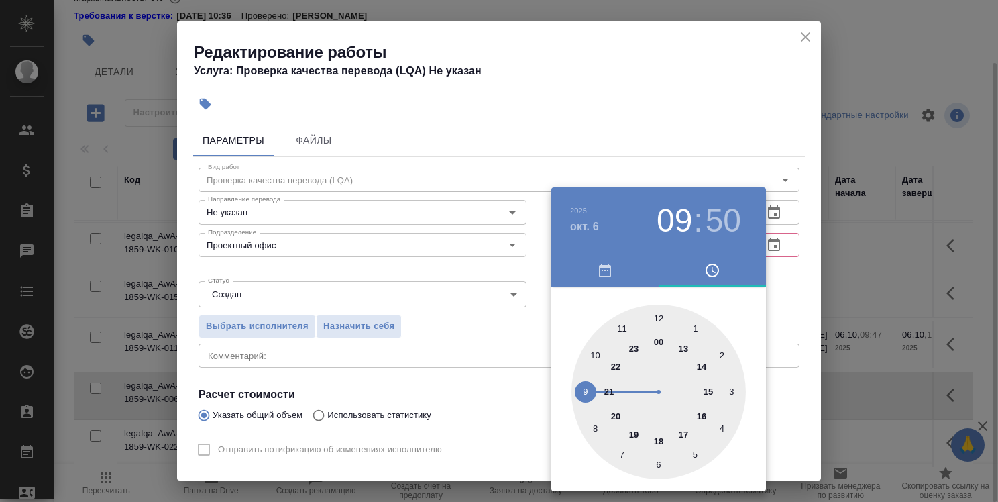
click at [660, 317] on div at bounding box center [658, 391] width 174 height 174
type input "06.10.2025 12:50"
click at [789, 294] on div at bounding box center [499, 251] width 998 height 502
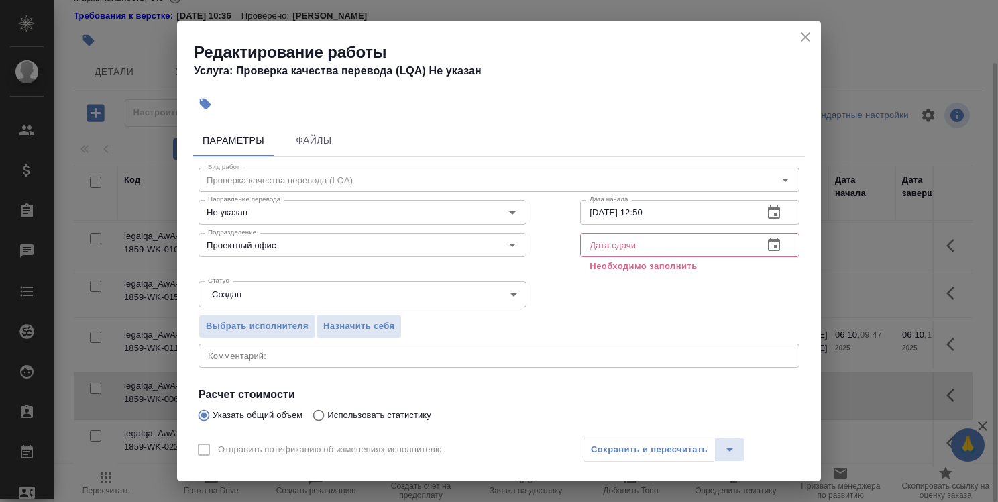
click at [767, 249] on icon "button" at bounding box center [774, 245] width 16 height 16
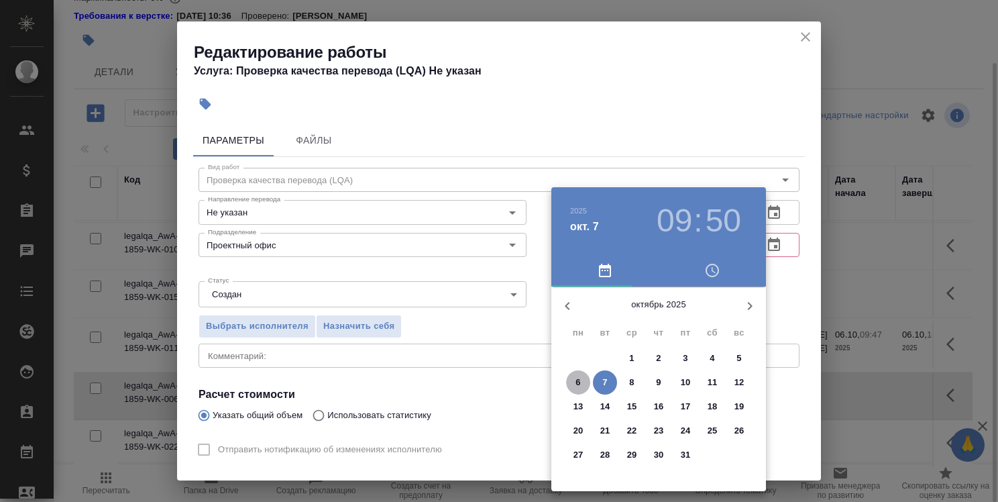
click at [585, 378] on span "6" at bounding box center [578, 382] width 24 height 13
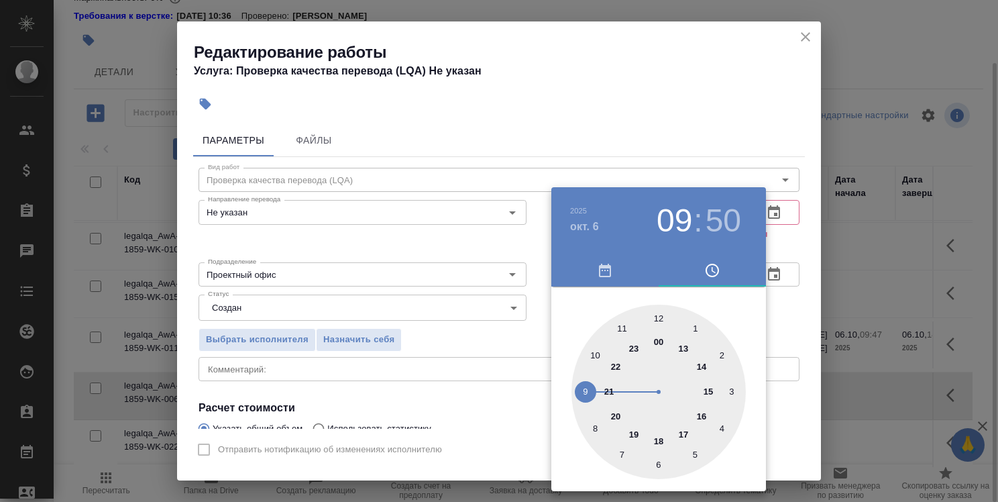
click at [710, 389] on div at bounding box center [658, 391] width 174 height 174
type input "06.10.2025 15:50"
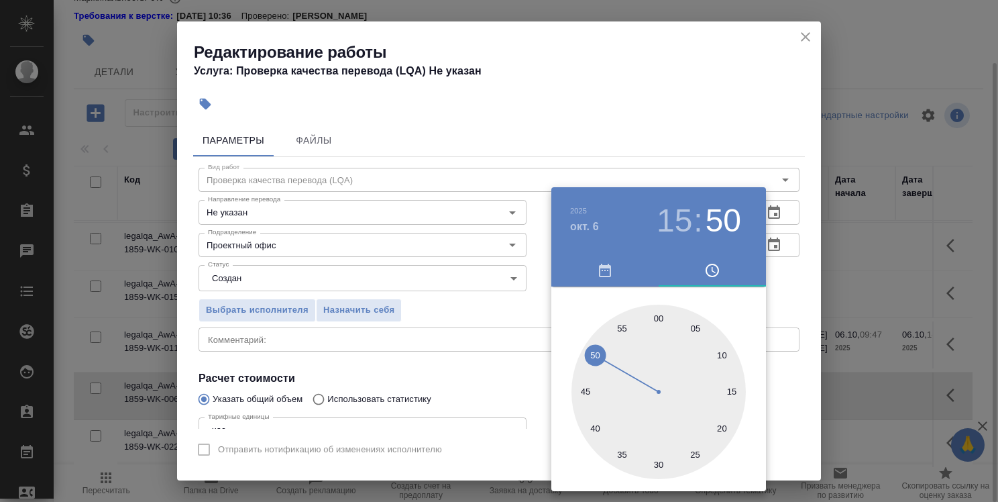
click at [796, 298] on div at bounding box center [499, 251] width 998 height 502
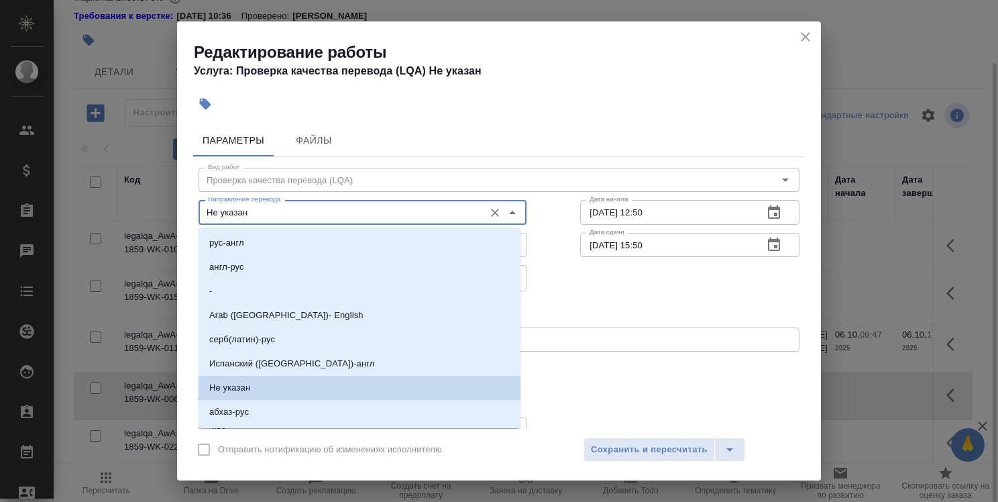
click at [456, 213] on input "Не указан" at bounding box center [340, 212] width 275 height 16
click at [442, 246] on li "рус-англ" at bounding box center [360, 243] width 322 height 24
type input "рус-англ"
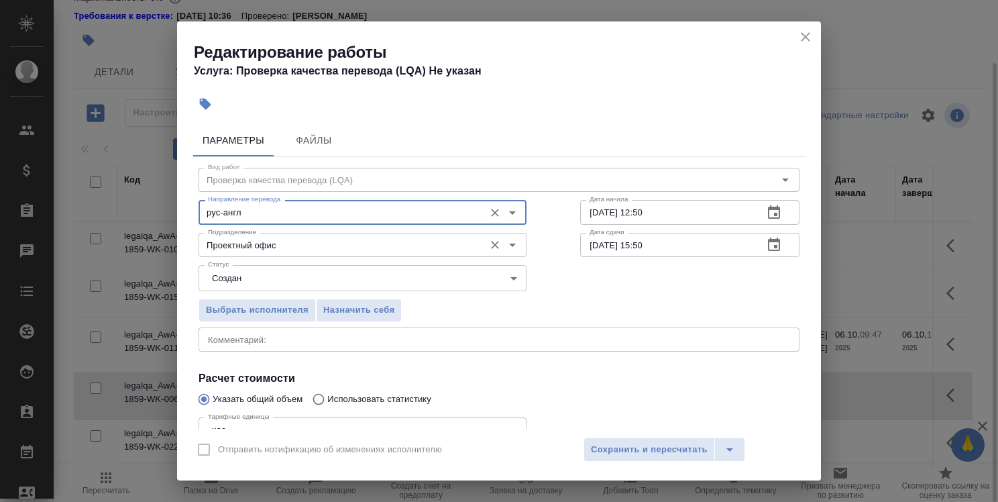
click at [429, 246] on input "Проектный офис" at bounding box center [340, 245] width 275 height 16
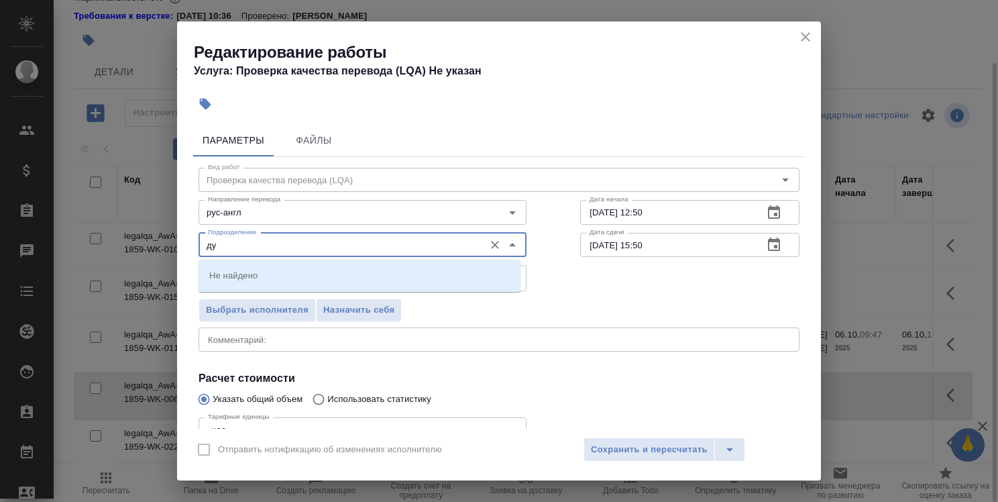
type input "д"
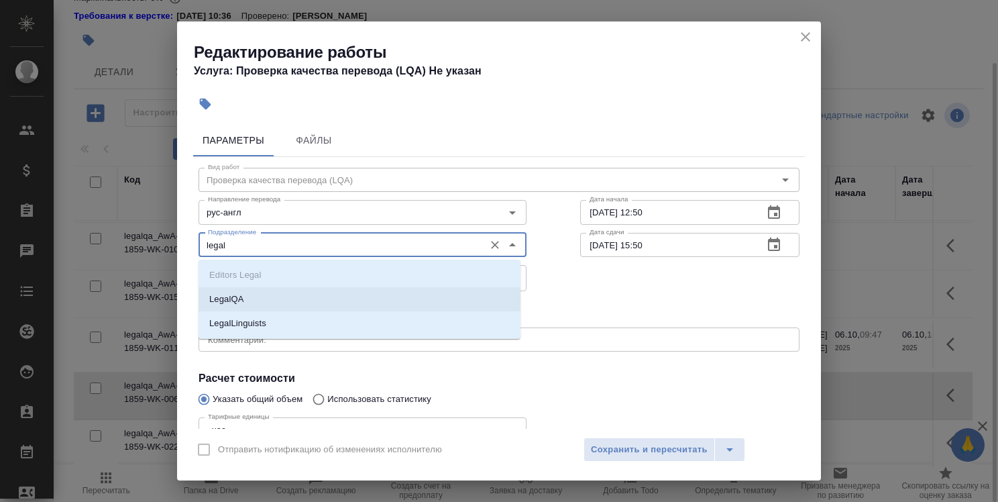
click at [410, 291] on li "LegalQA" at bounding box center [360, 299] width 322 height 24
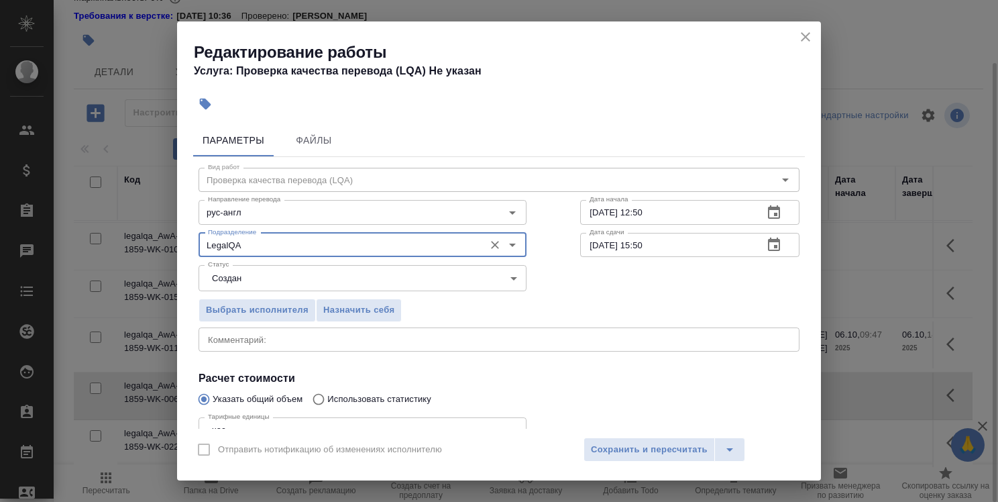
type input "LegalQA"
click at [402, 329] on div "x Комментарий:" at bounding box center [499, 339] width 601 height 24
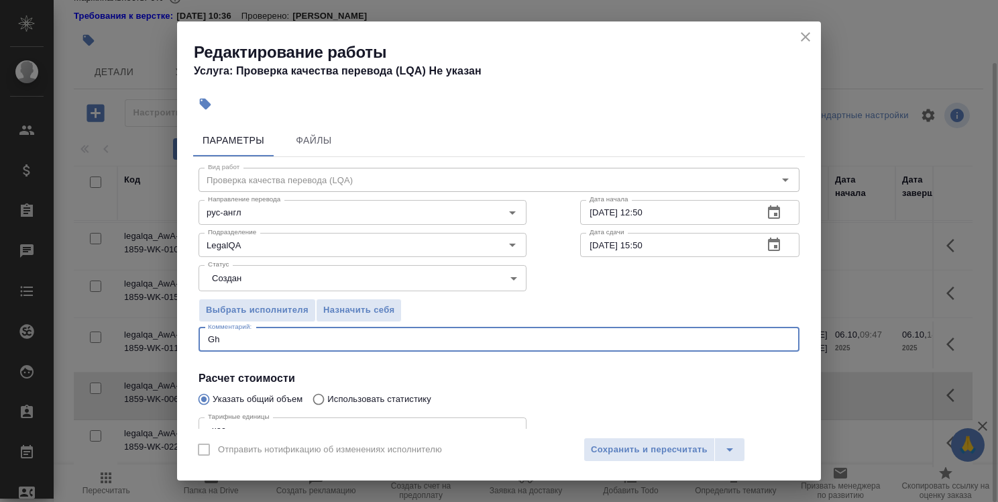
type textarea "G"
type textarea "Анализ замечаний к клиенту и"
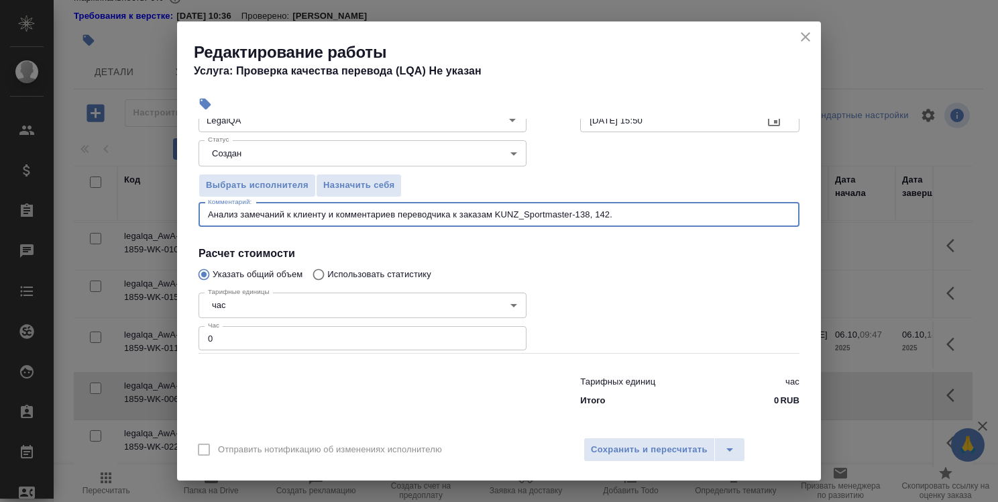
scroll to position [129, 0]
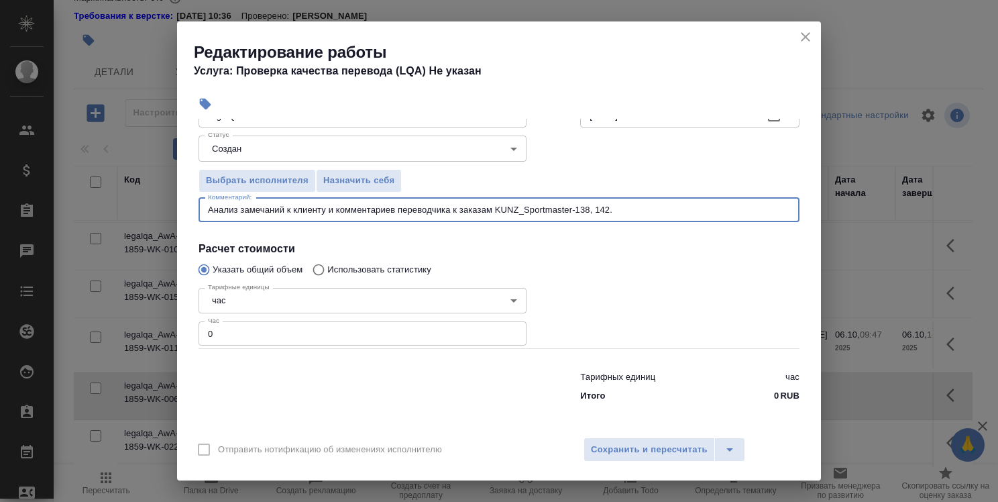
type textarea "Анализ замечаний к клиенту и комментариев переводчика к заказам KUNZ_Sportmaste…"
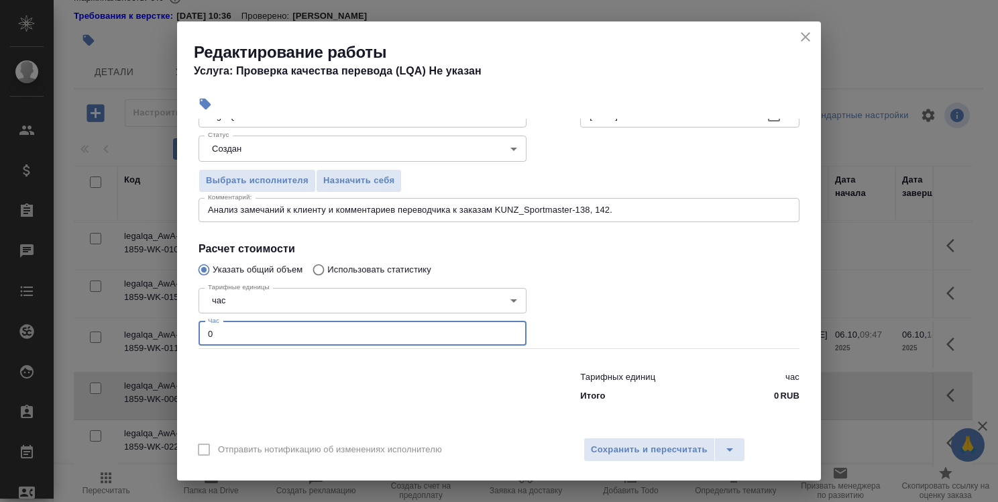
click at [349, 335] on input "0" at bounding box center [363, 333] width 328 height 24
type input "1"
click at [296, 211] on textarea "Анализ замечаний к клиенту и комментариев переводчика к заказам KUNZ_Sportmaste…" at bounding box center [499, 210] width 582 height 10
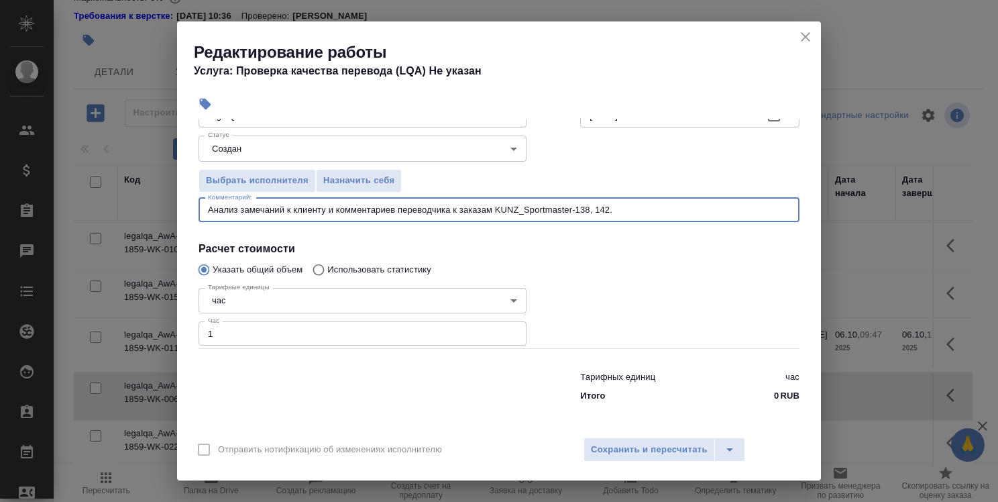
click at [293, 210] on textarea "Анализ замечаний к клиенту и комментариев переводчика к заказам KUNZ_Sportmaste…" at bounding box center [499, 210] width 582 height 10
click at [315, 210] on textarea "Анализ замечаний клиенту и комментариев переводчика к заказам KUNZ_Sportmaster-…" at bounding box center [499, 210] width 582 height 10
type textarea "Анализ замечаний клиента и комментариев переводчика к заказам KUNZ_Sportmaster-…"
click at [394, 337] on input "1" at bounding box center [363, 333] width 328 height 24
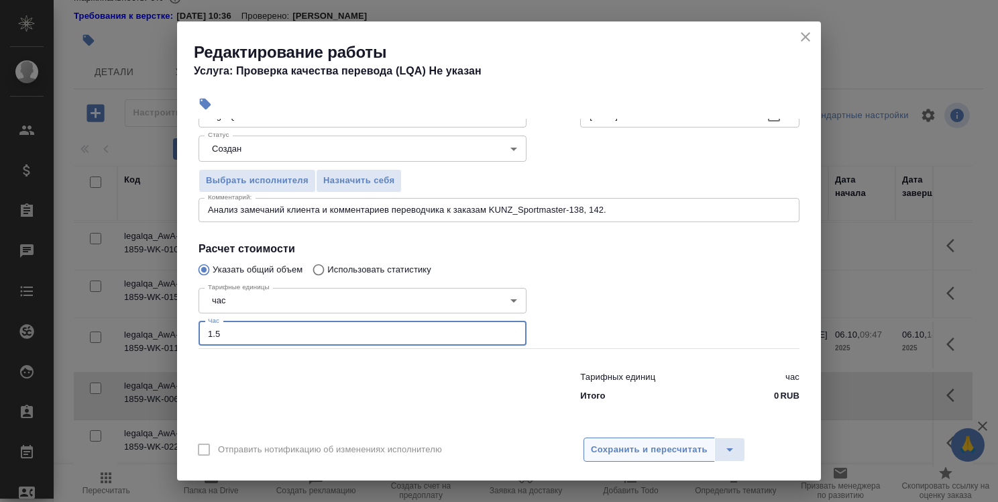
type input "1.5"
click at [651, 445] on span "Сохранить и пересчитать" at bounding box center [649, 449] width 117 height 15
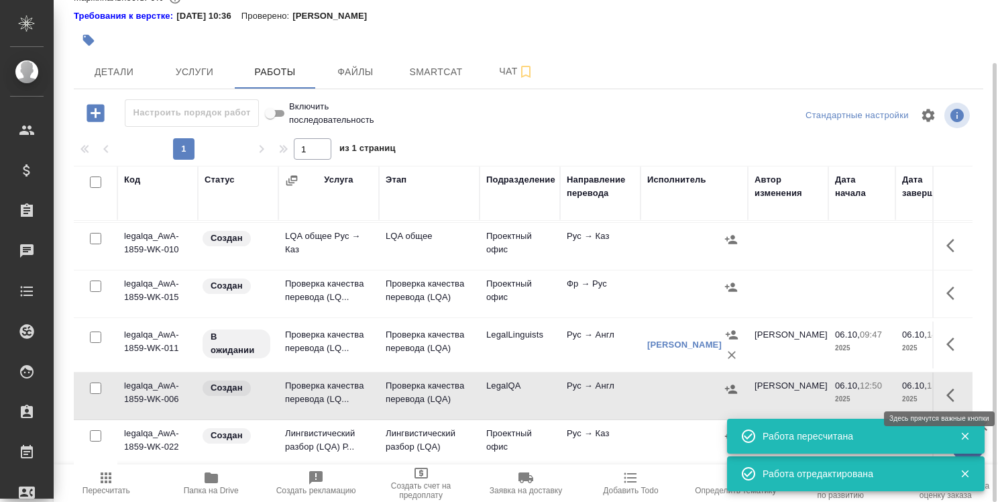
click at [946, 387] on icon "button" at bounding box center [954, 395] width 16 height 16
click at [850, 389] on icon "button" at bounding box center [856, 395] width 12 height 12
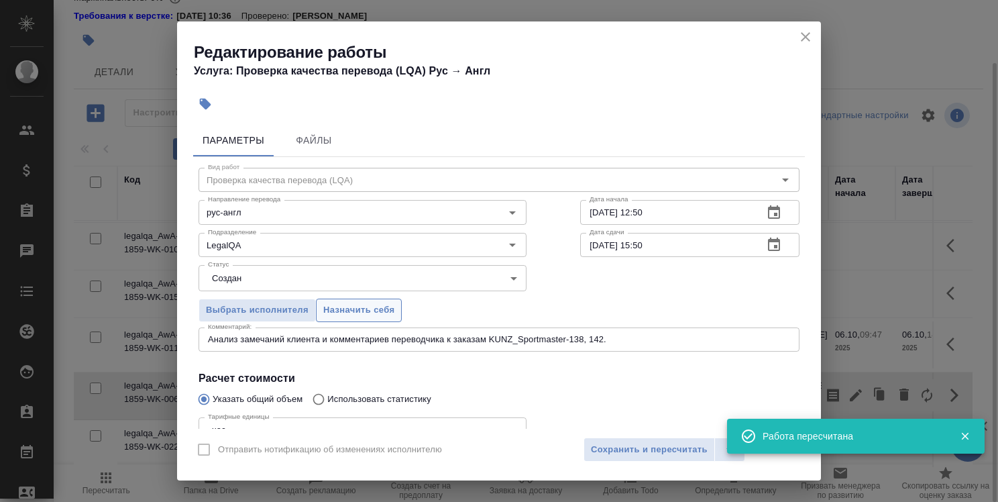
click at [337, 306] on span "Назначить себя" at bounding box center [358, 309] width 71 height 15
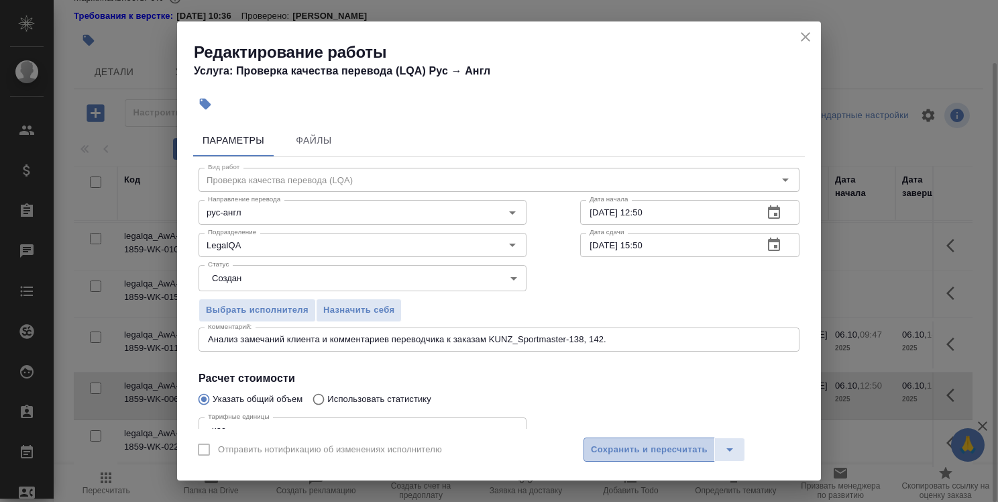
click at [657, 451] on span "Сохранить и пересчитать" at bounding box center [649, 449] width 117 height 15
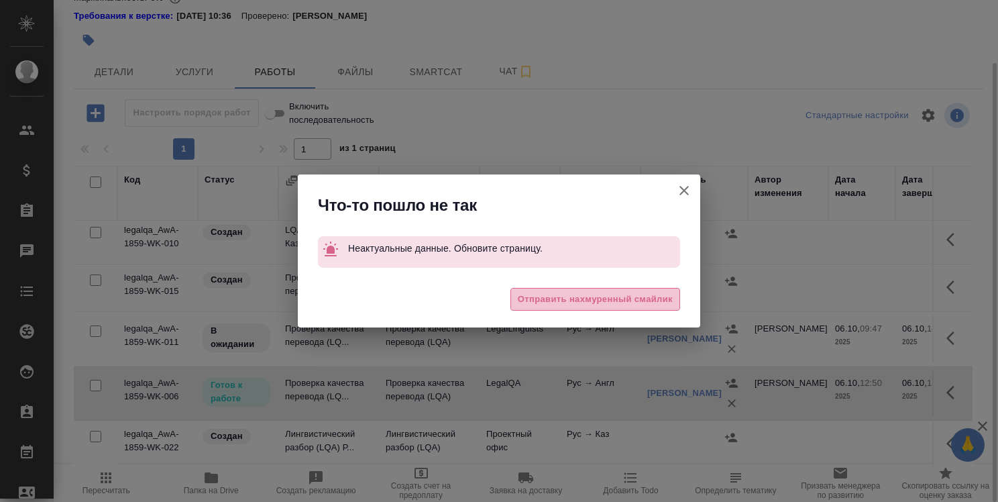
click at [630, 300] on span "Отправить нахмуренный смайлик" at bounding box center [595, 299] width 155 height 15
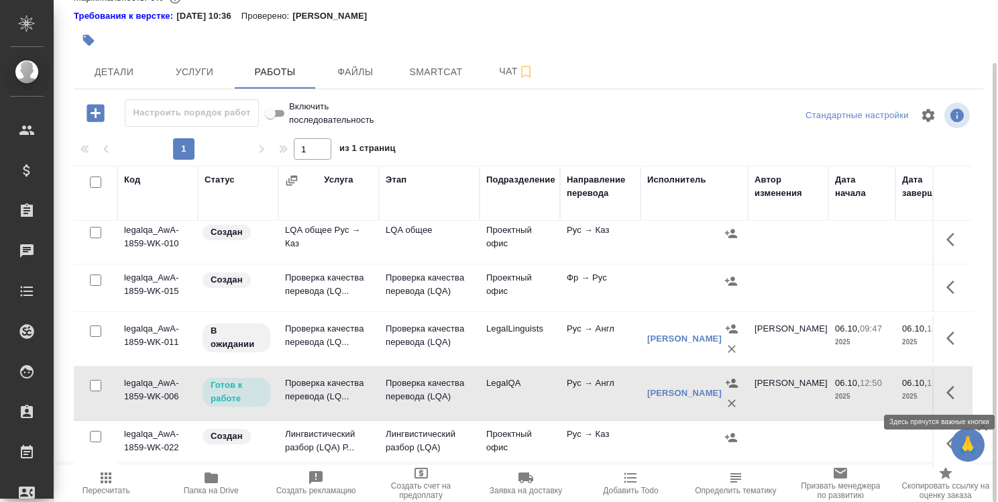
click at [946, 392] on icon "button" at bounding box center [954, 392] width 16 height 16
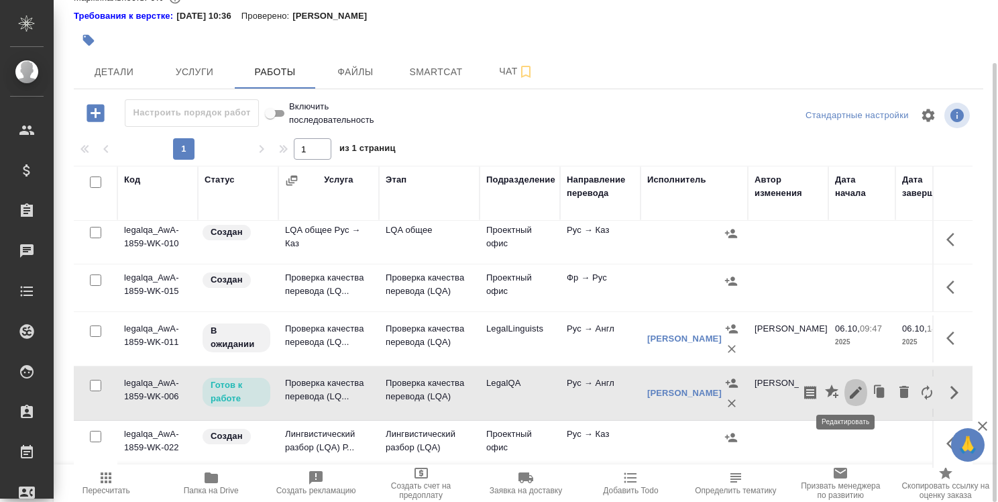
click at [850, 388] on icon "button" at bounding box center [856, 392] width 12 height 12
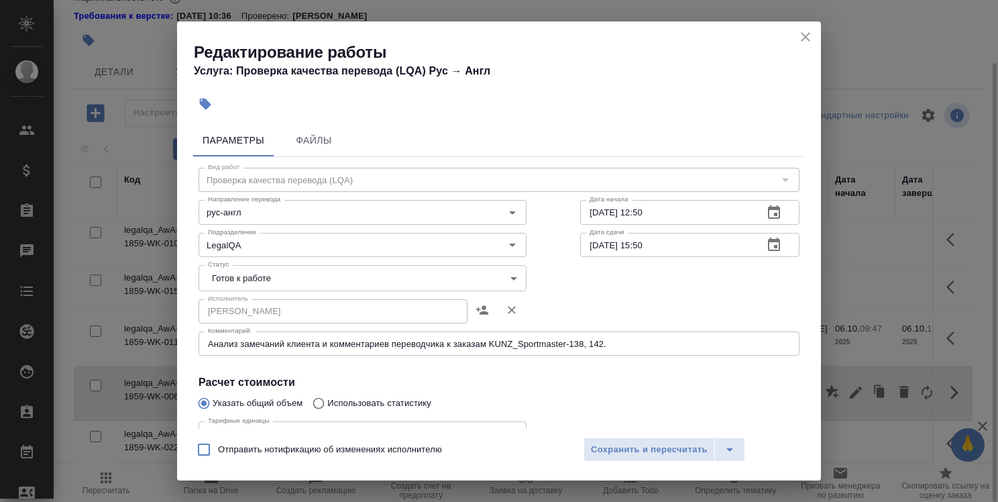
click at [422, 284] on body "🙏 .cls-1 fill:#fff; AWATERA Strelnikova Olga Клиенты Спецификации Заказы 0 Чаты…" at bounding box center [499, 251] width 998 height 502
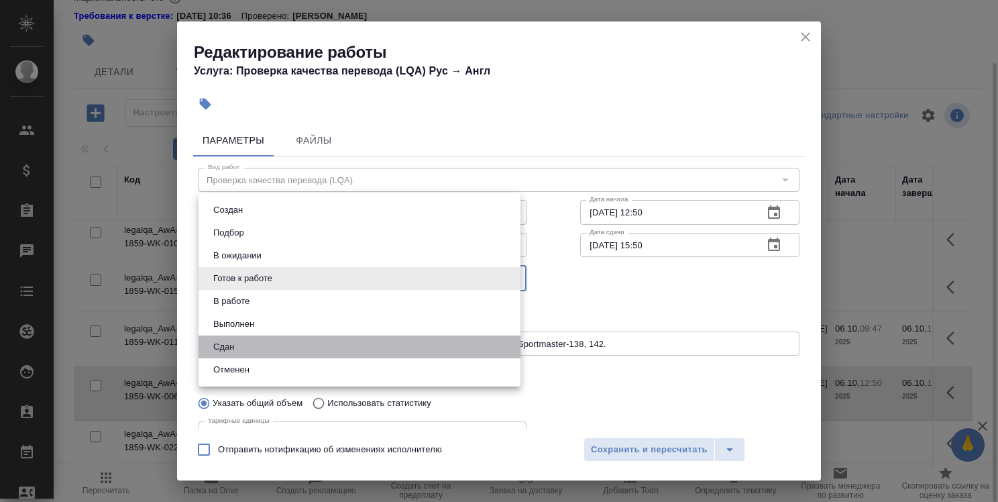
click at [412, 349] on li "Сдан" at bounding box center [360, 346] width 322 height 23
type input "closed"
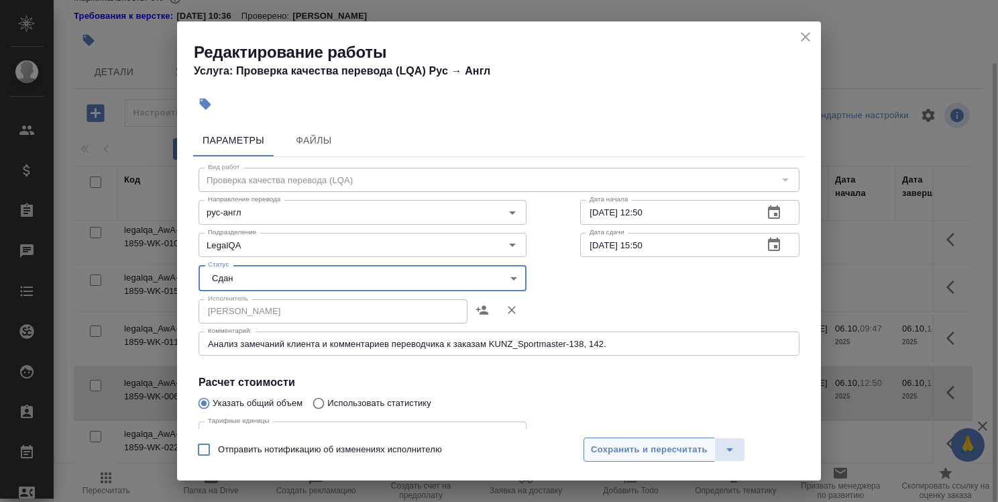
click at [666, 447] on span "Сохранить и пересчитать" at bounding box center [649, 449] width 117 height 15
